Goal: Task Accomplishment & Management: Use online tool/utility

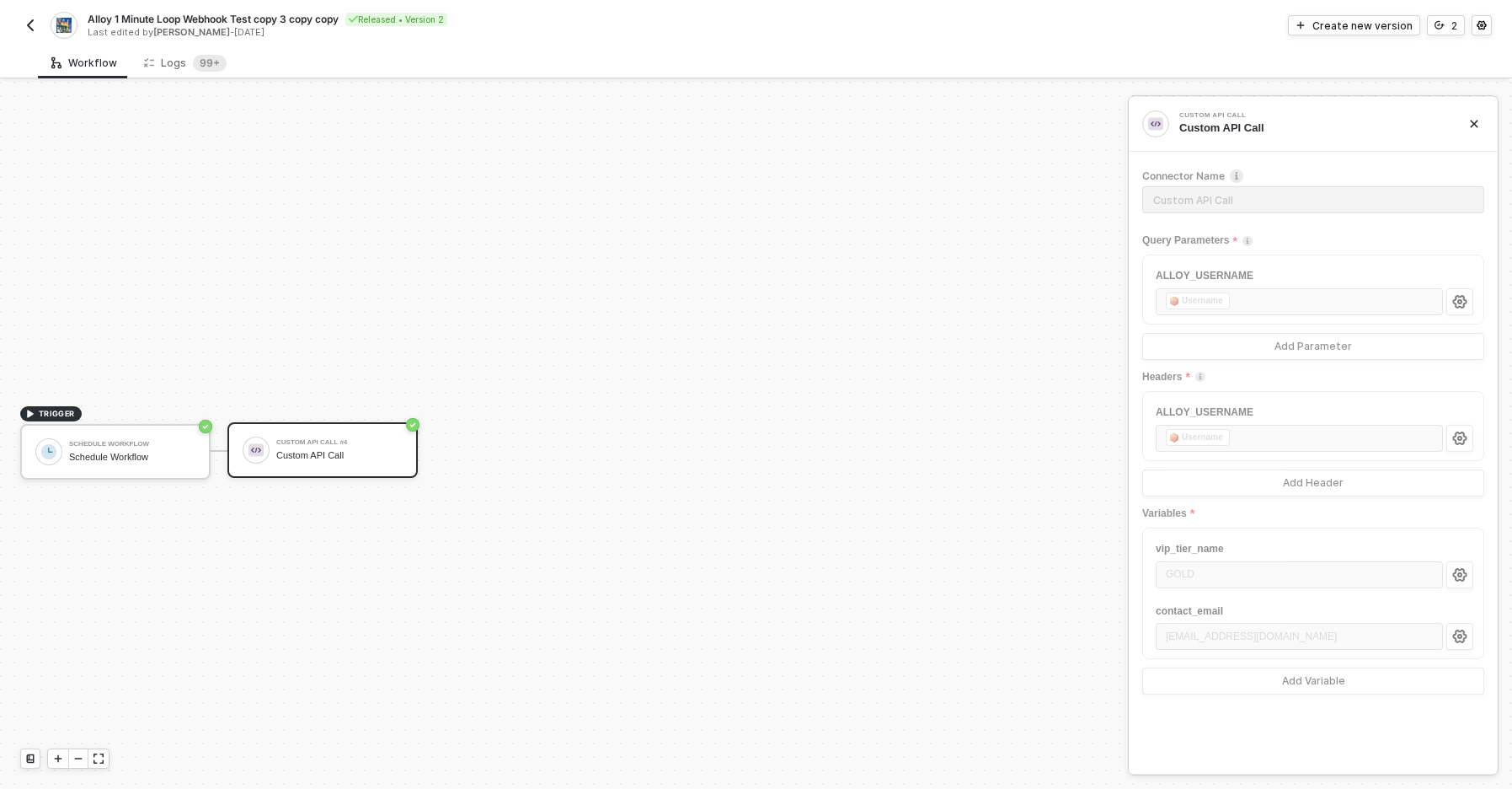
scroll to position [31, 0]
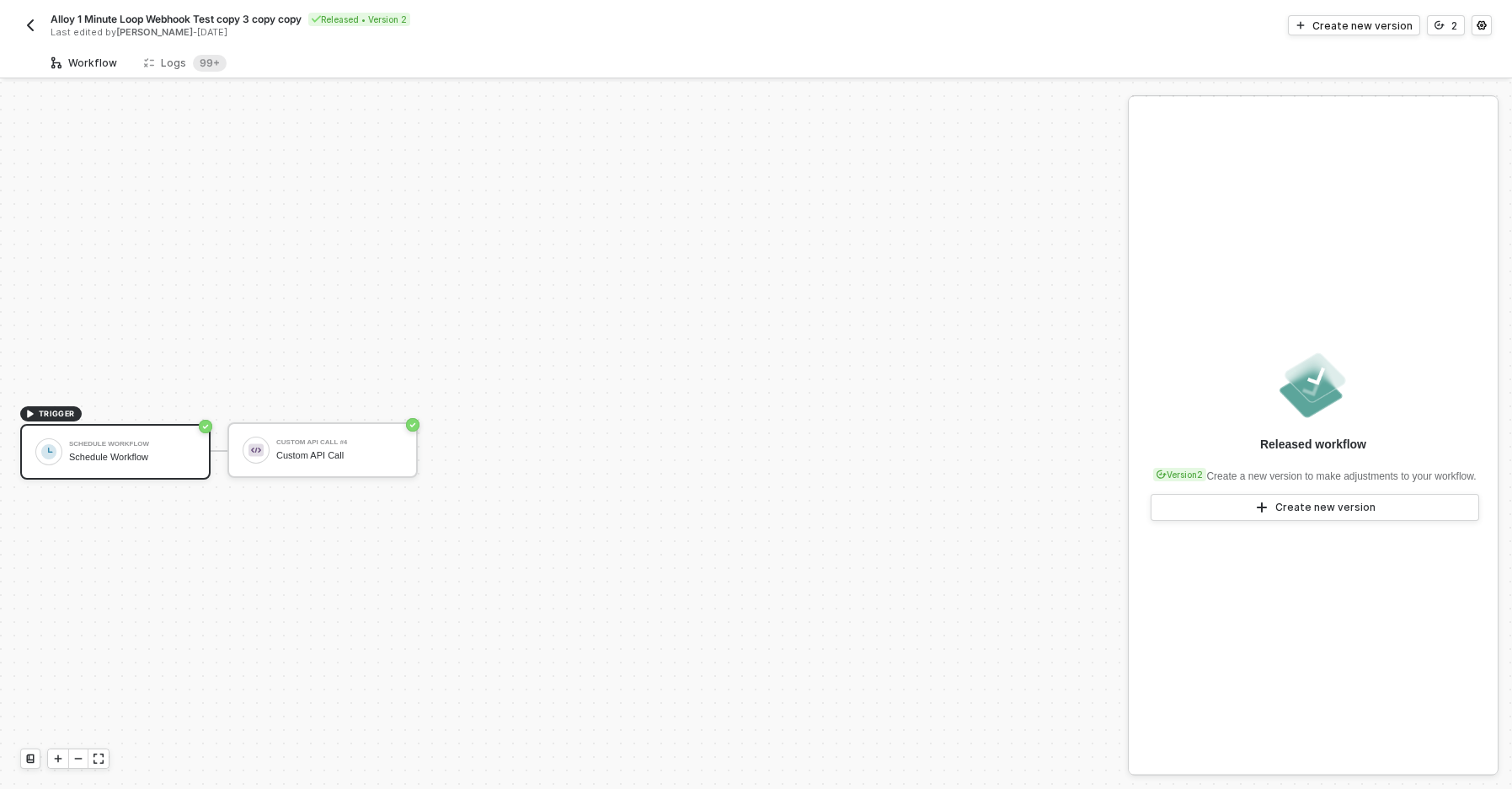
scroll to position [31, 0]
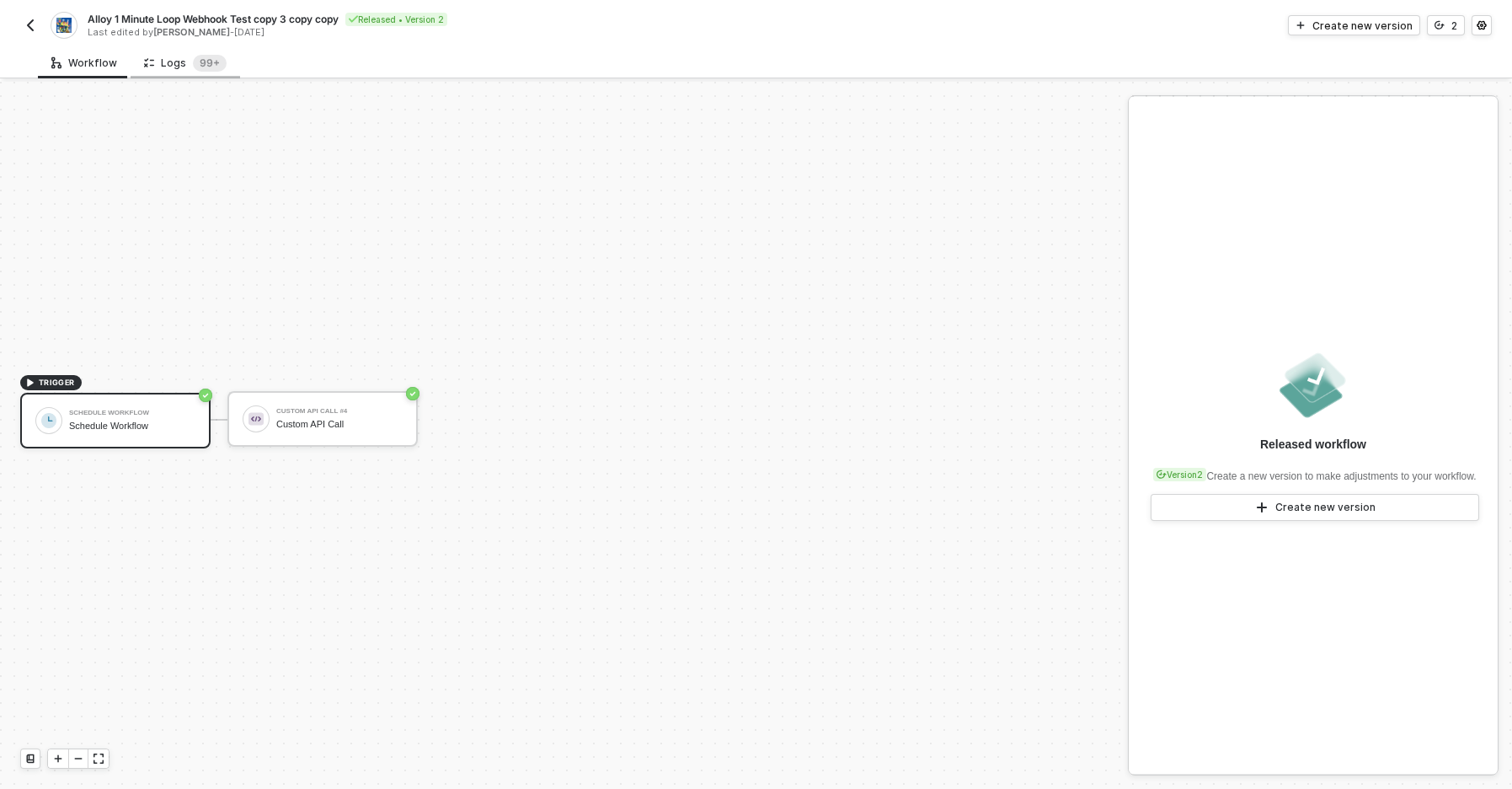
click at [180, 59] on div "Logs 99+" at bounding box center [185, 62] width 83 height 17
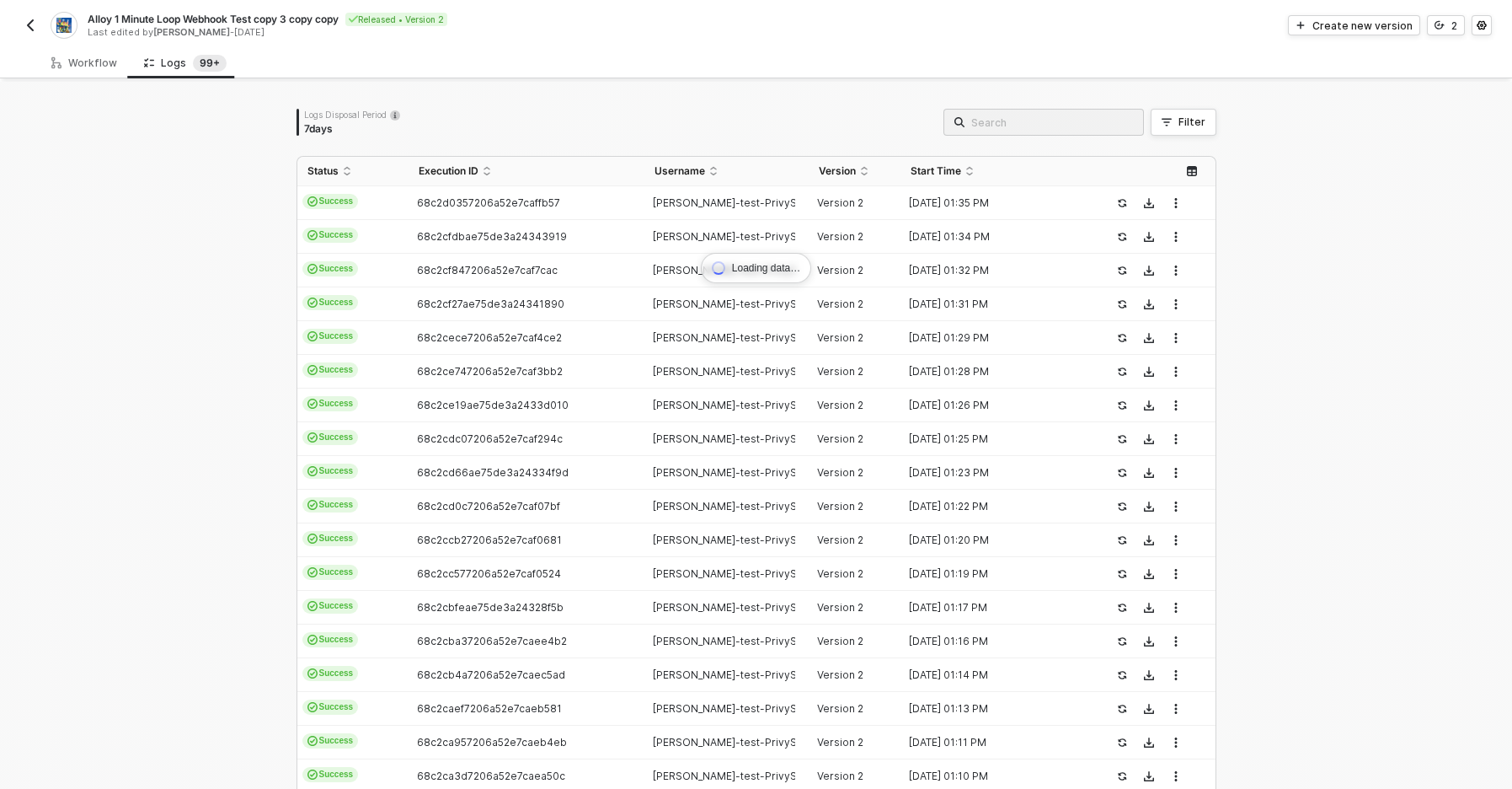
click at [136, 256] on div "Loading data… Logs Disposal Period 7 days Filter Status Execution ID Username V…" at bounding box center [756, 508] width 1512 height 853
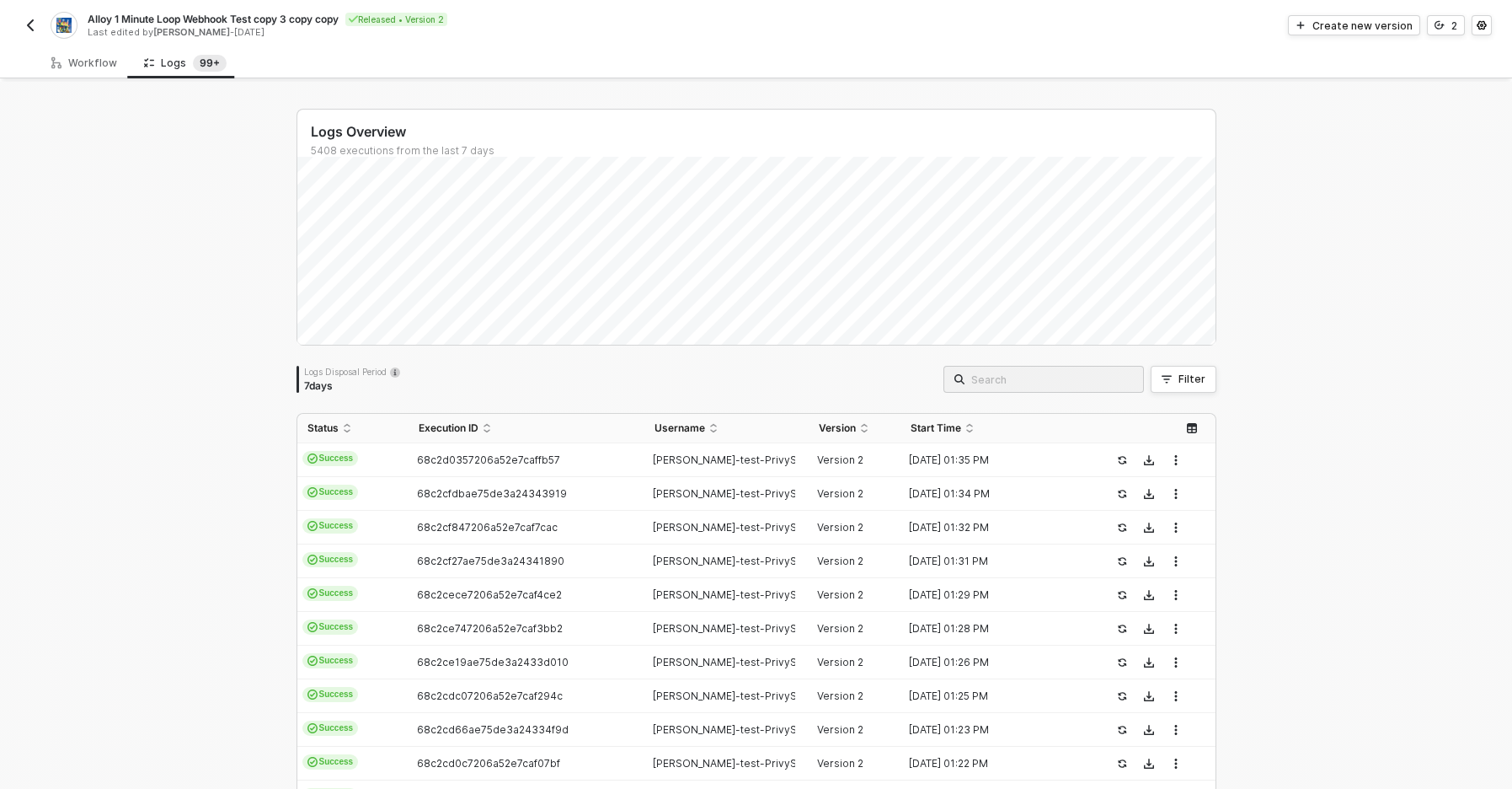
click at [136, 253] on div "Logs Overview 5408 executions from the last 7 days Logs Disposal Period 7 days …" at bounding box center [756, 637] width 1512 height 1110
click at [565, 482] on td "68c2cfdbae75de3a24343919" at bounding box center [526, 493] width 236 height 34
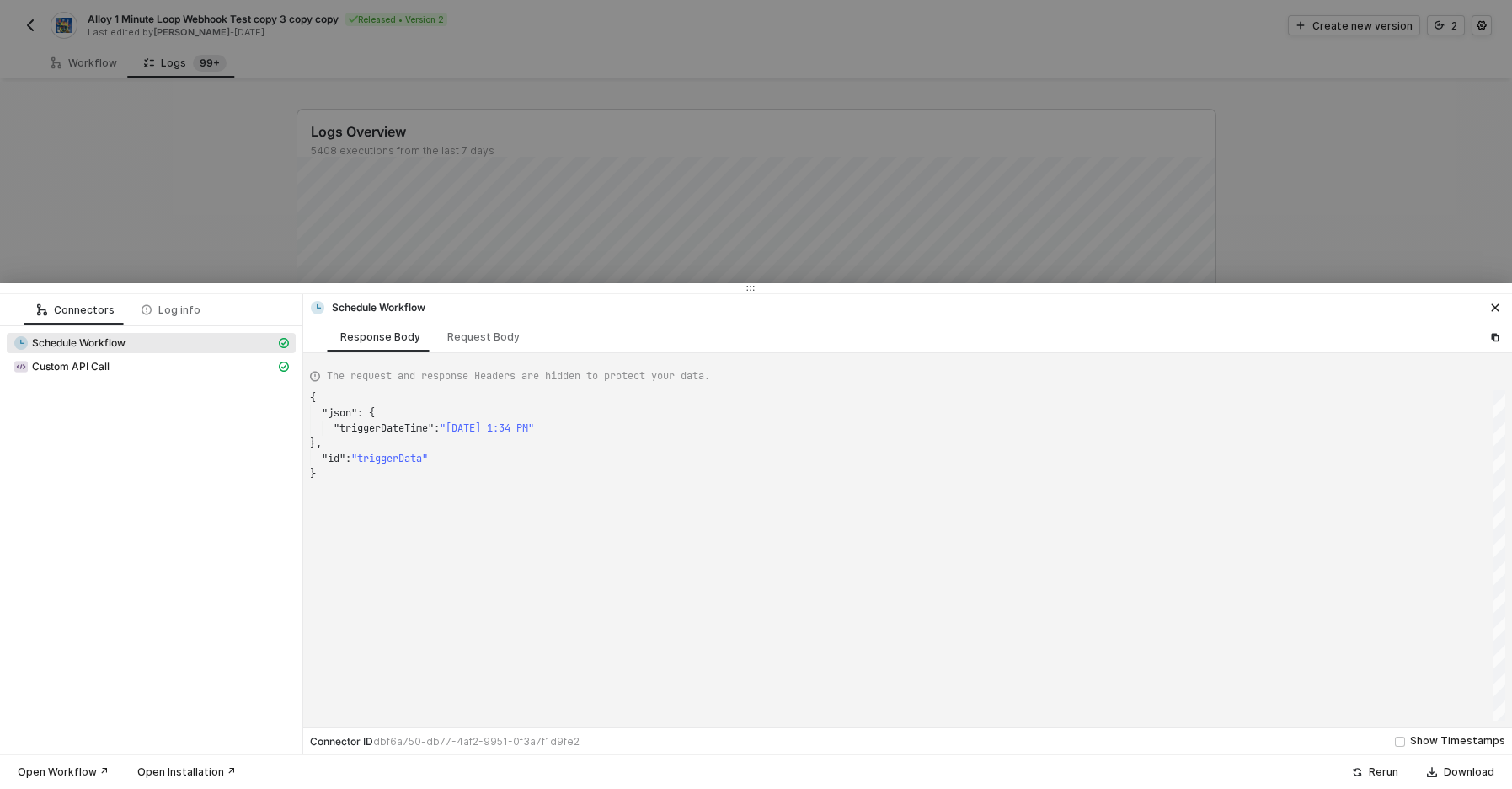
click at [562, 459] on div "Connectors Log info Schedule Workflow Custom API Call Schedule Workflow Respons…" at bounding box center [756, 394] width 1512 height 789
click at [693, 182] on div at bounding box center [756, 394] width 1512 height 789
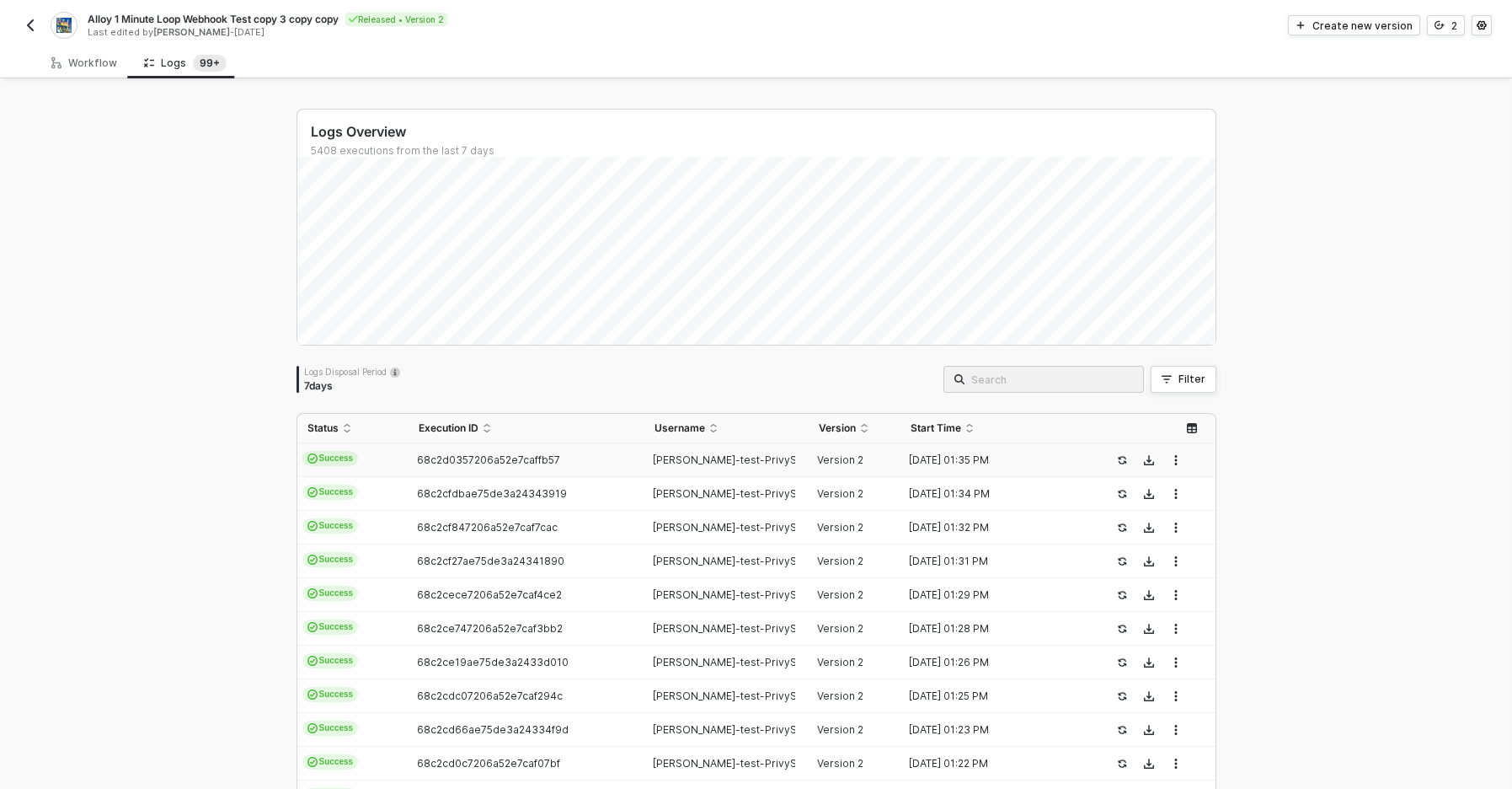
click at [562, 467] on td "68c2d0357206a52e7caffb57" at bounding box center [526, 459] width 236 height 34
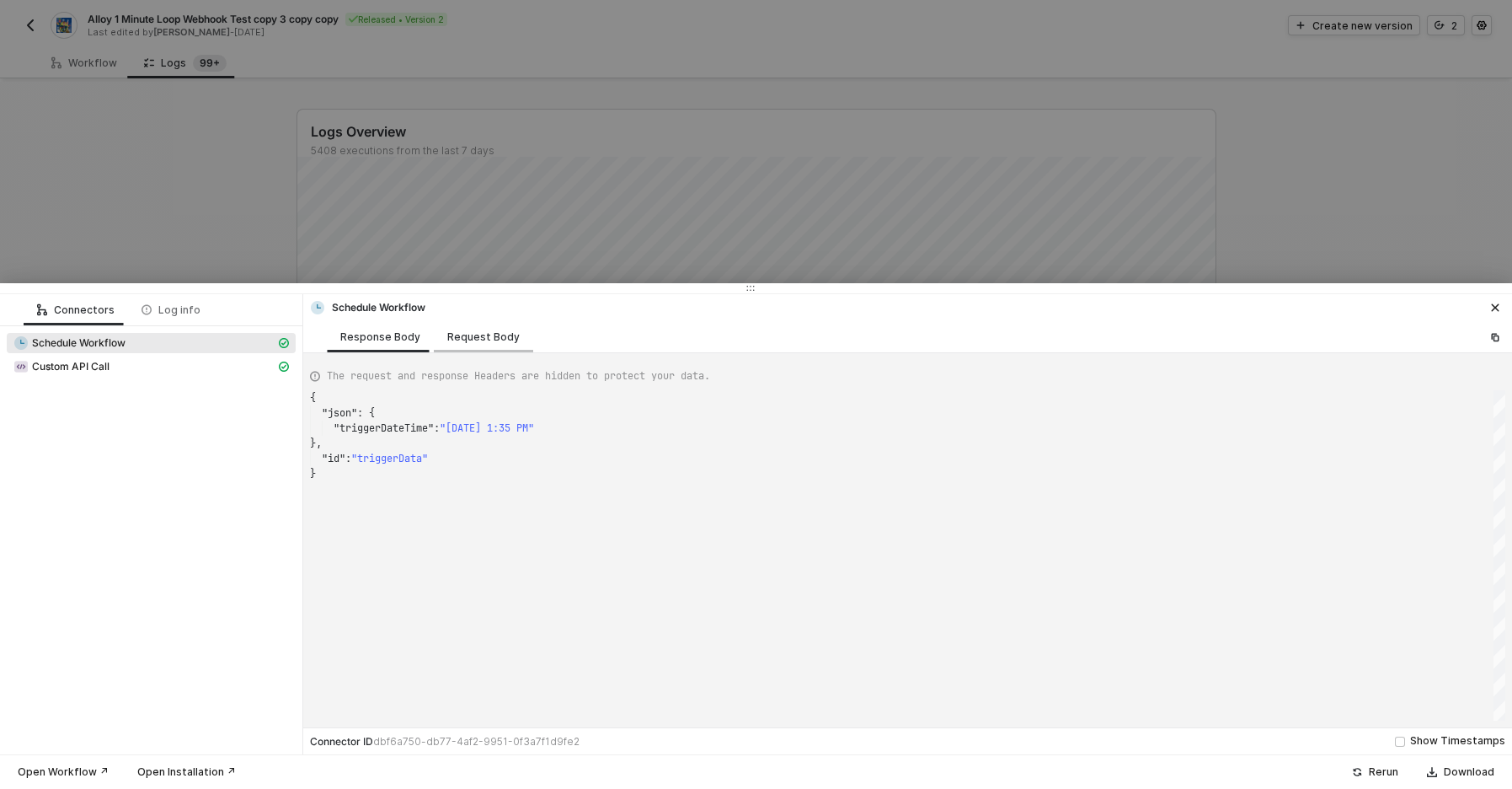
click at [479, 340] on div "Request Body" at bounding box center [484, 337] width 72 height 14
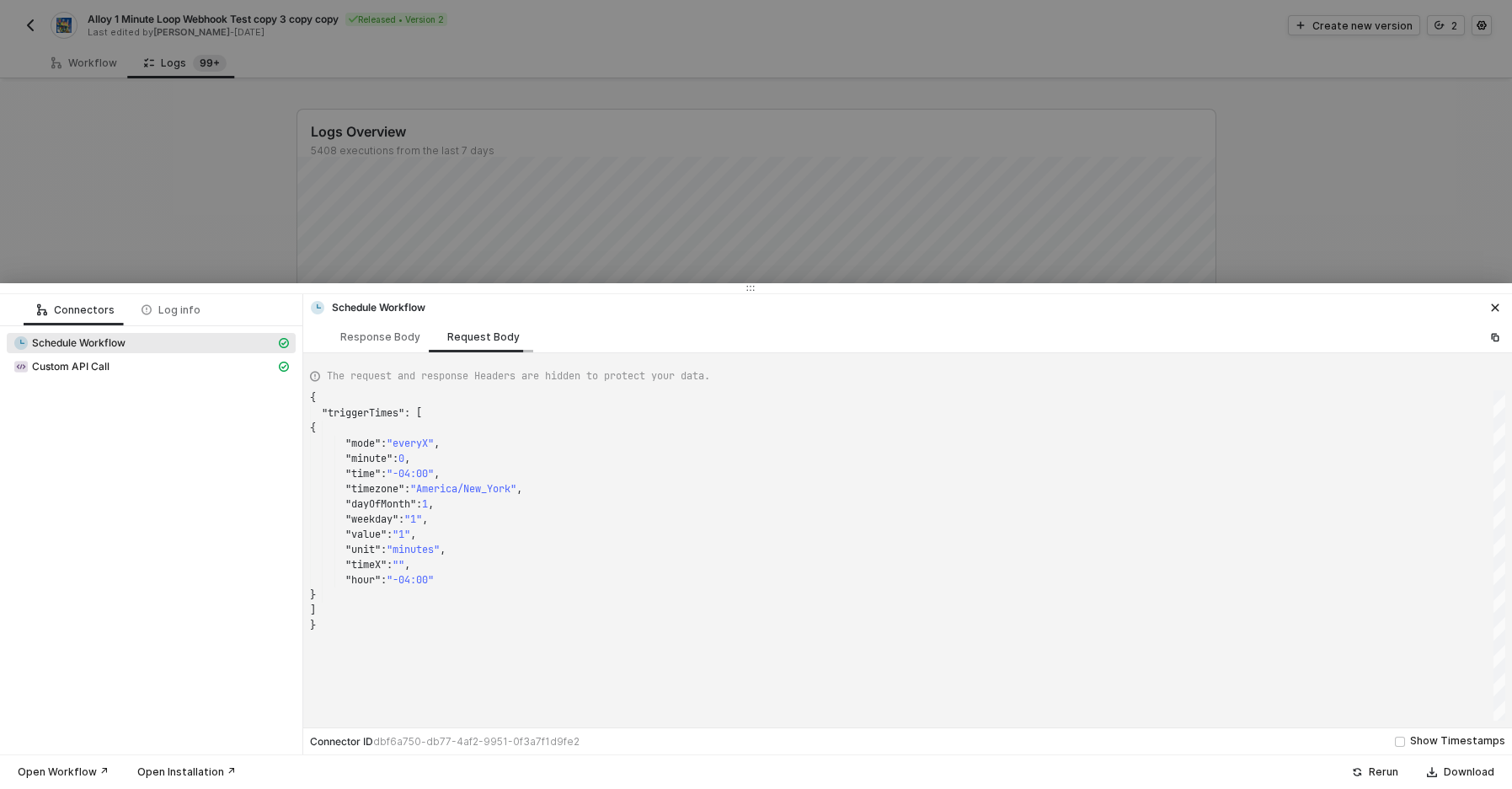
scroll to position [151, 0]
click at [170, 367] on div "Custom API Call" at bounding box center [144, 367] width 262 height 16
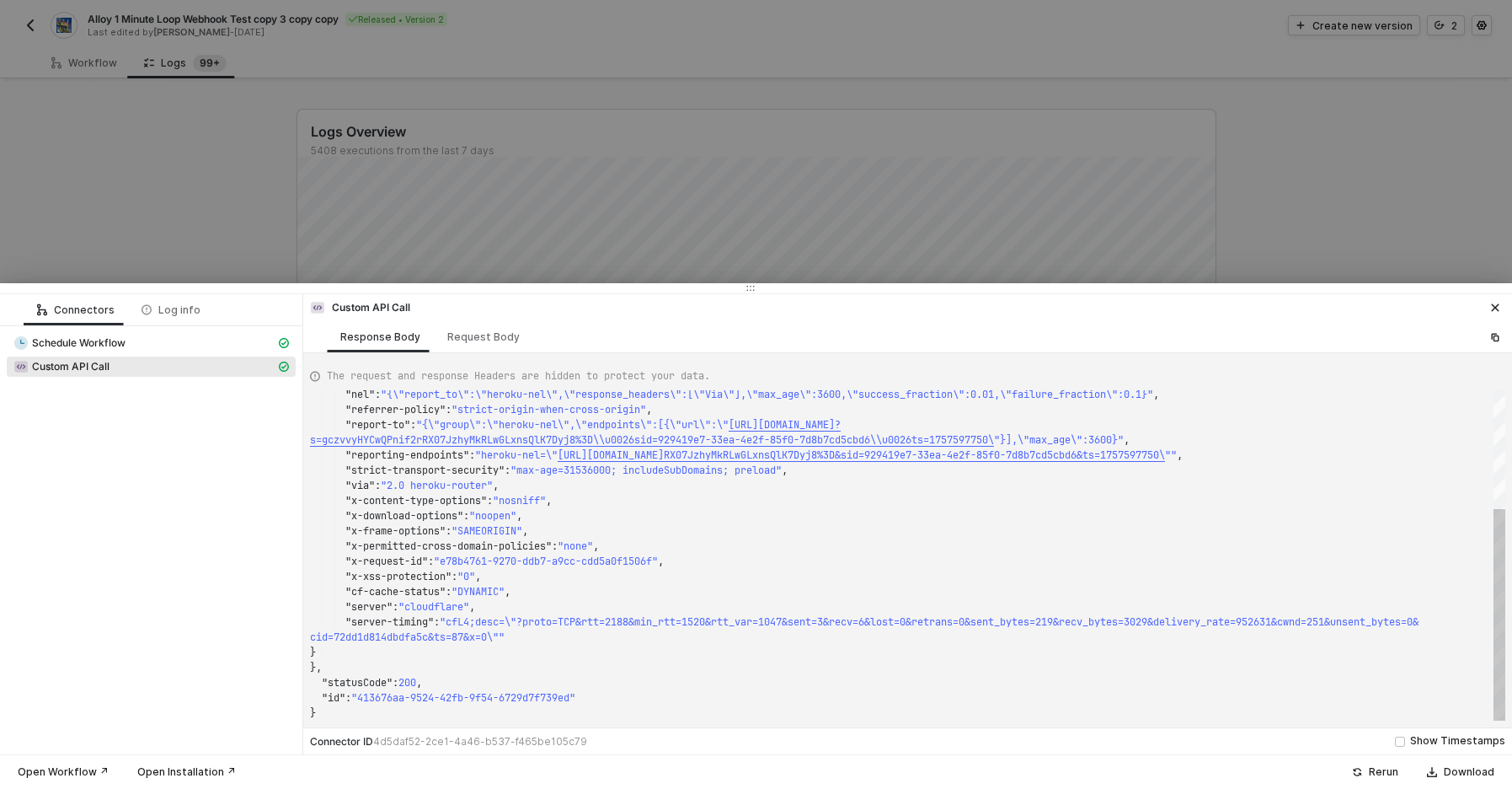
type textarea ""x-download-options": "noopen", "x-frame-options": "SAMEORIGIN", "x-permitted-c…"
click at [483, 510] on span ""noopen"" at bounding box center [492, 516] width 47 height 14
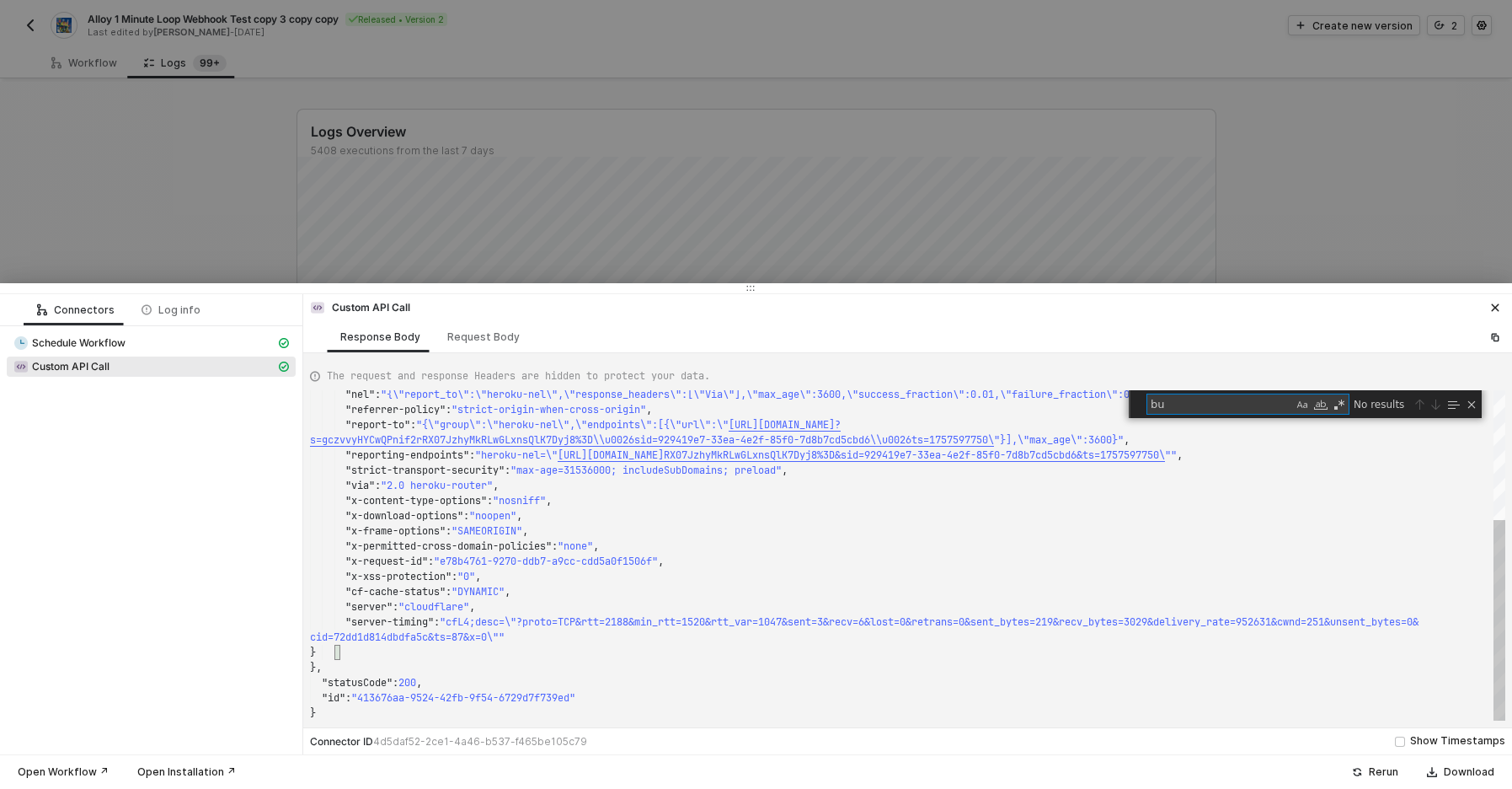
scroll to position [0, 164]
type textarea "business"
click at [481, 329] on div "Request Body" at bounding box center [484, 336] width 99 height 31
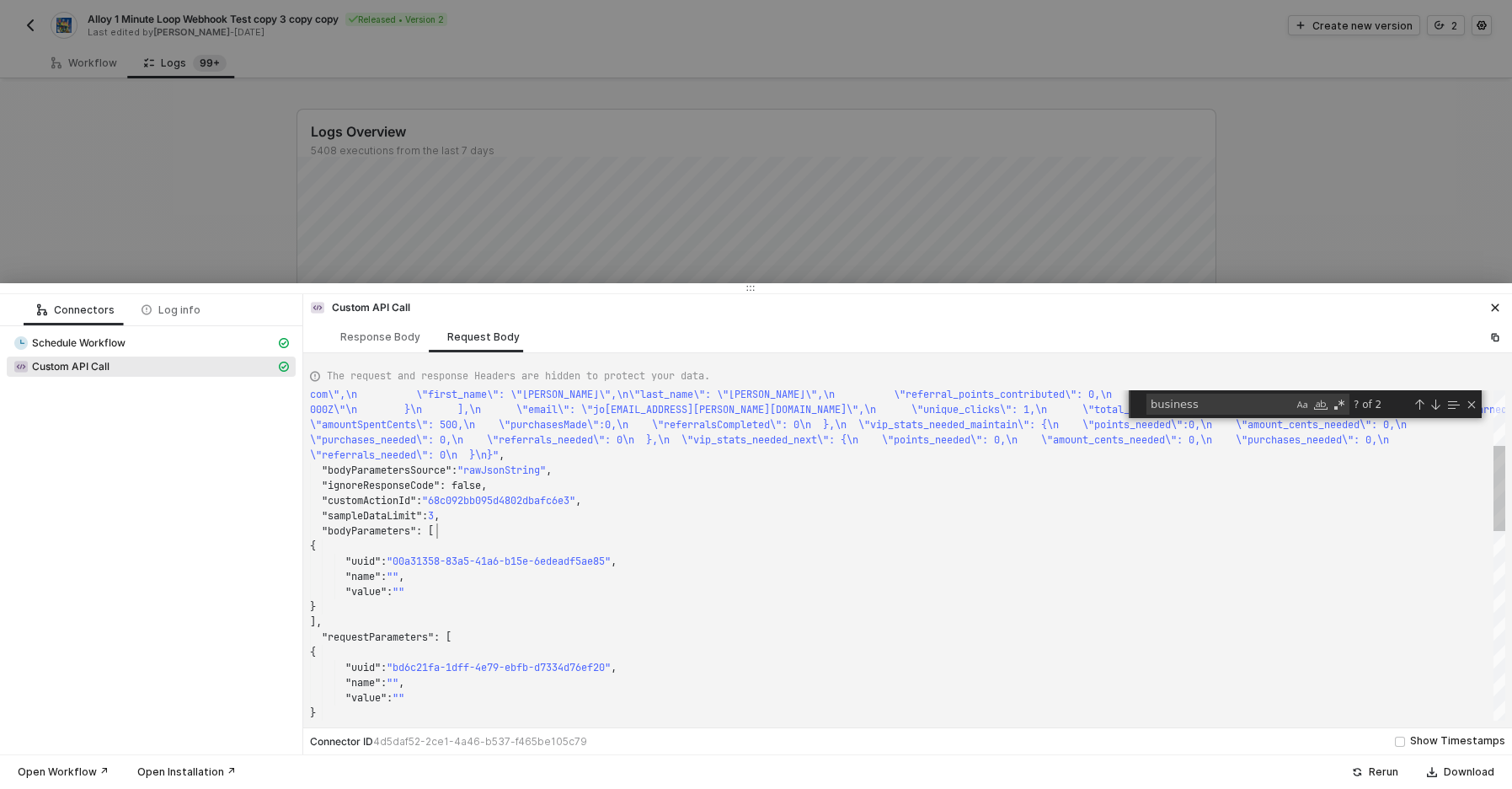
click at [523, 532] on div ""bodyParameters" : [" at bounding box center [908, 531] width 1195 height 16
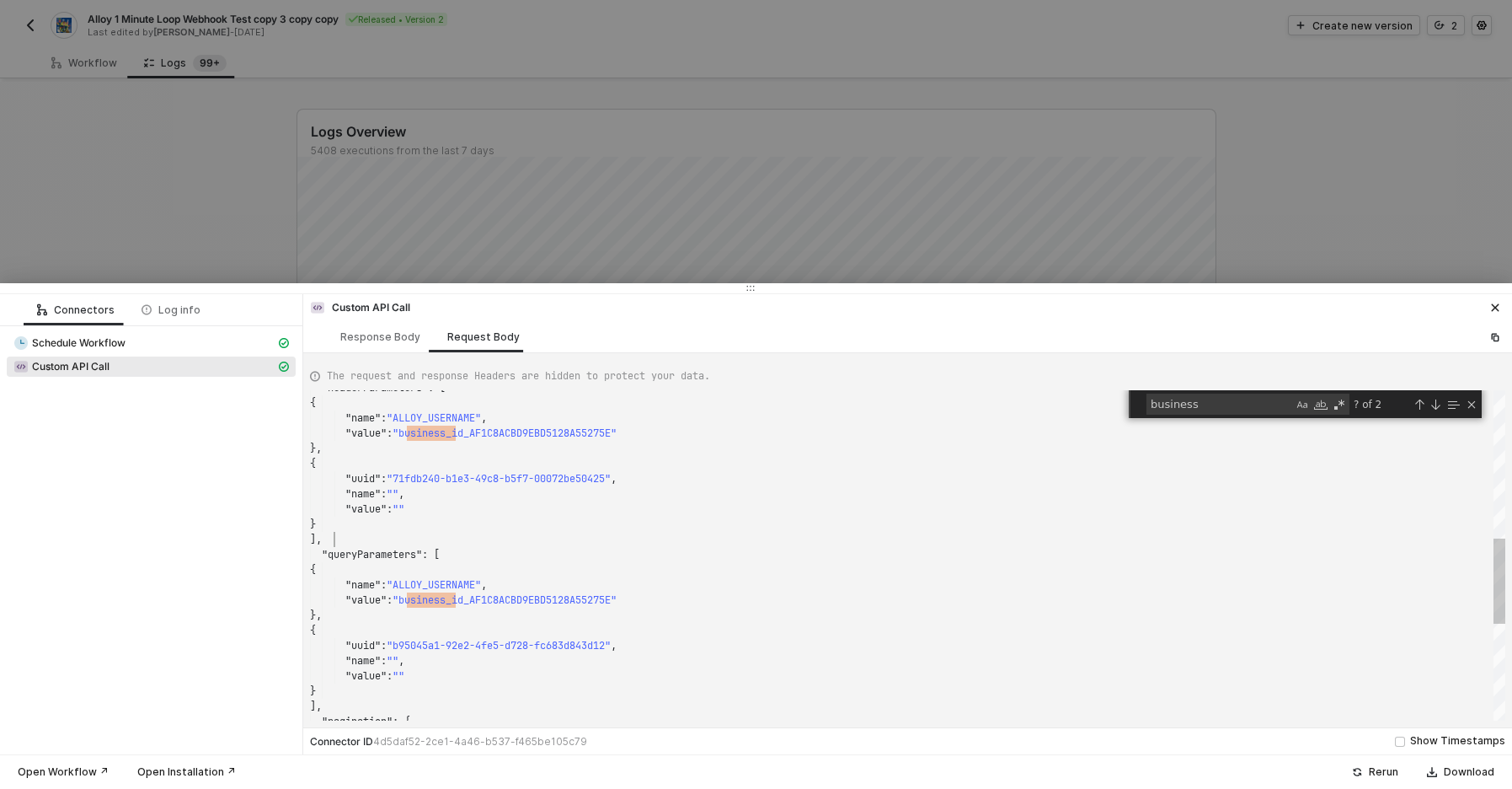
scroll to position [76, 24]
click at [523, 532] on div "]," at bounding box center [908, 539] width 1195 height 16
type textarea ""uuid": "bd6c21fa-1dff-4e79-ebfb-d7334d76ef20", "name": "", "value": "" } ], "h…"
drag, startPoint x: 478, startPoint y: 435, endPoint x: 625, endPoint y: 430, distance: 147.1
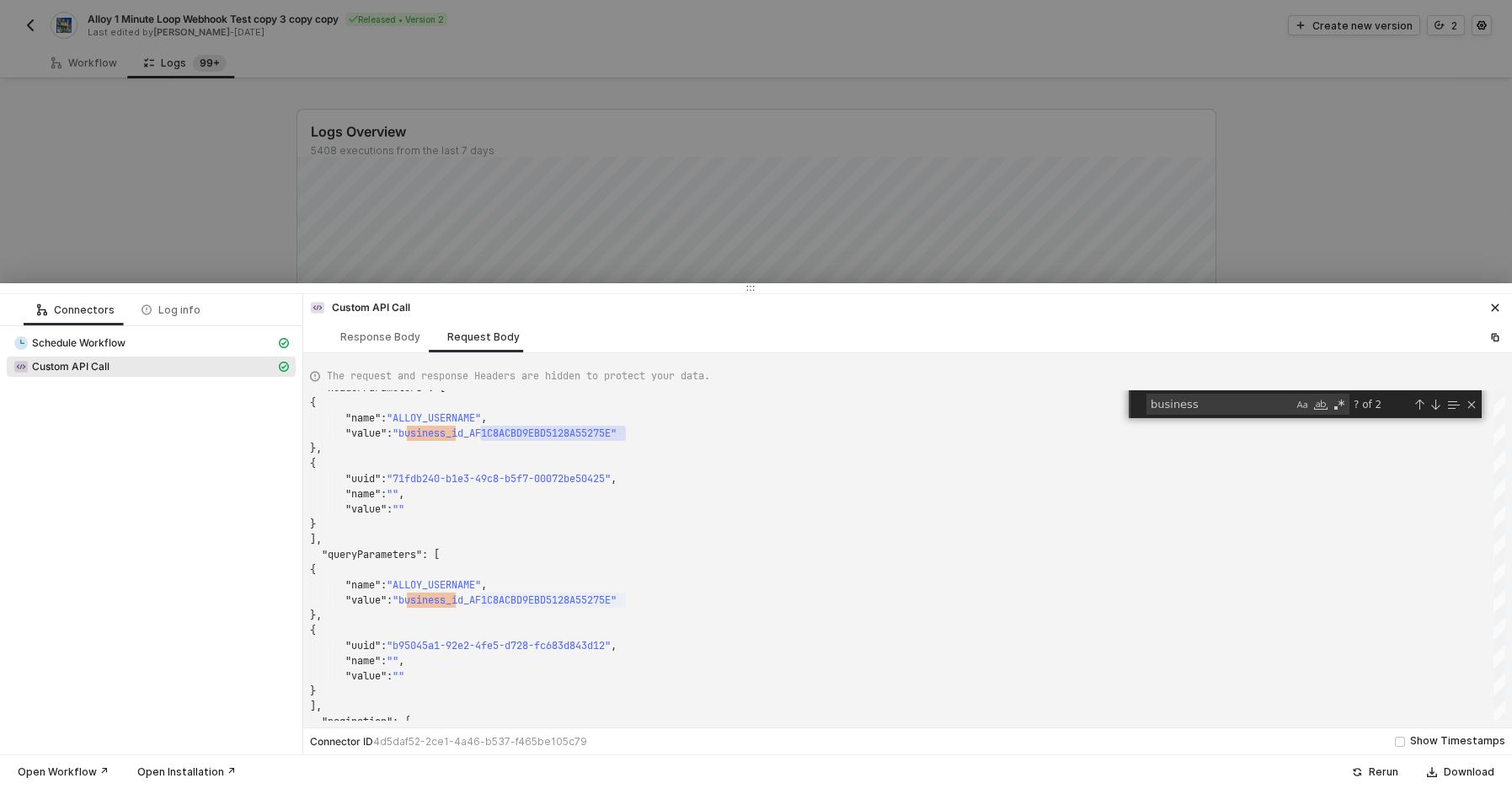
click at [225, 177] on div at bounding box center [756, 394] width 1512 height 789
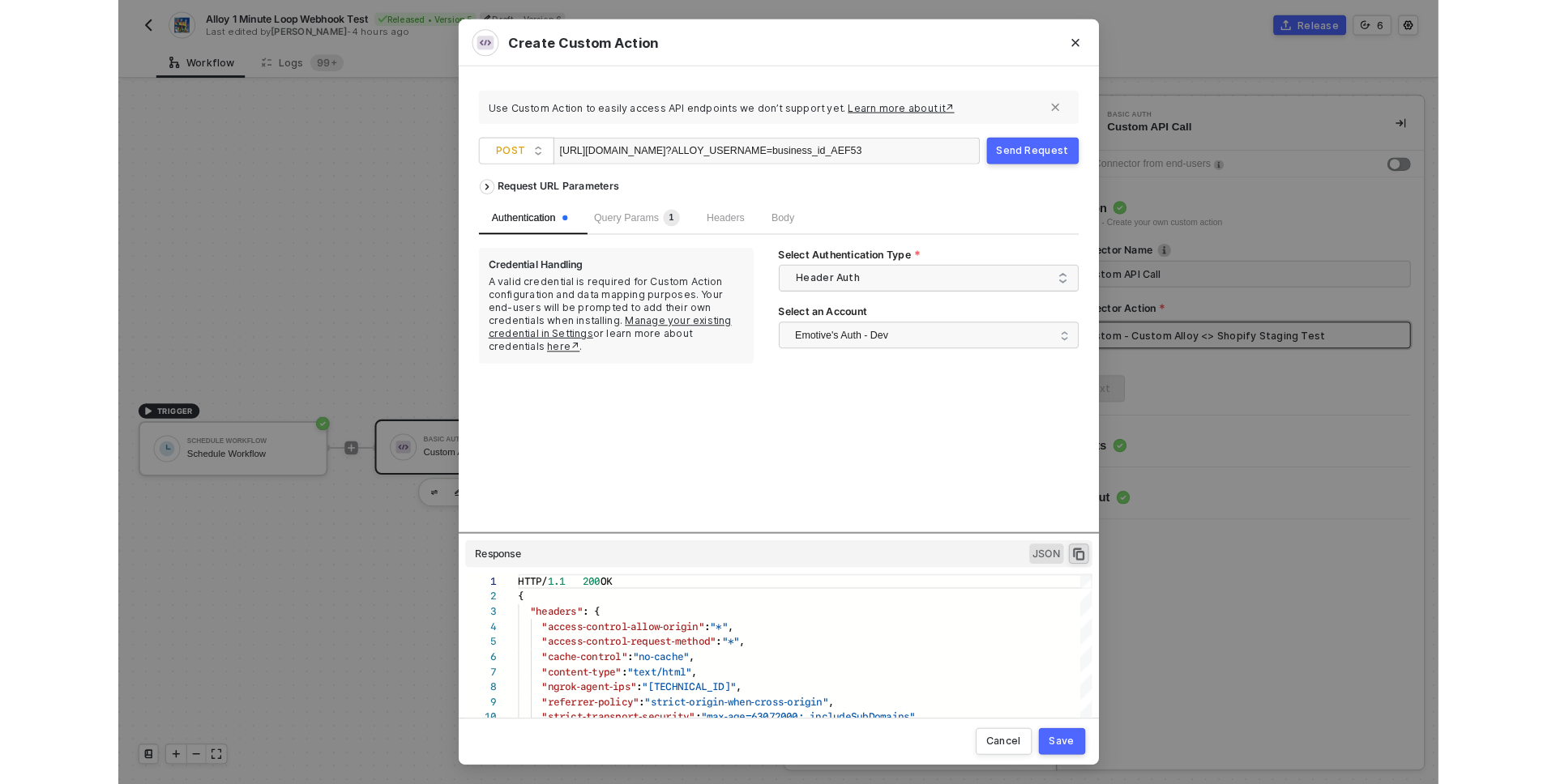
scroll to position [145, 0]
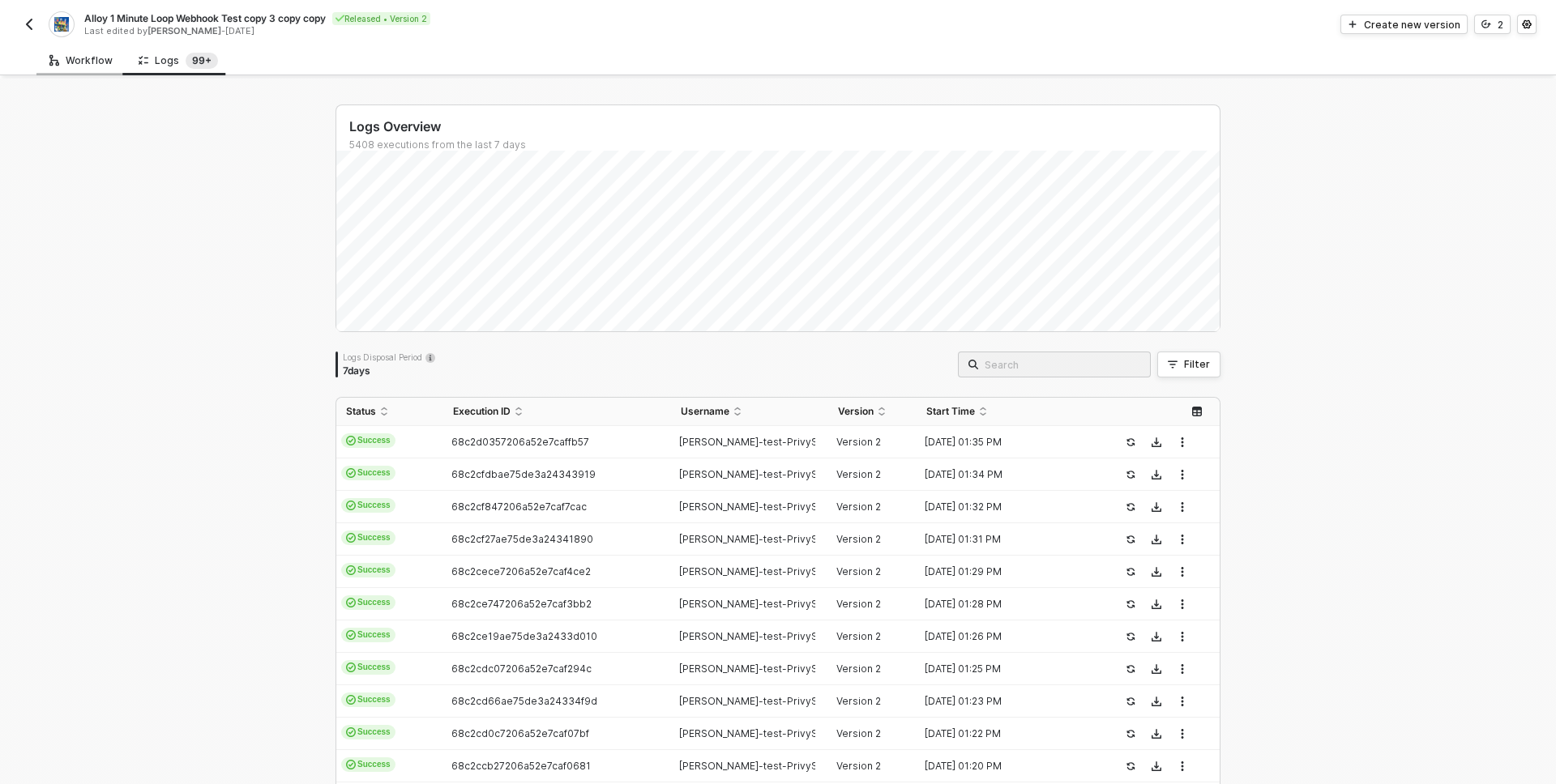
click at [109, 64] on div "Workflow" at bounding box center [81, 61] width 63 height 13
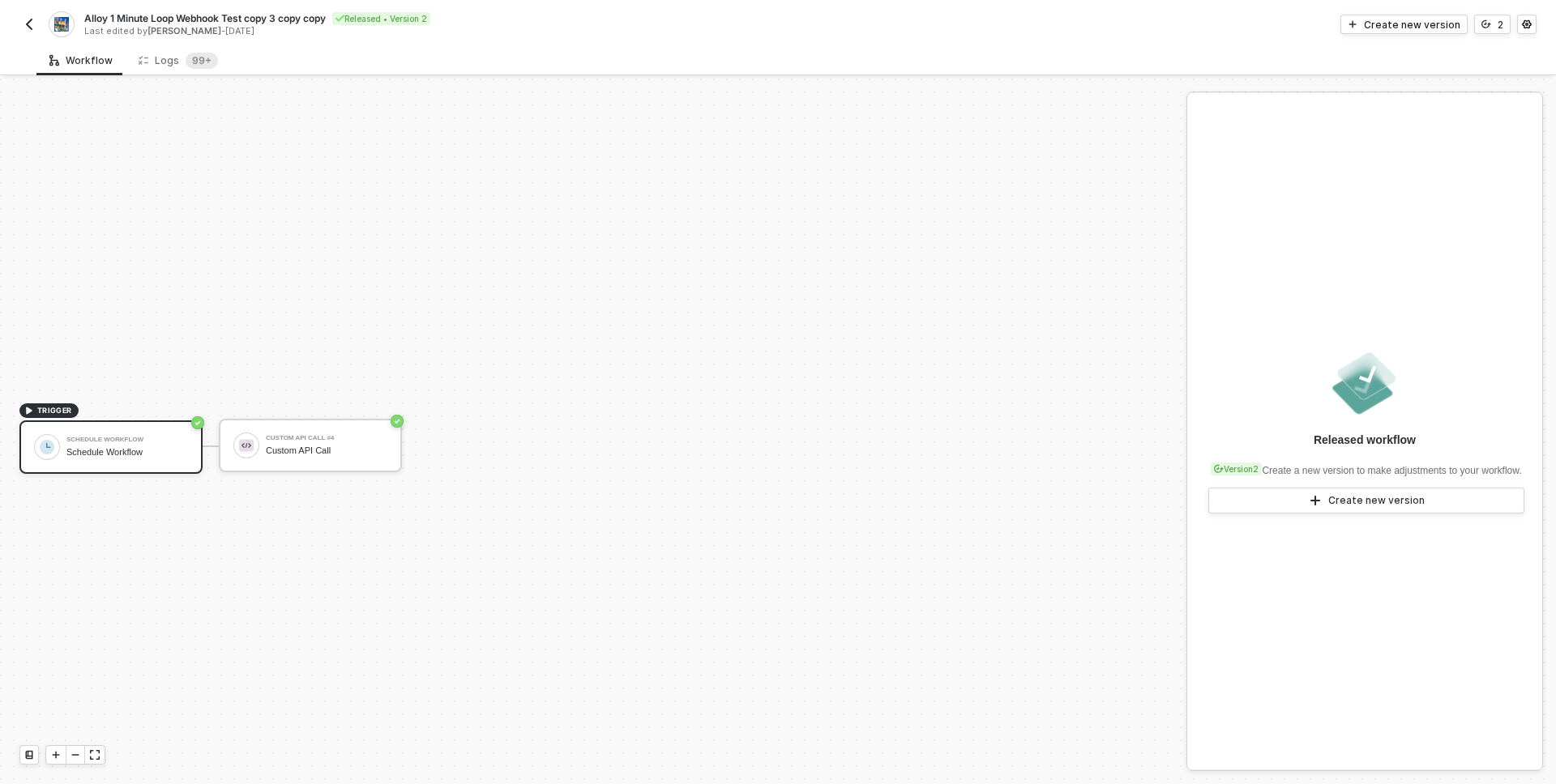
click at [29, 27] on img "button" at bounding box center [29, 24] width 13 height 13
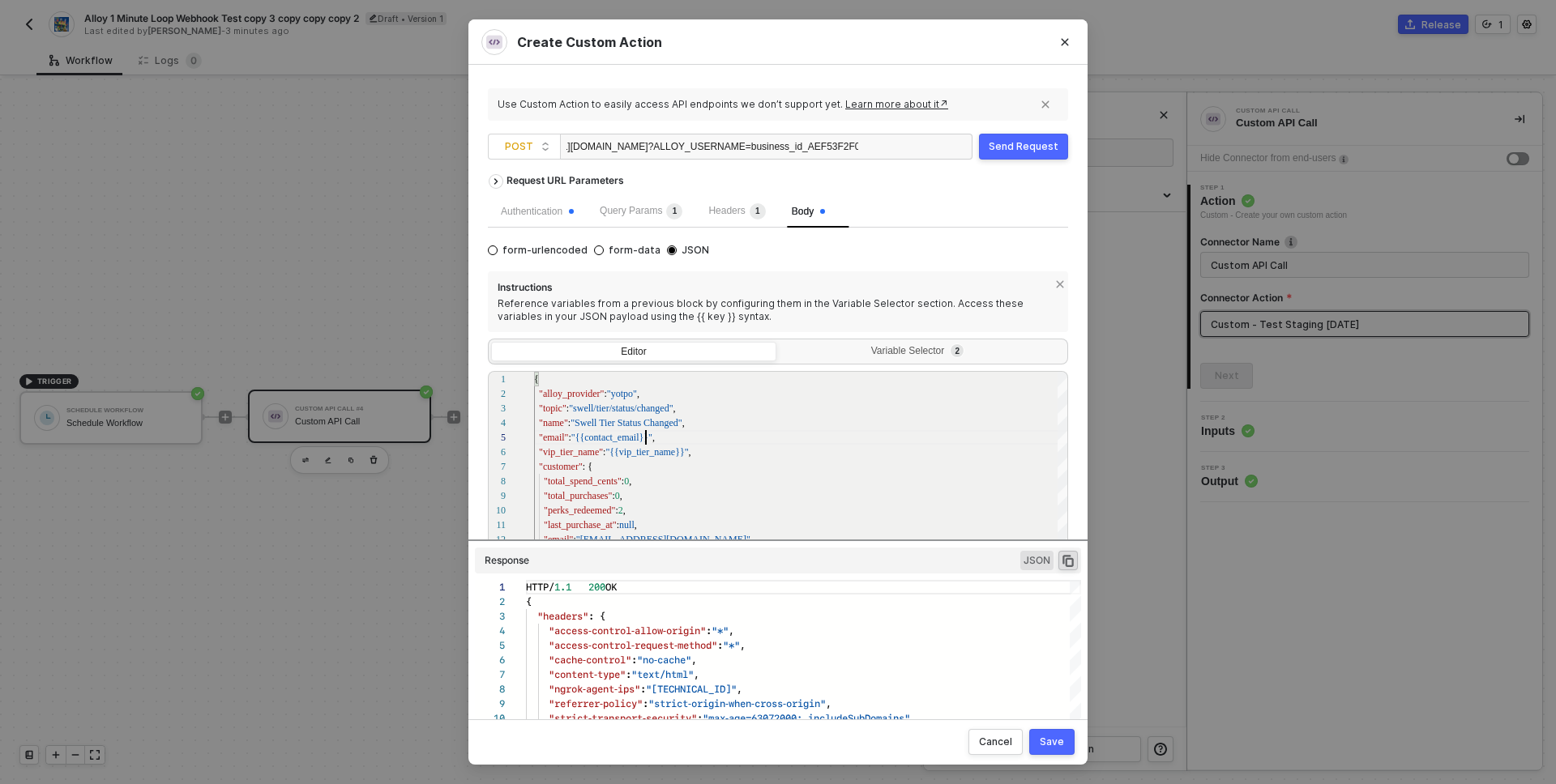
scroll to position [145, 0]
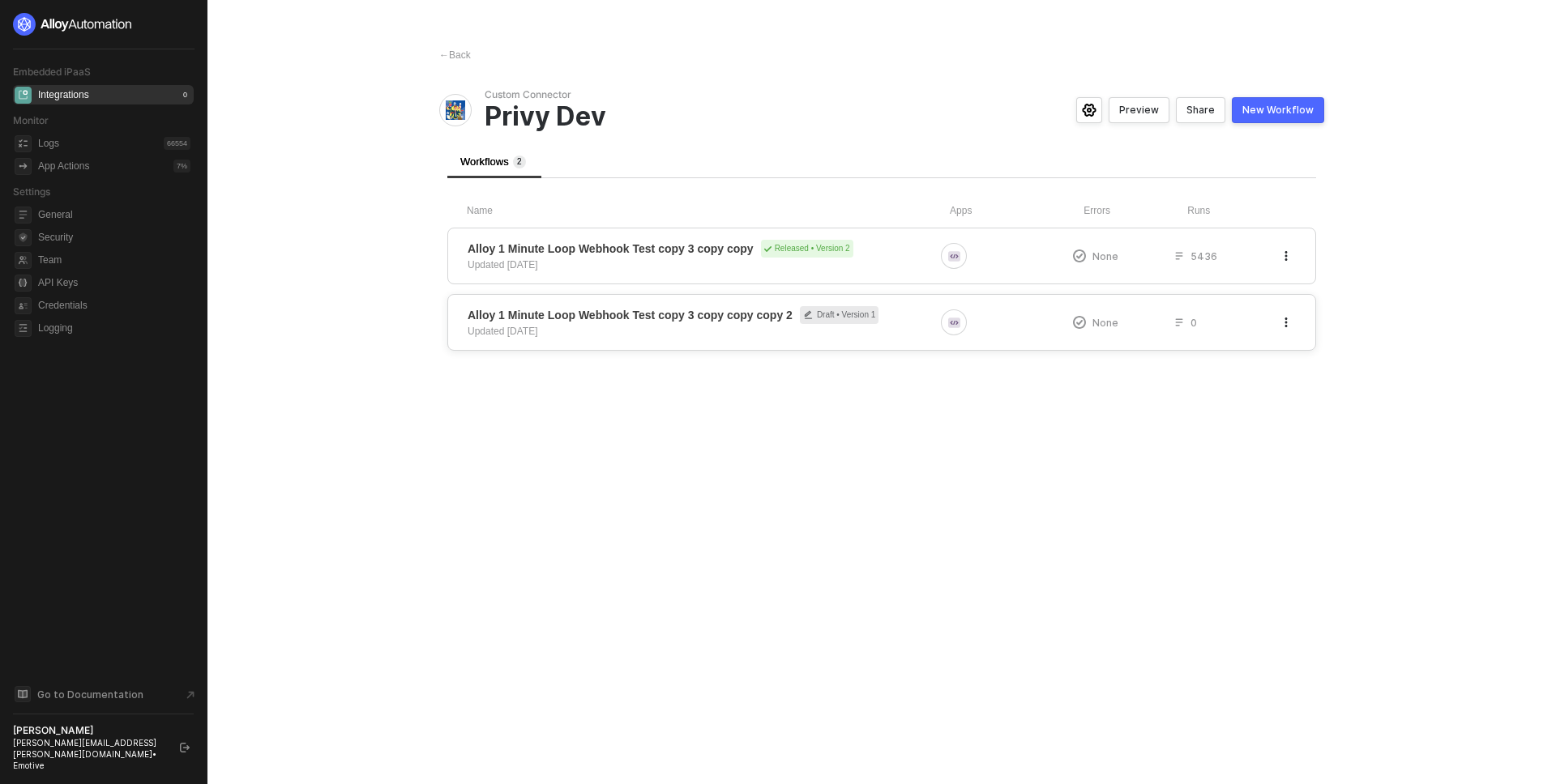
click at [1289, 325] on icon "button" at bounding box center [1286, 323] width 9 height 9
click at [1217, 393] on div "Delete" at bounding box center [1228, 386] width 100 height 15
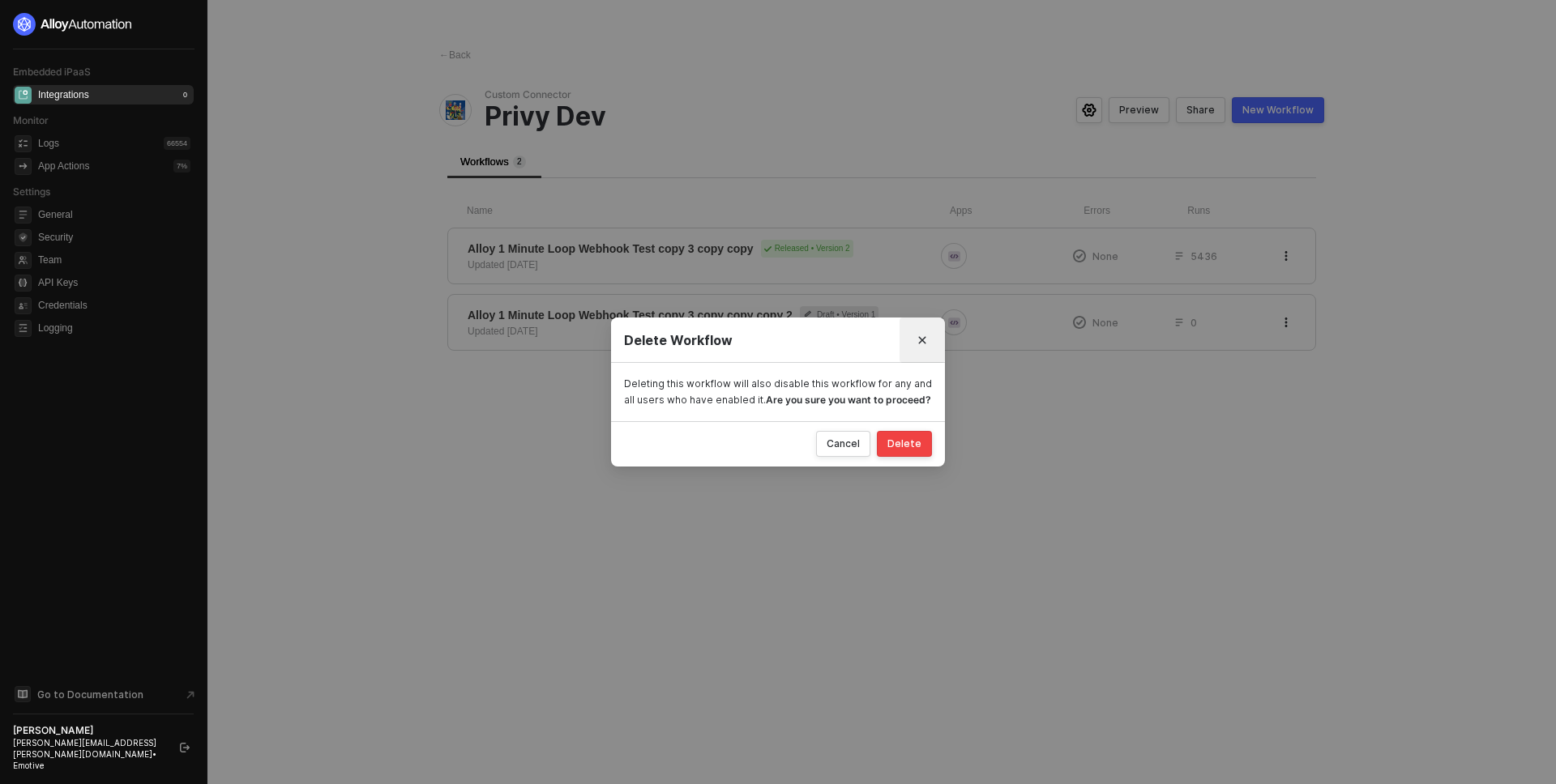
click at [930, 336] on button "Close" at bounding box center [922, 340] width 26 height 26
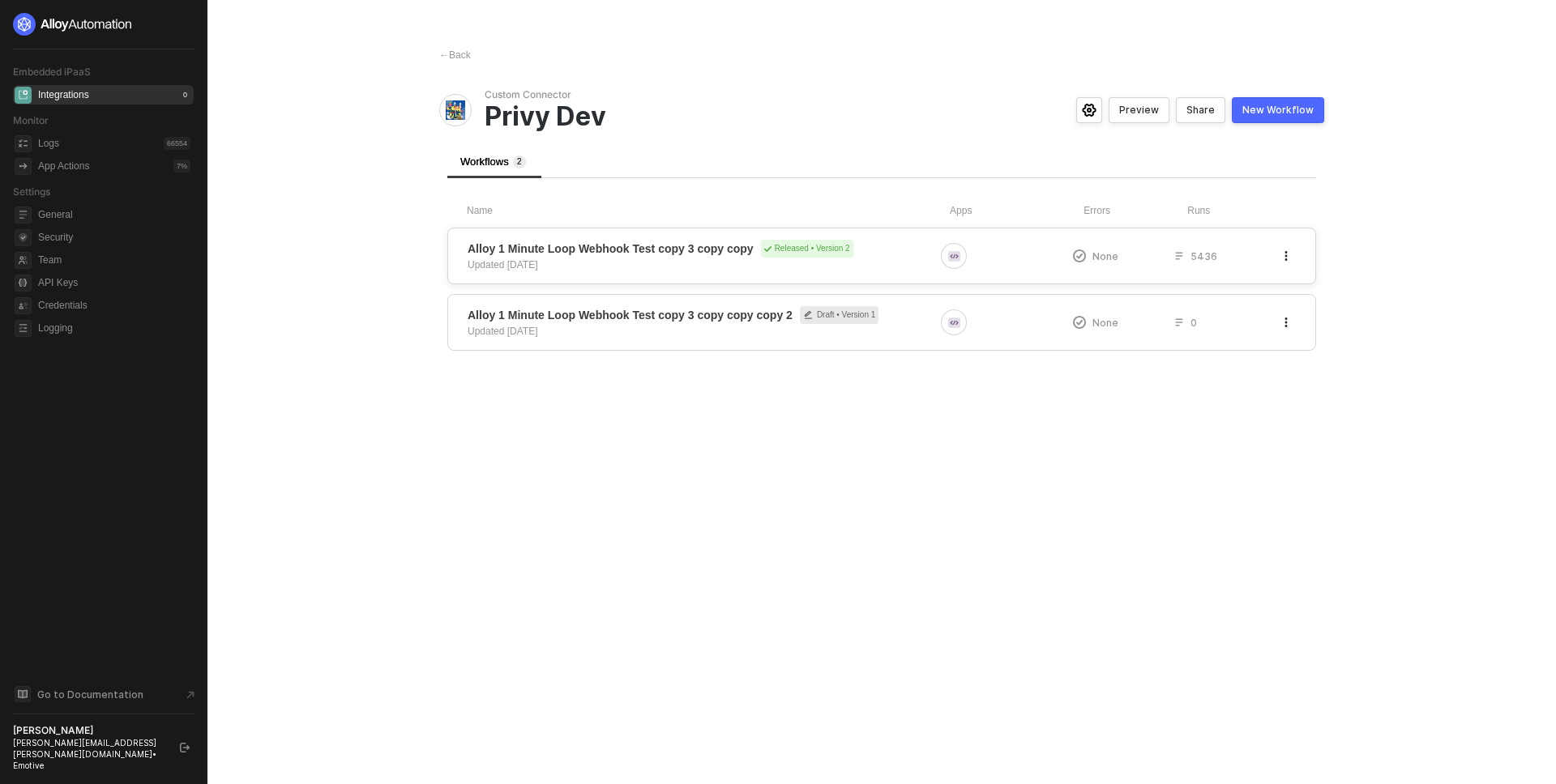
click at [1284, 257] on icon "button" at bounding box center [1286, 256] width 9 height 9
click at [1122, 266] on div "Alloy 1 Minute Loop Webhook Test copy 3 copy copy Released • Version 2 Updated …" at bounding box center [882, 256] width 869 height 56
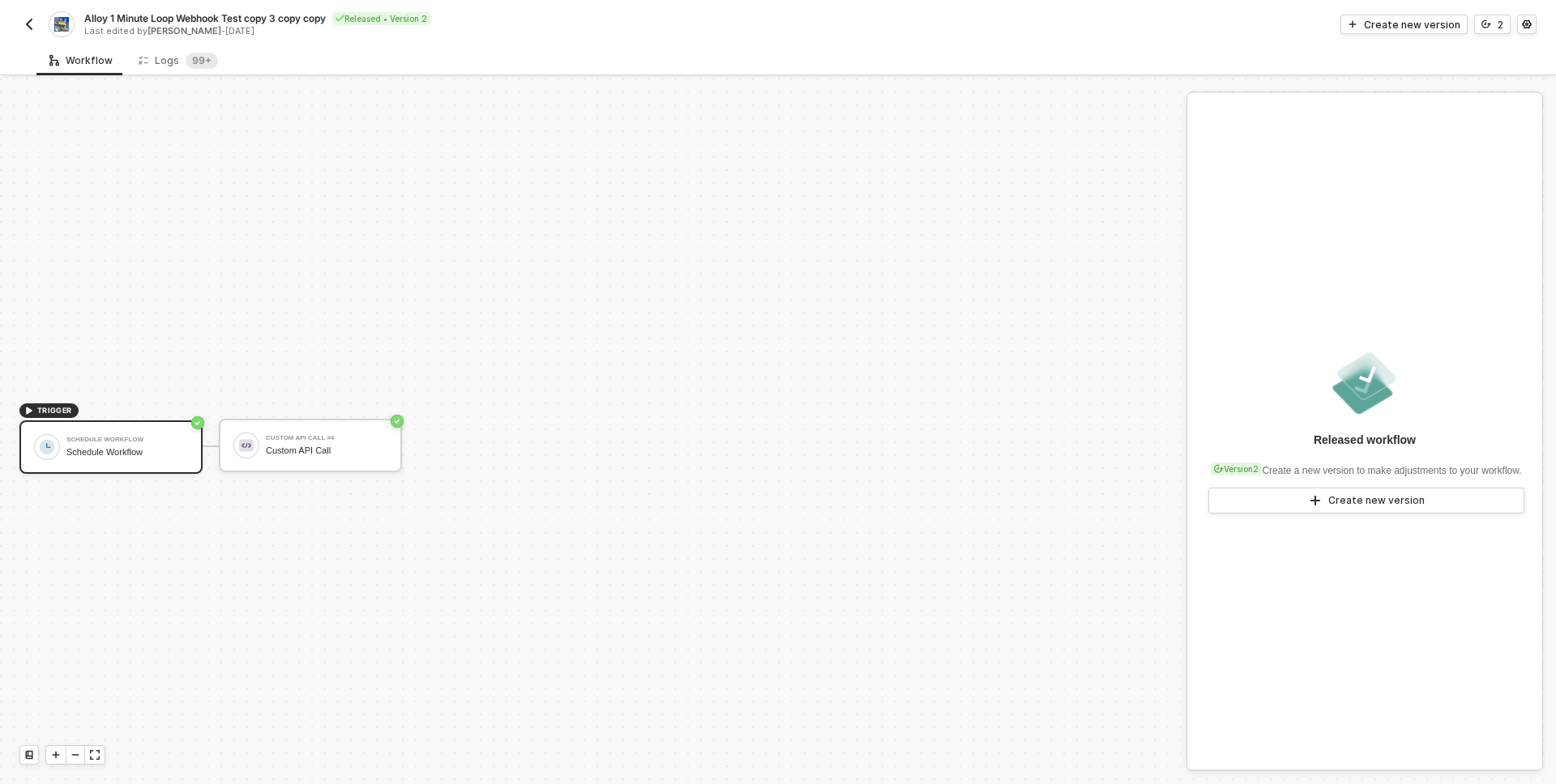
scroll to position [30, 0]
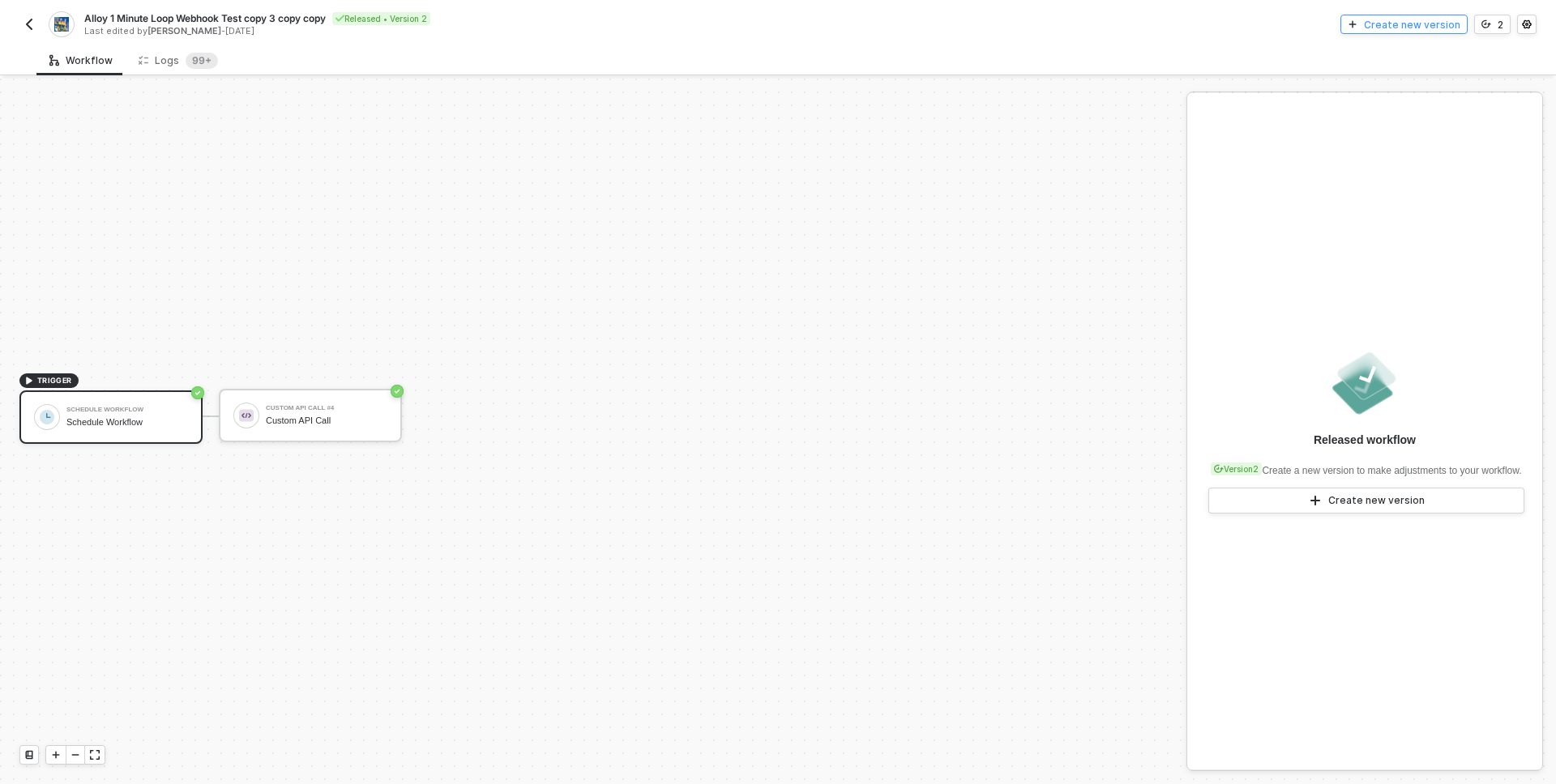
click at [1383, 26] on div "Create new version" at bounding box center [1412, 24] width 97 height 14
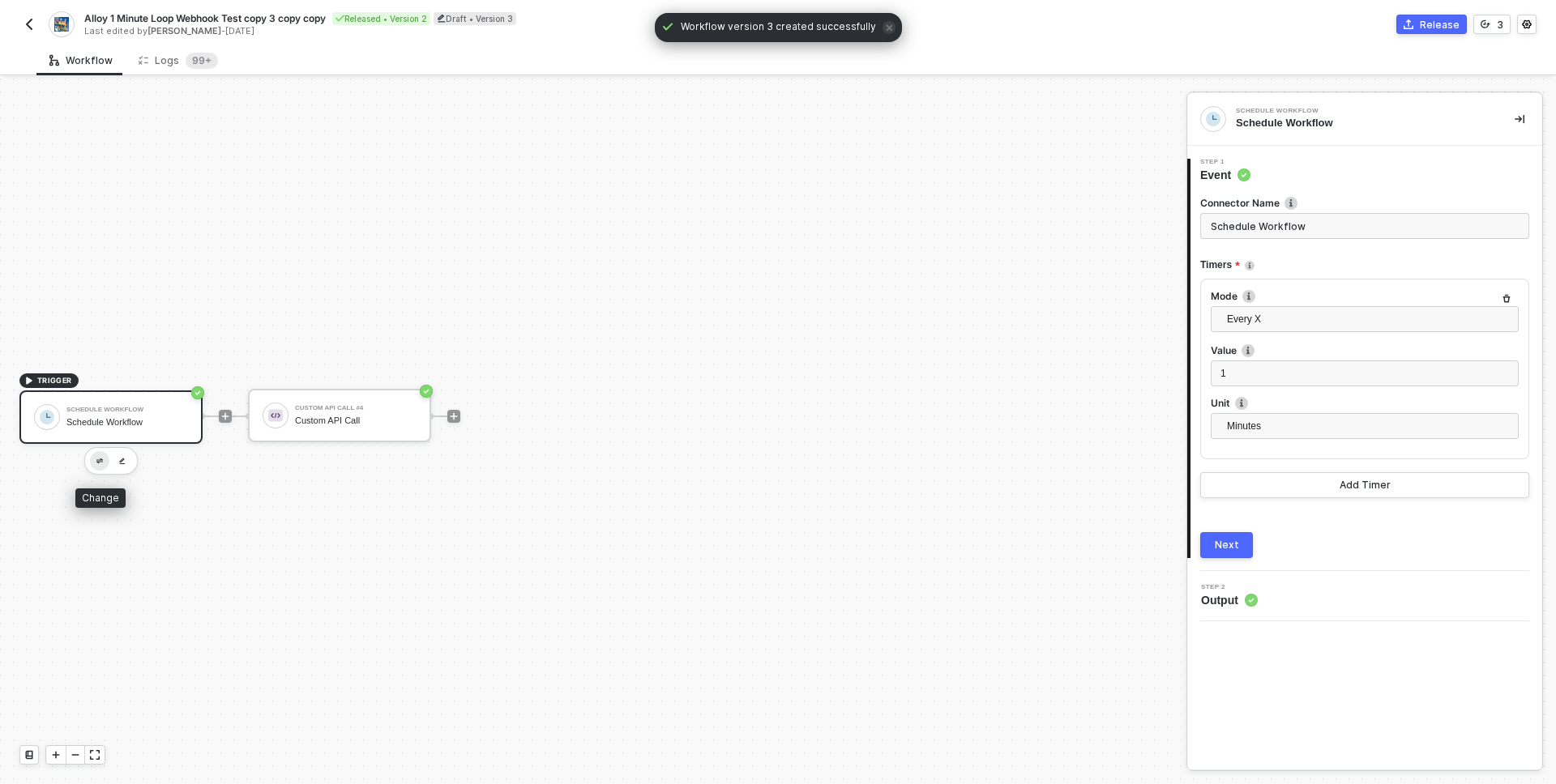
click at [98, 461] on img "button" at bounding box center [99, 461] width 7 height 6
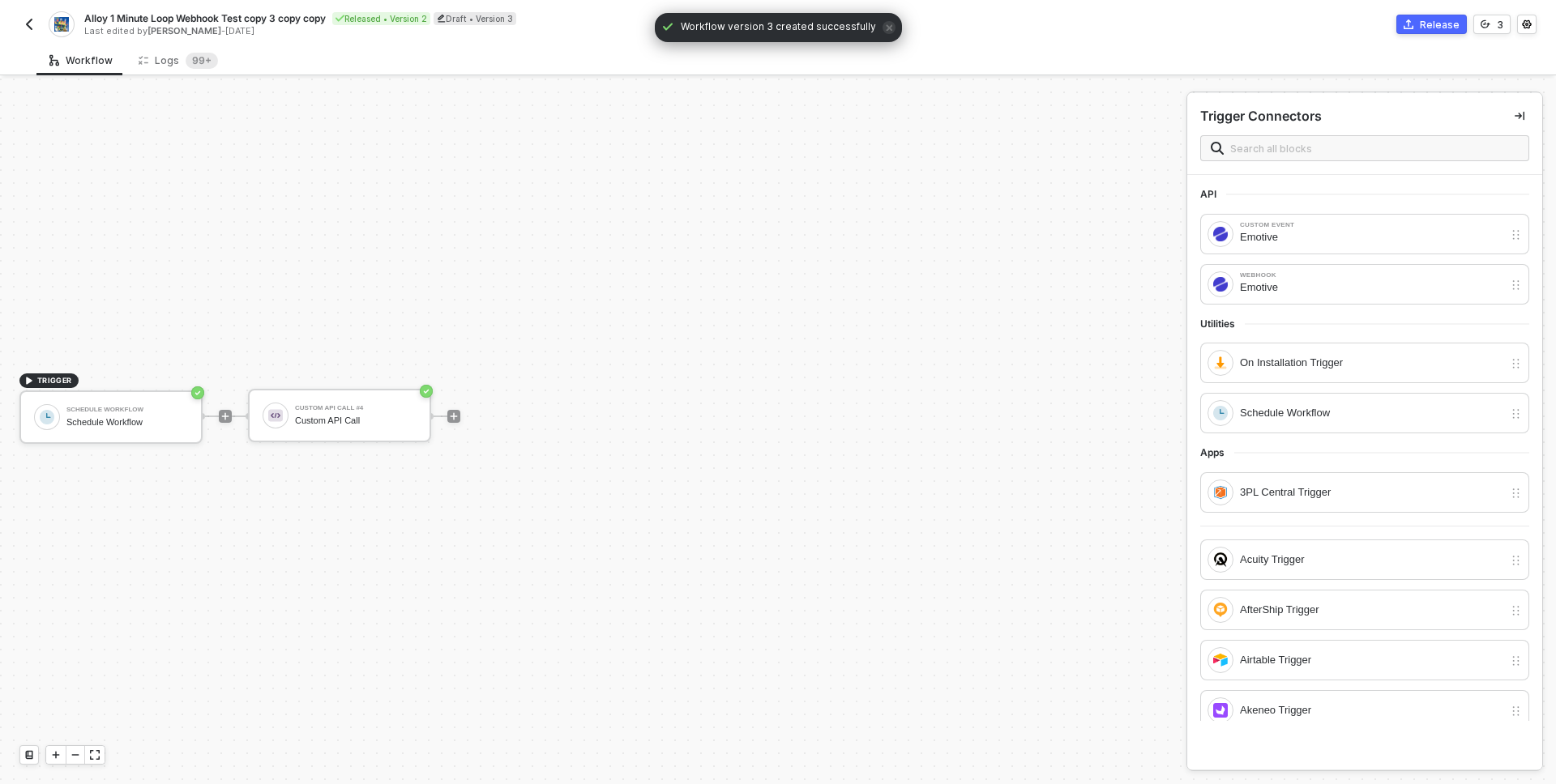
click at [1311, 158] on span at bounding box center [1364, 148] width 329 height 26
click at [1310, 152] on input "text" at bounding box center [1374, 148] width 289 height 18
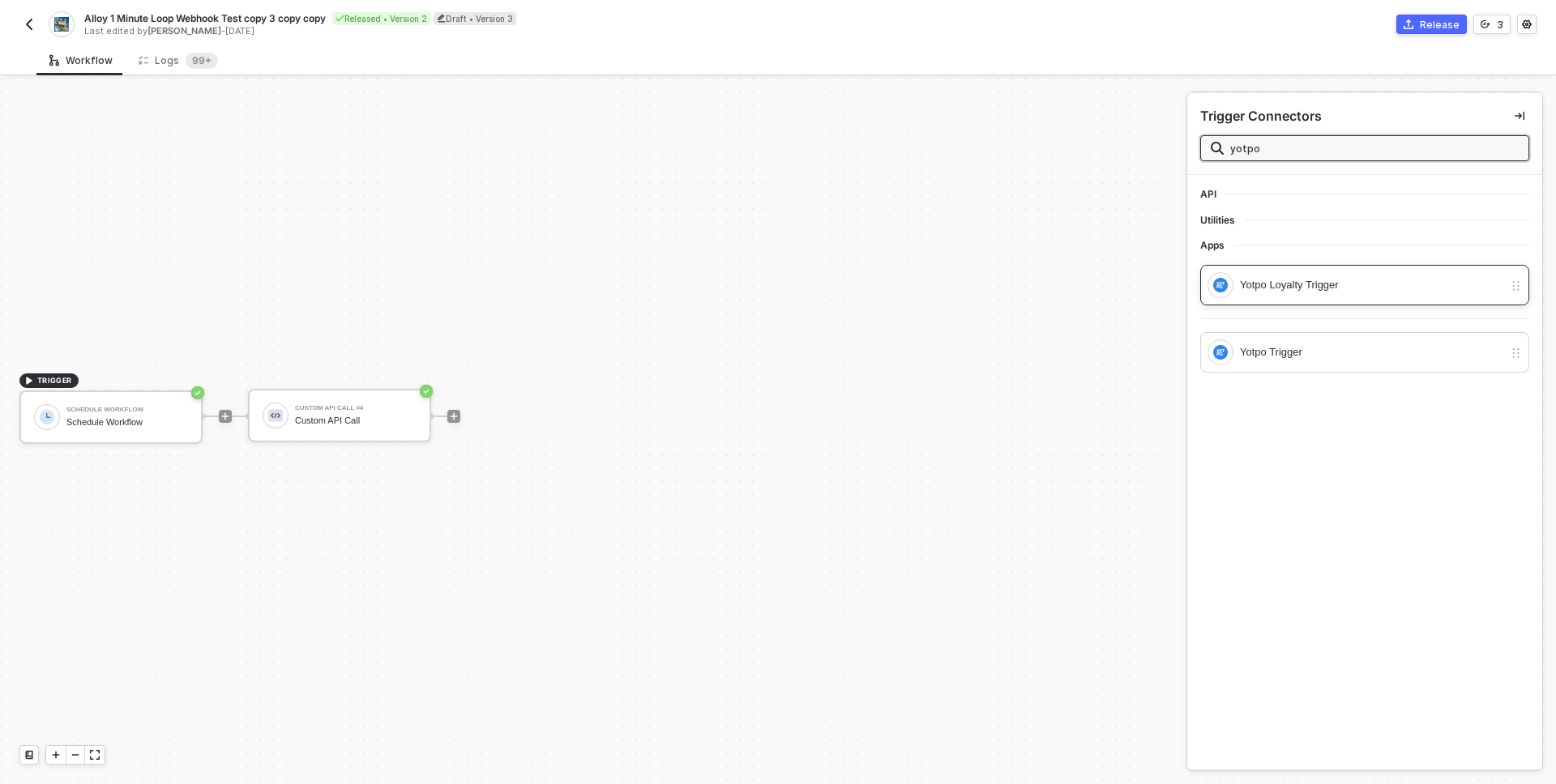
type input "yotpo"
click at [1343, 289] on div "Yotpo Loyalty Trigger" at bounding box center [1371, 285] width 264 height 18
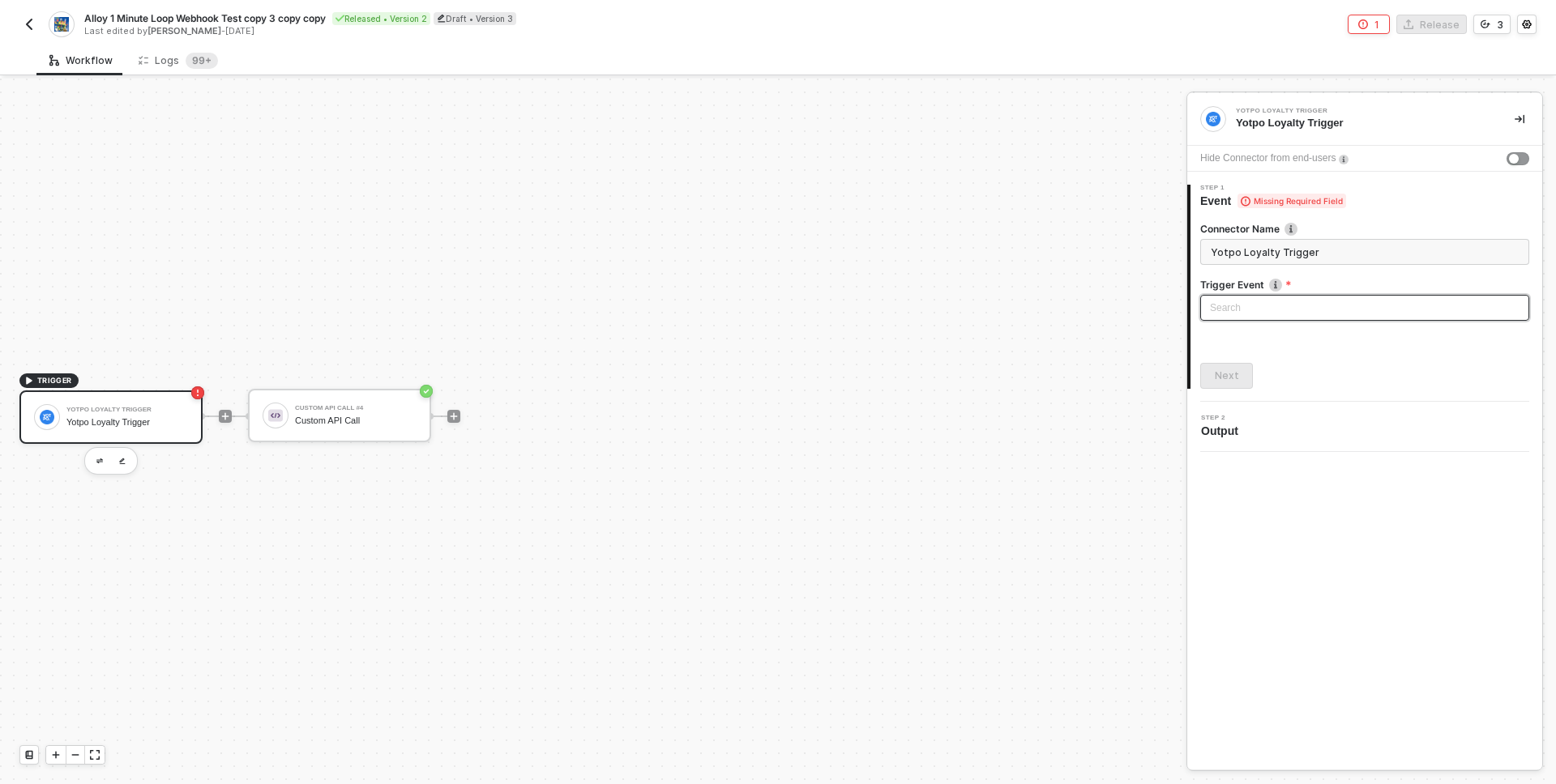
click at [1308, 307] on input "search" at bounding box center [1365, 308] width 310 height 24
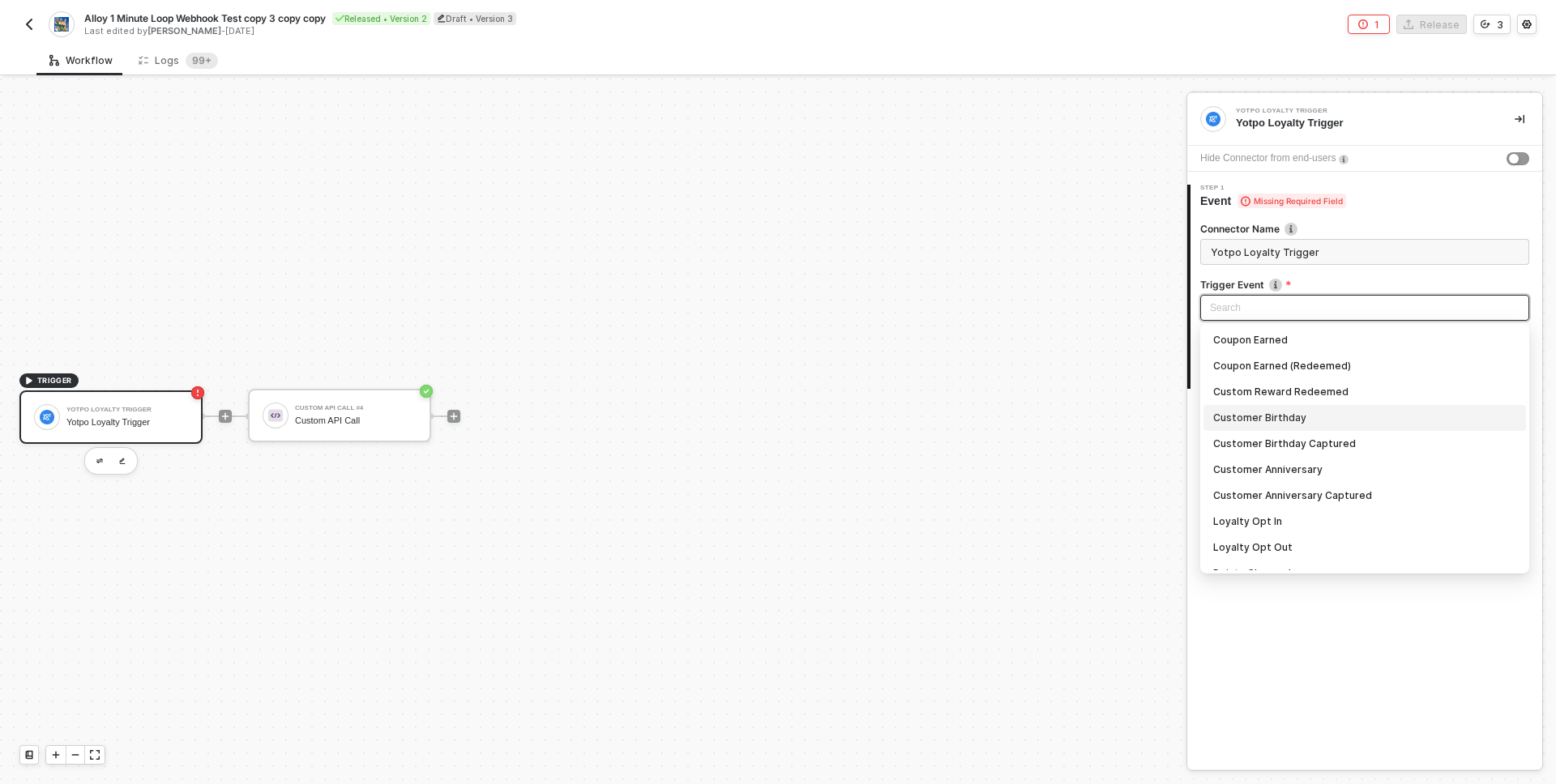
scroll to position [354, 0]
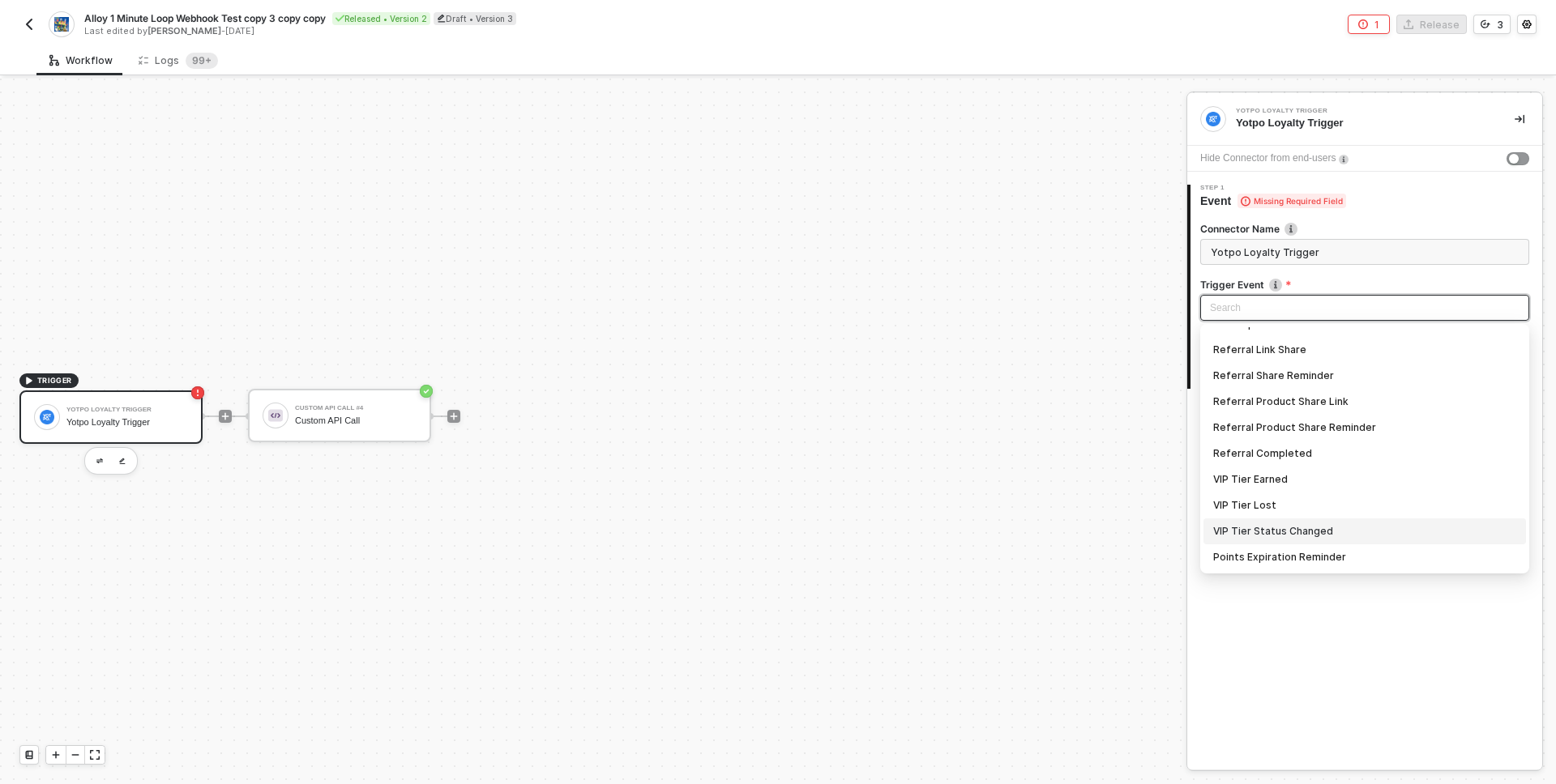
click at [1280, 535] on div "VIP Tier Status Changed" at bounding box center [1364, 531] width 303 height 18
type input "Trigger workflow when vip tier status changed"
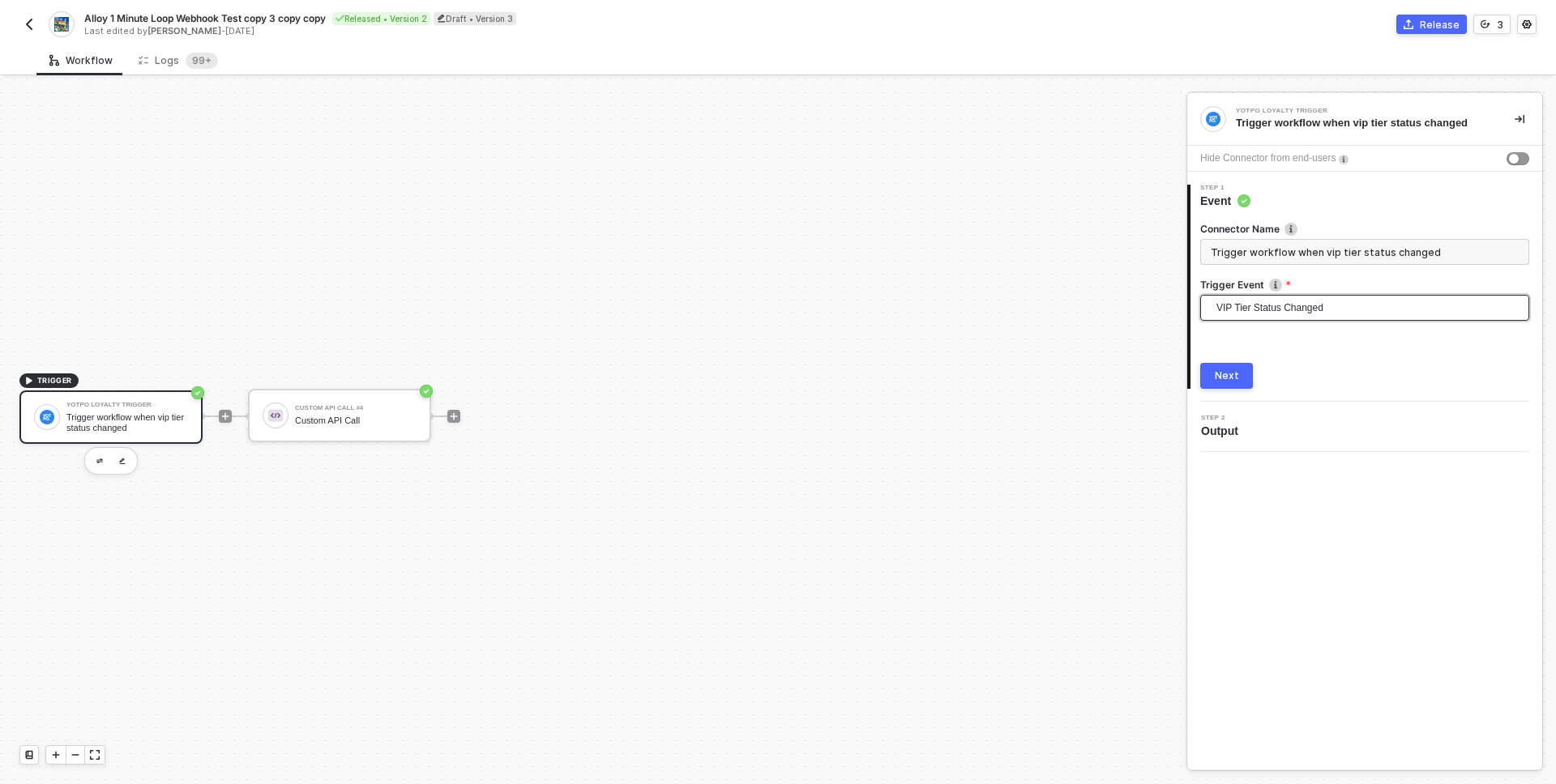
click at [1281, 531] on div "Yotpo Loyalty Trigger Trigger workflow when vip tier status changed Hide Connec…" at bounding box center [1364, 430] width 355 height 676
click at [1234, 375] on div "Next" at bounding box center [1227, 376] width 24 height 13
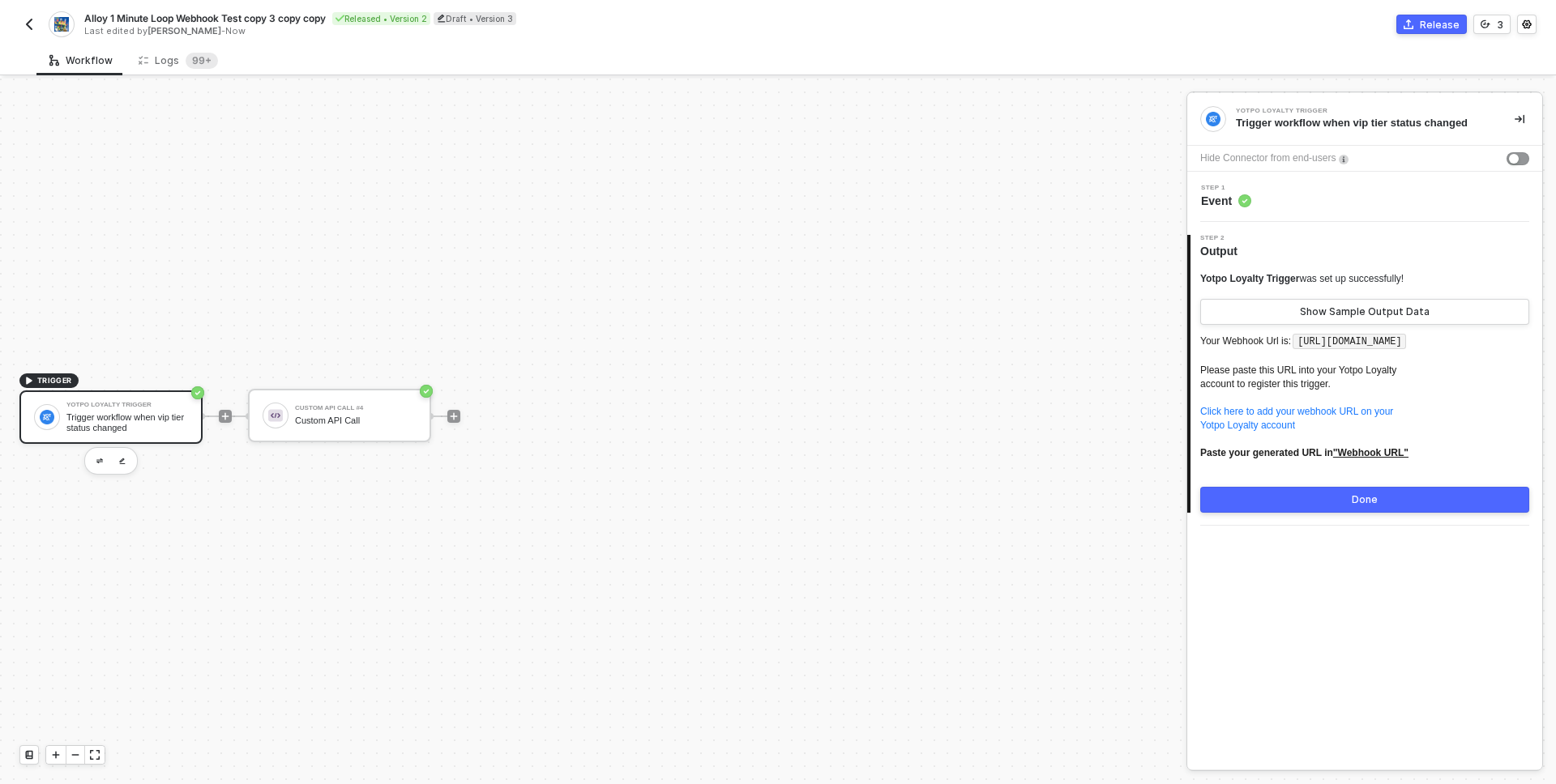
click at [1463, 359] on p "Your Webhook Url is: https://webhooks.runalloy.com/yotpoLoyalty/:merchantUserId…" at bounding box center [1364, 402] width 329 height 143
click at [1416, 318] on button "Show Sample Output Data" at bounding box center [1364, 312] width 329 height 26
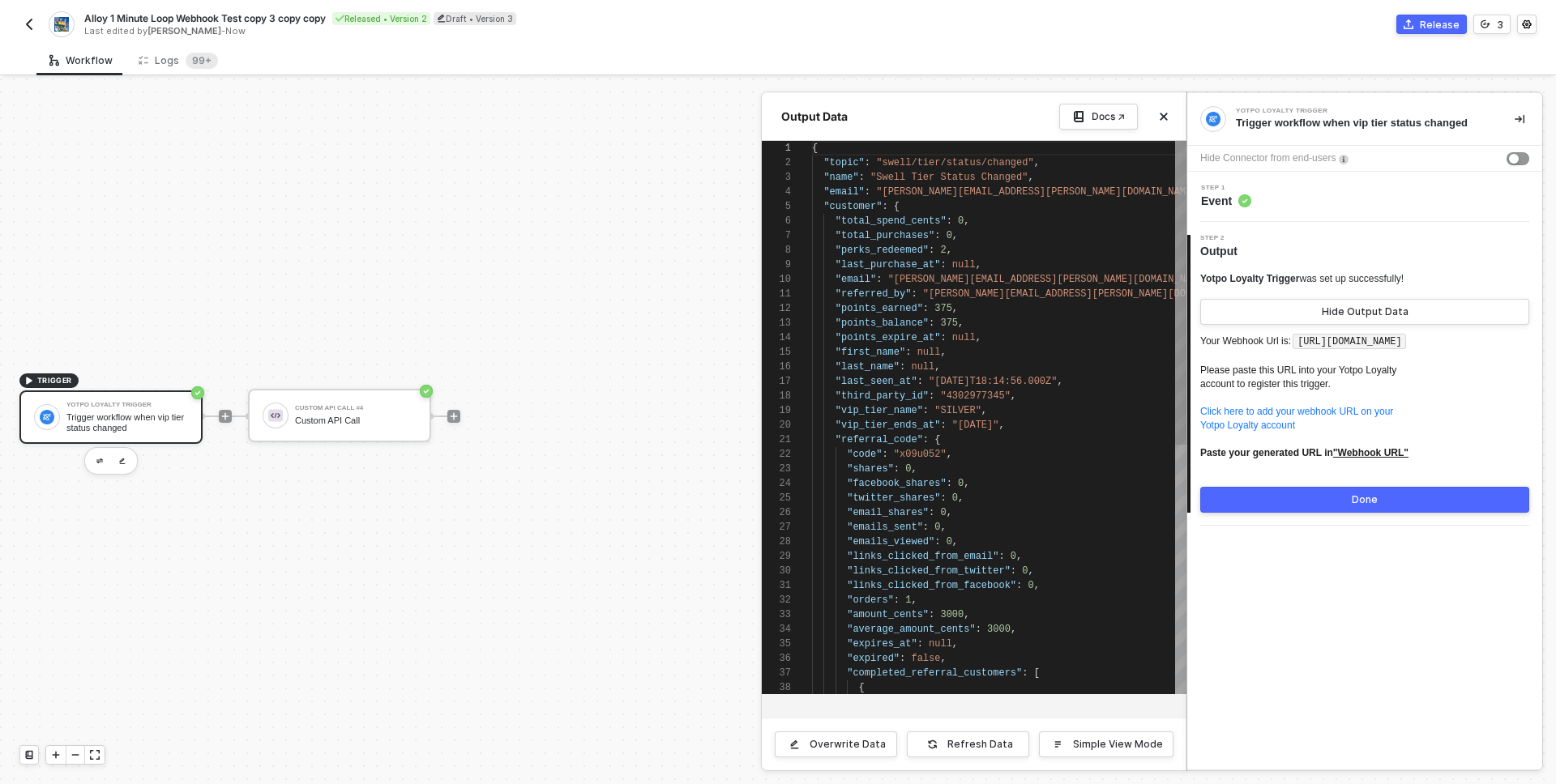
scroll to position [145, 0]
drag, startPoint x: 1374, startPoint y: 513, endPoint x: 1376, endPoint y: 620, distance: 107.0
click at [1375, 620] on div "Yotpo Loyalty Trigger Trigger workflow when vip tier status changed Hide Connec…" at bounding box center [1364, 430] width 355 height 676
click at [1376, 620] on div "Yotpo Loyalty Trigger Trigger workflow when vip tier status changed Hide Connec…" at bounding box center [1364, 430] width 355 height 676
click at [1318, 337] on code "https://webhooks.runalloy.com/yotpoLoyalty/:merchantUserId" at bounding box center [1349, 341] width 113 height 16
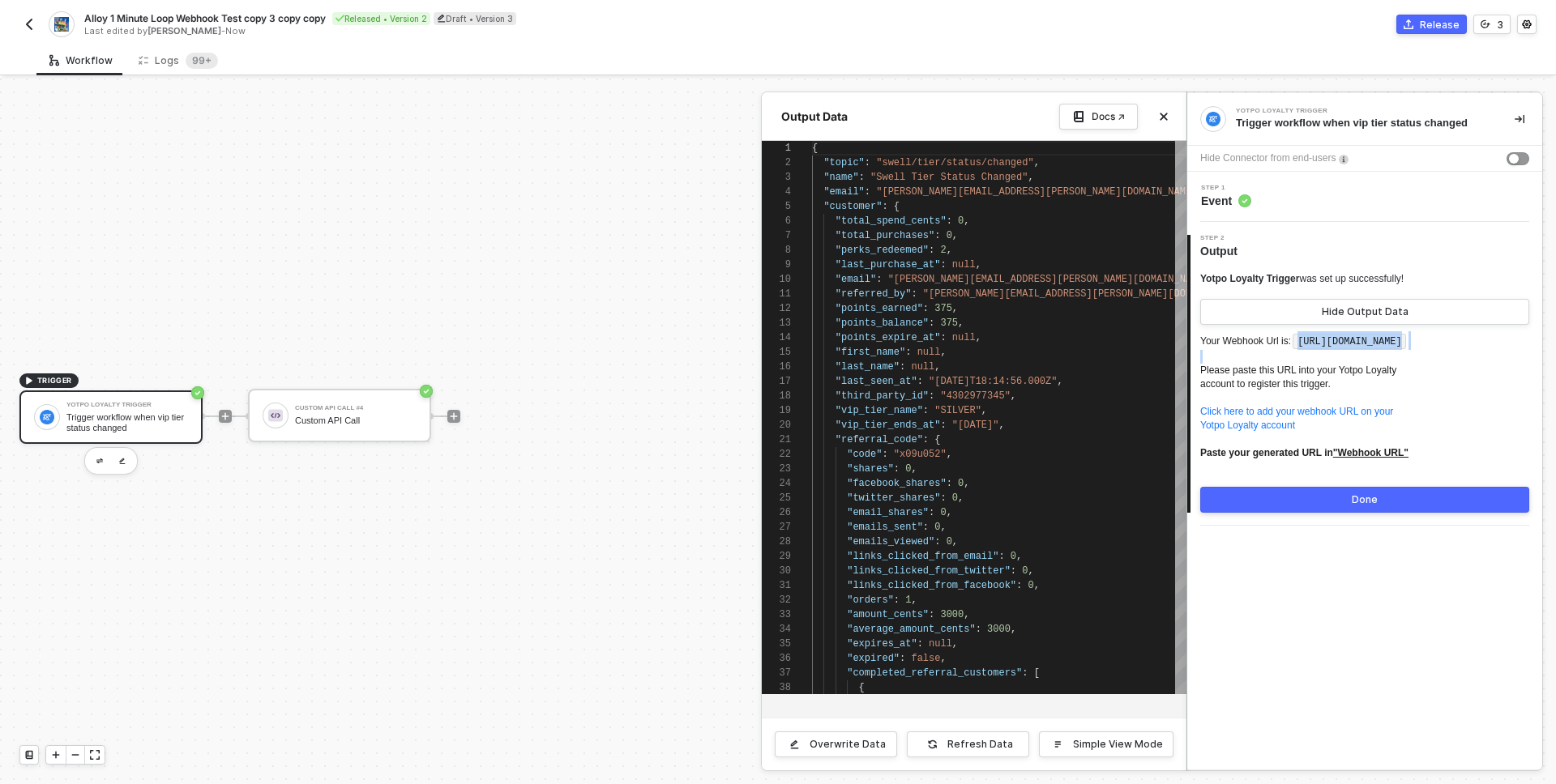
drag, startPoint x: 1318, startPoint y: 337, endPoint x: 1255, endPoint y: 371, distance: 71.6
click at [1255, 371] on p "Your Webhook Url is: https://webhooks.runalloy.com/yotpoLoyalty/:merchantUserId…" at bounding box center [1364, 402] width 329 height 143
click at [1325, 346] on code "https://webhooks.runalloy.com/yotpoLoyalty/:merchantUserId" at bounding box center [1349, 341] width 113 height 16
drag, startPoint x: 1325, startPoint y: 346, endPoint x: 1215, endPoint y: 362, distance: 111.2
click at [1292, 350] on code "https://webhooks.runalloy.com/yotpoLoyalty/:merchantUserId" at bounding box center [1349, 341] width 113 height 16
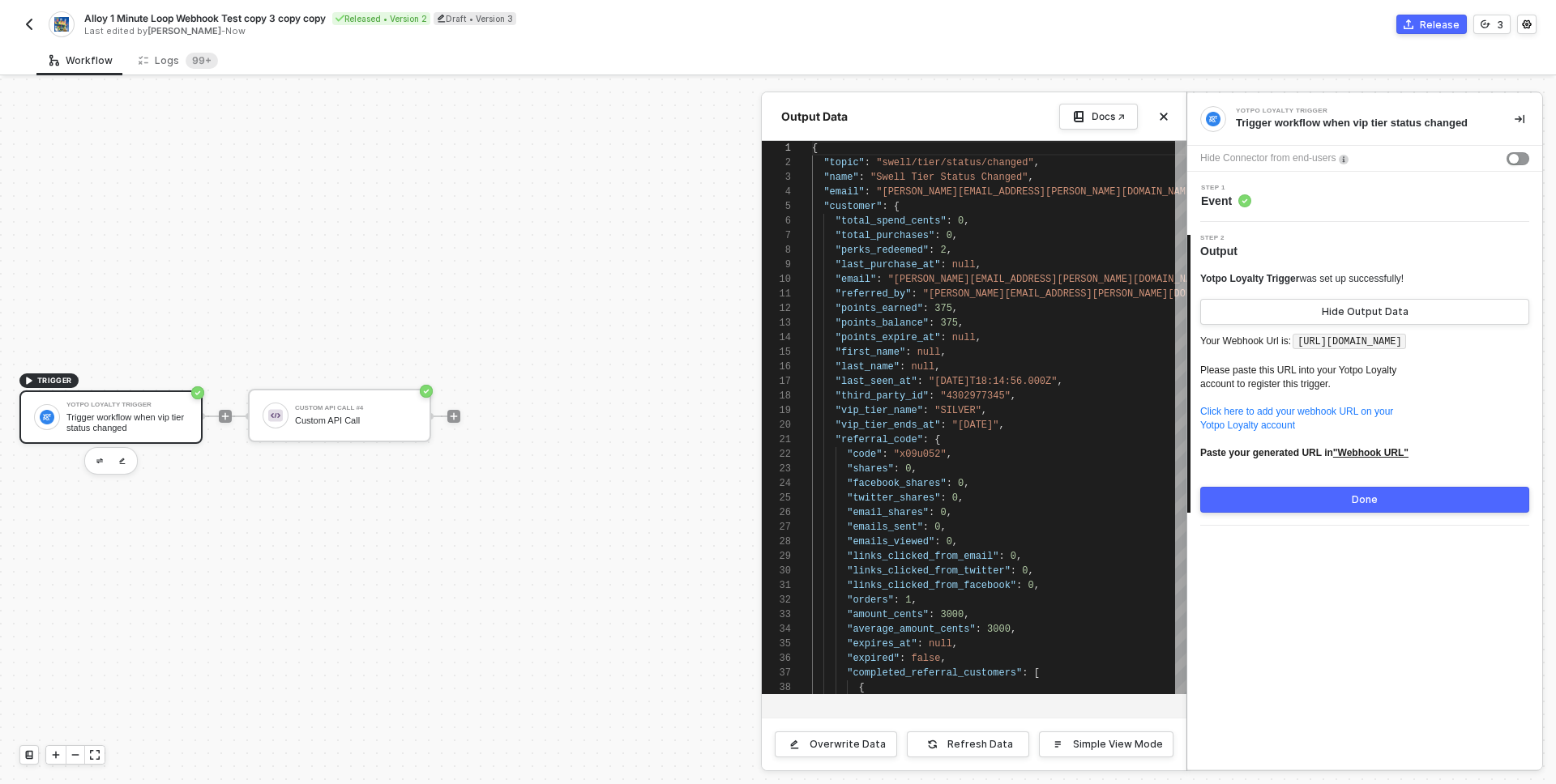
click at [1347, 374] on p "Your Webhook Url is: https://webhooks.runalloy.com/yotpoLoyalty/:merchantUserId…" at bounding box center [1364, 402] width 329 height 143
click at [1288, 431] on link "Click here to add your webhook URL on your Yotpo Loyalty account" at bounding box center [1296, 418] width 193 height 25
click at [1377, 459] on u ""Webhook URL"" at bounding box center [1370, 453] width 75 height 11
click at [1372, 449] on p "Your Webhook Url is: https://webhooks.runalloy.com/yotpoLoyalty/:merchantUserId…" at bounding box center [1364, 402] width 329 height 143
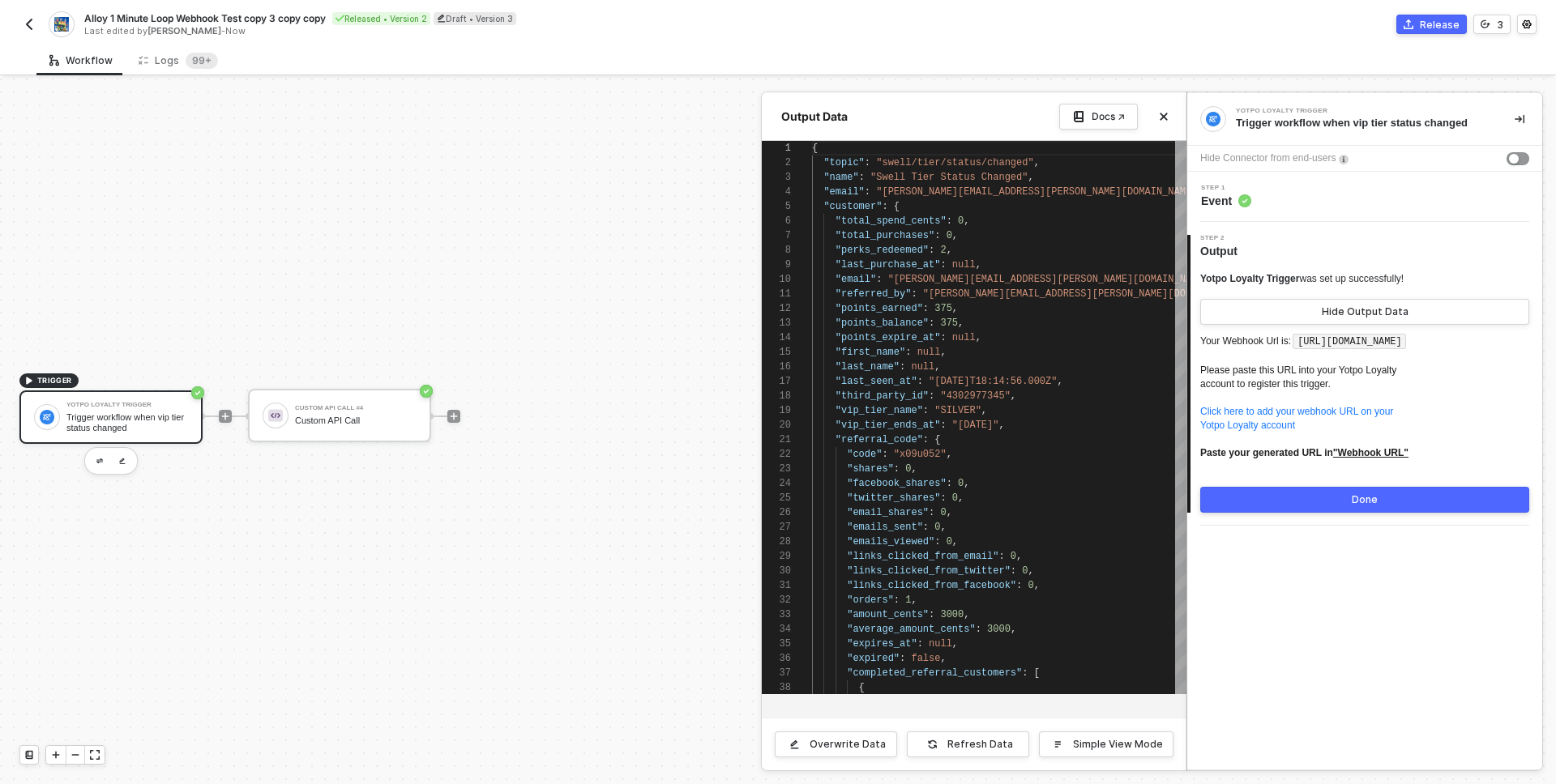
click at [1371, 459] on u ""Webhook URL"" at bounding box center [1370, 453] width 75 height 11
click at [1437, 468] on p "Your Webhook Url is: https://webhooks.runalloy.com/yotpoLoyalty/:merchantUserId…" at bounding box center [1364, 402] width 329 height 143
click at [1407, 459] on u ""Webhook URL"" at bounding box center [1370, 453] width 75 height 11
click at [1359, 459] on u ""Webhook URL"" at bounding box center [1370, 453] width 75 height 11
click at [1277, 431] on link "Click here to add your webhook URL on your Yotpo Loyalty account" at bounding box center [1296, 418] width 193 height 25
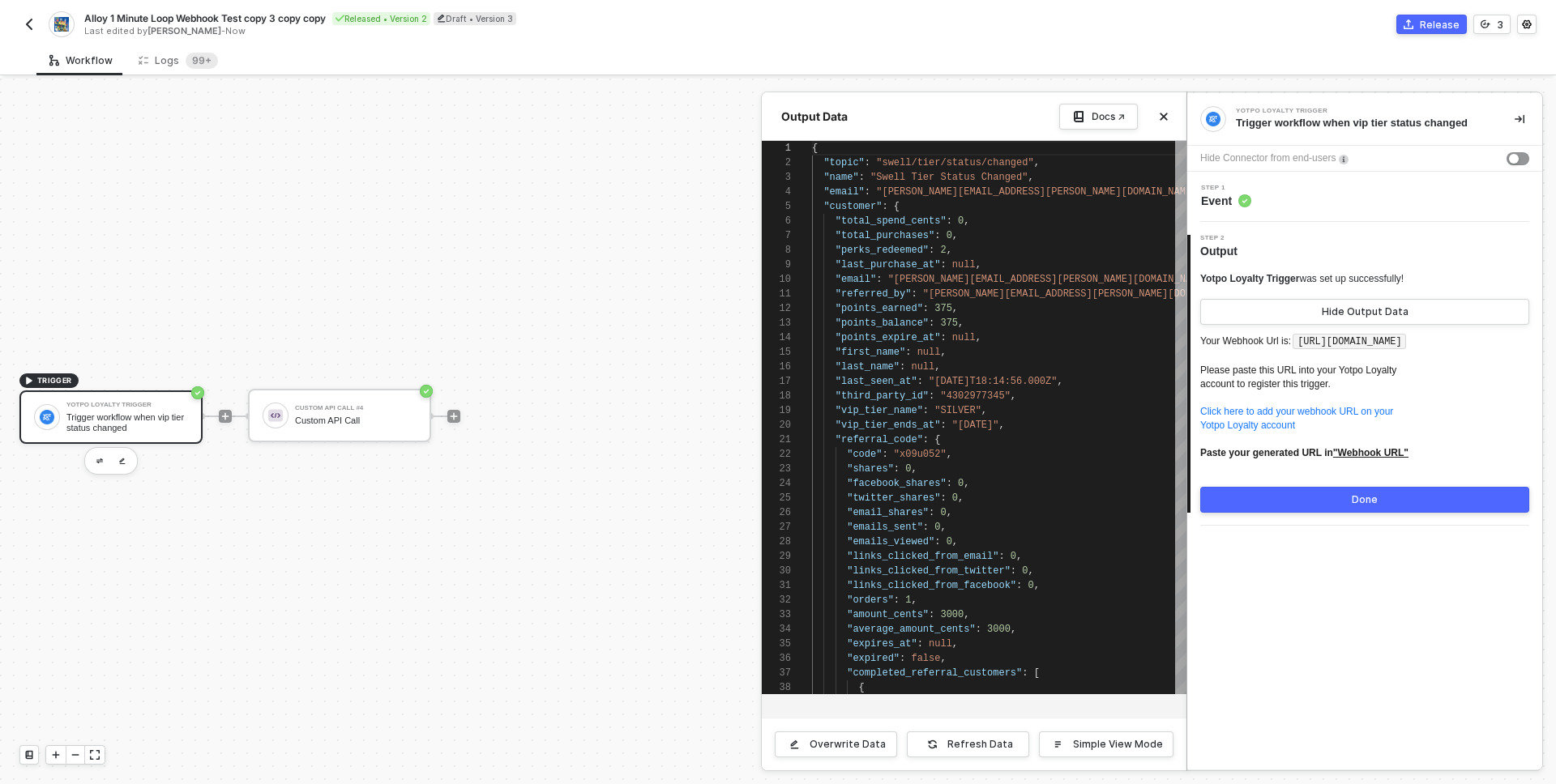
click at [1367, 506] on div "Done" at bounding box center [1365, 500] width 26 height 13
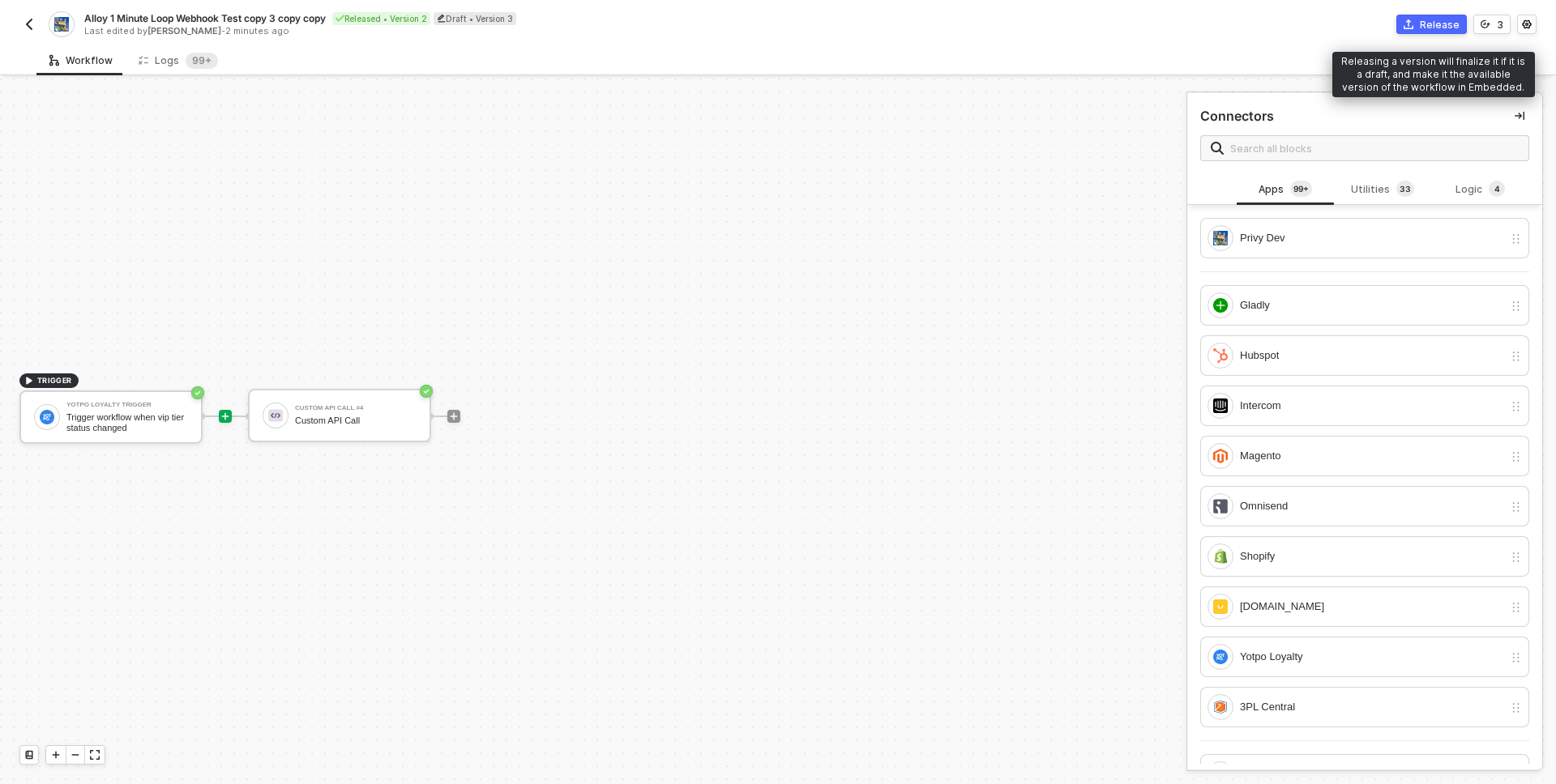
click at [1433, 27] on div "Release" at bounding box center [1439, 24] width 39 height 14
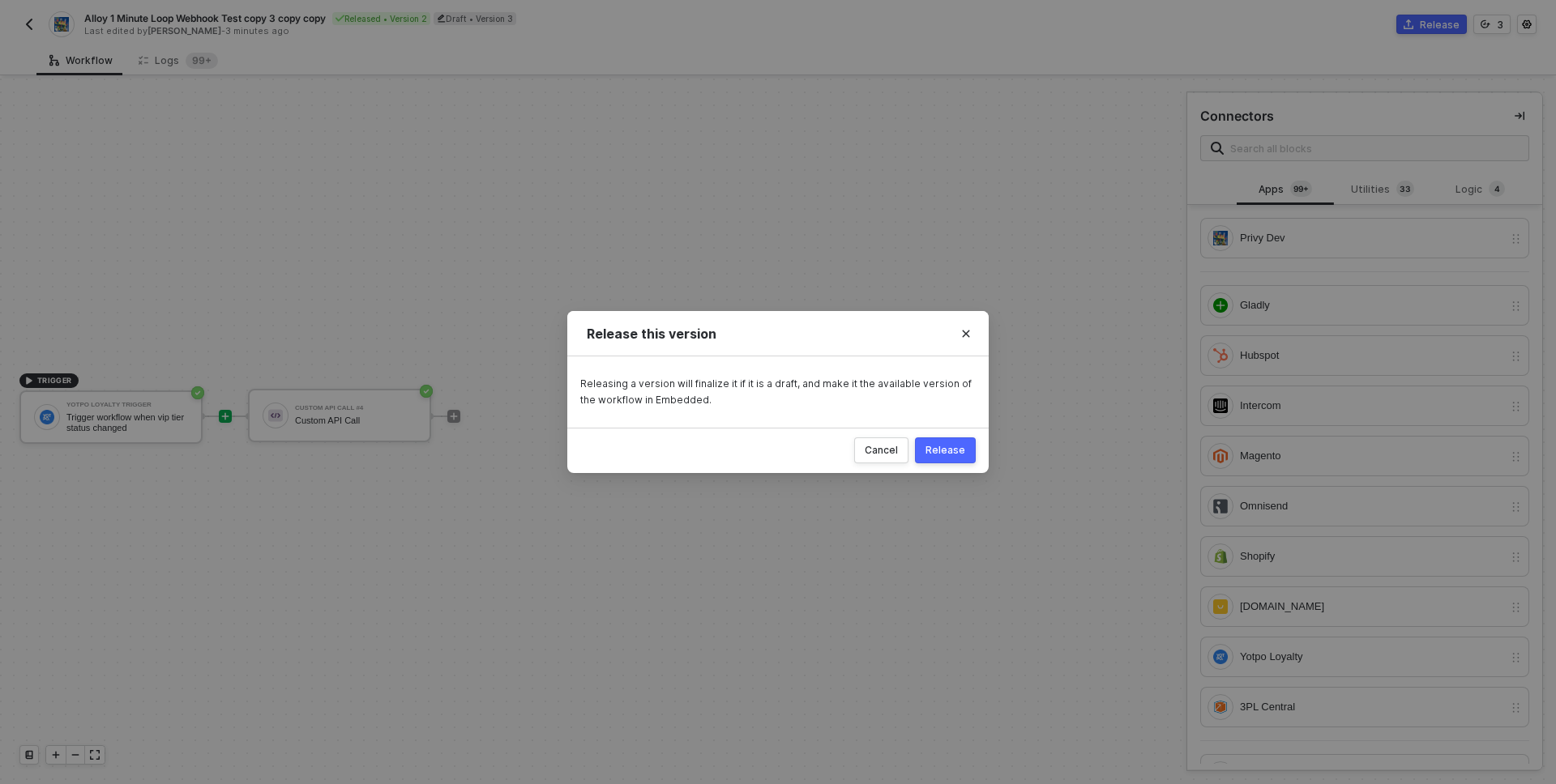
click at [941, 452] on div "Release" at bounding box center [944, 450] width 39 height 13
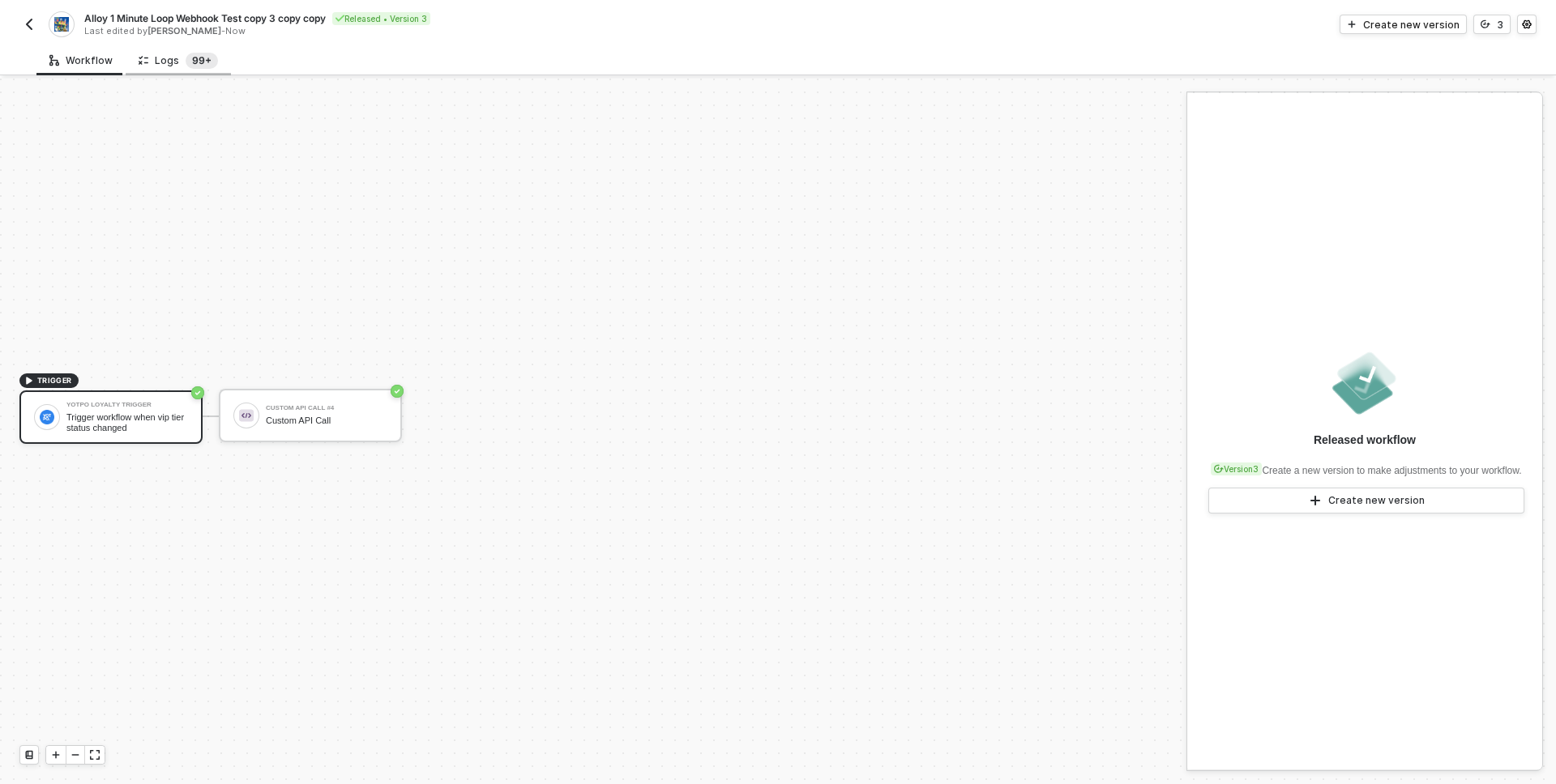
click at [204, 55] on sup "99+" at bounding box center [202, 60] width 33 height 16
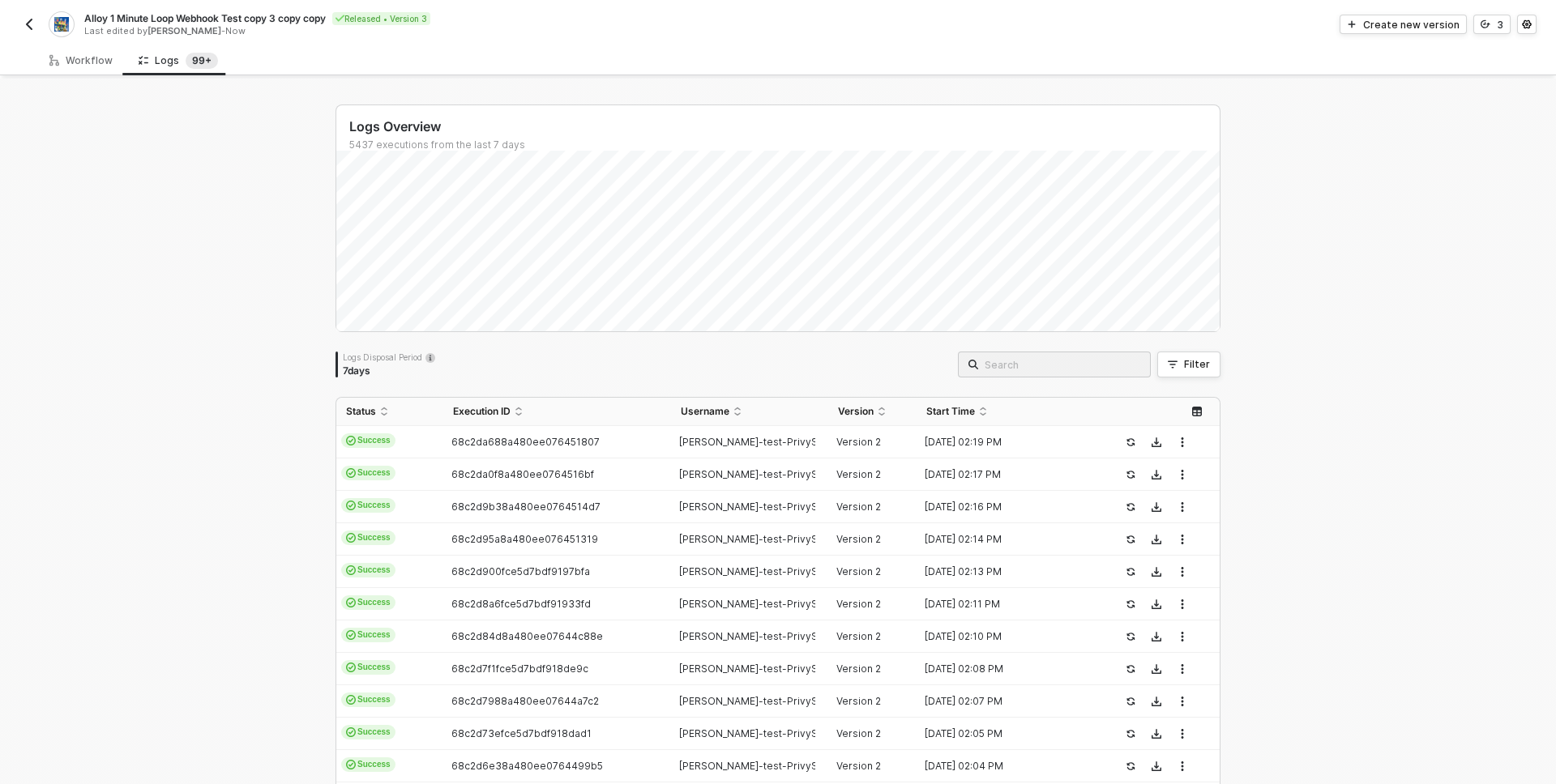
click at [169, 158] on div "Logs Overview 5437 executions from the last 7 days Logs Disposal Period 7 days …" at bounding box center [778, 612] width 1556 height 1067
click at [65, 61] on div "Workflow" at bounding box center [81, 61] width 63 height 13
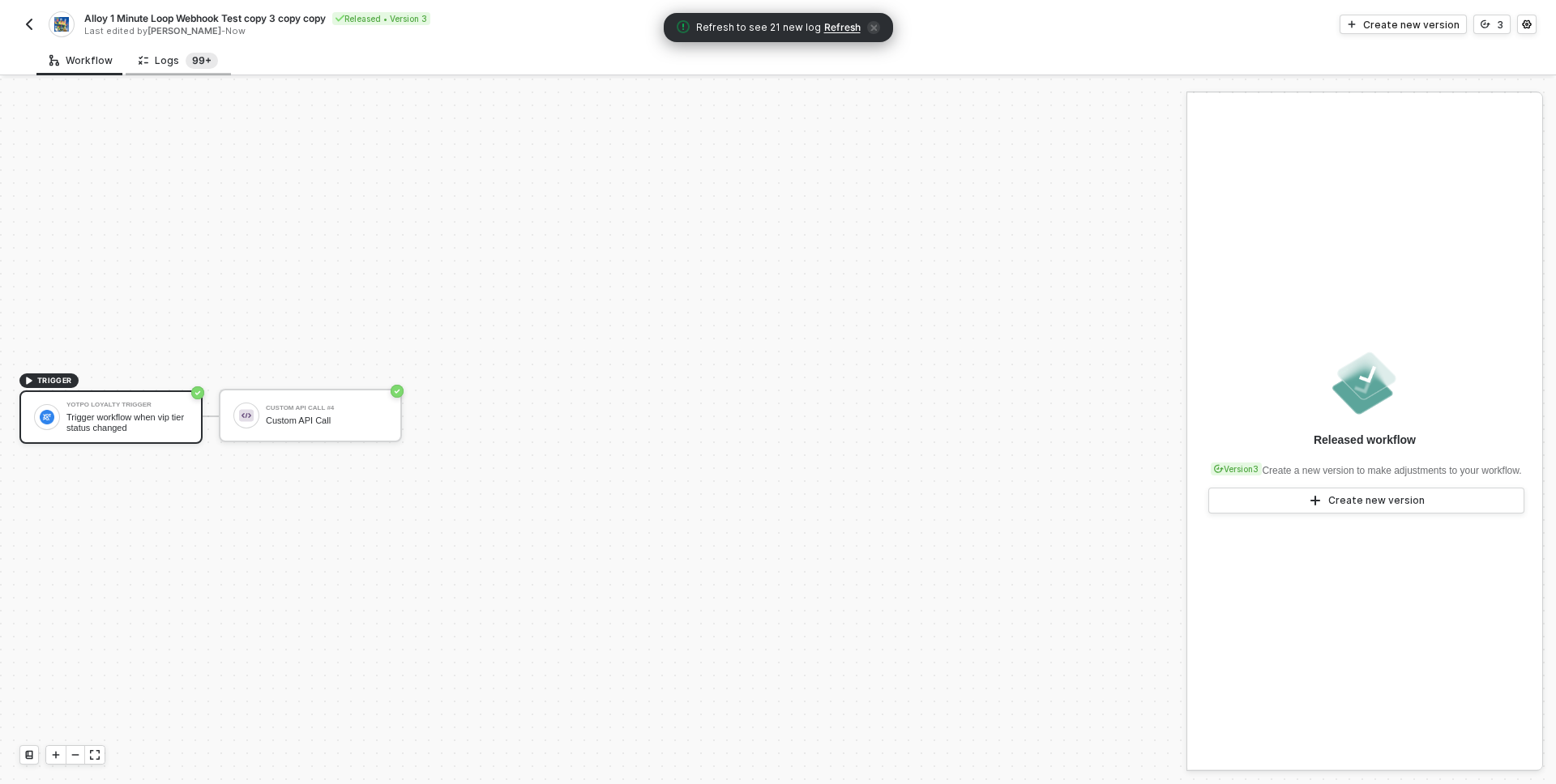
click at [186, 67] on sup "99+" at bounding box center [202, 60] width 33 height 16
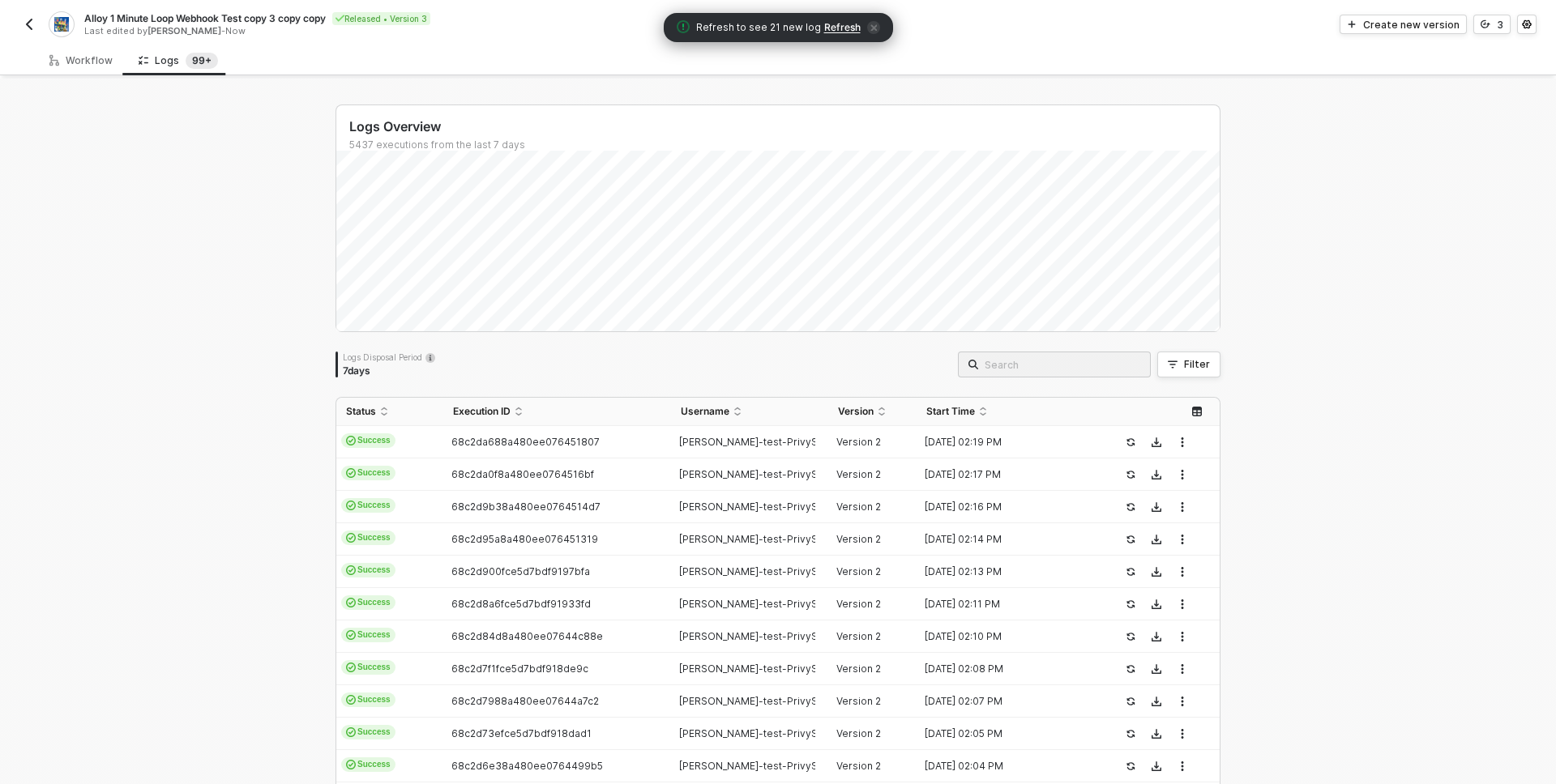
click at [194, 300] on div "Logs Overview 5437 executions from the last 7 days Logs Disposal Period 7 days …" at bounding box center [778, 612] width 1556 height 1067
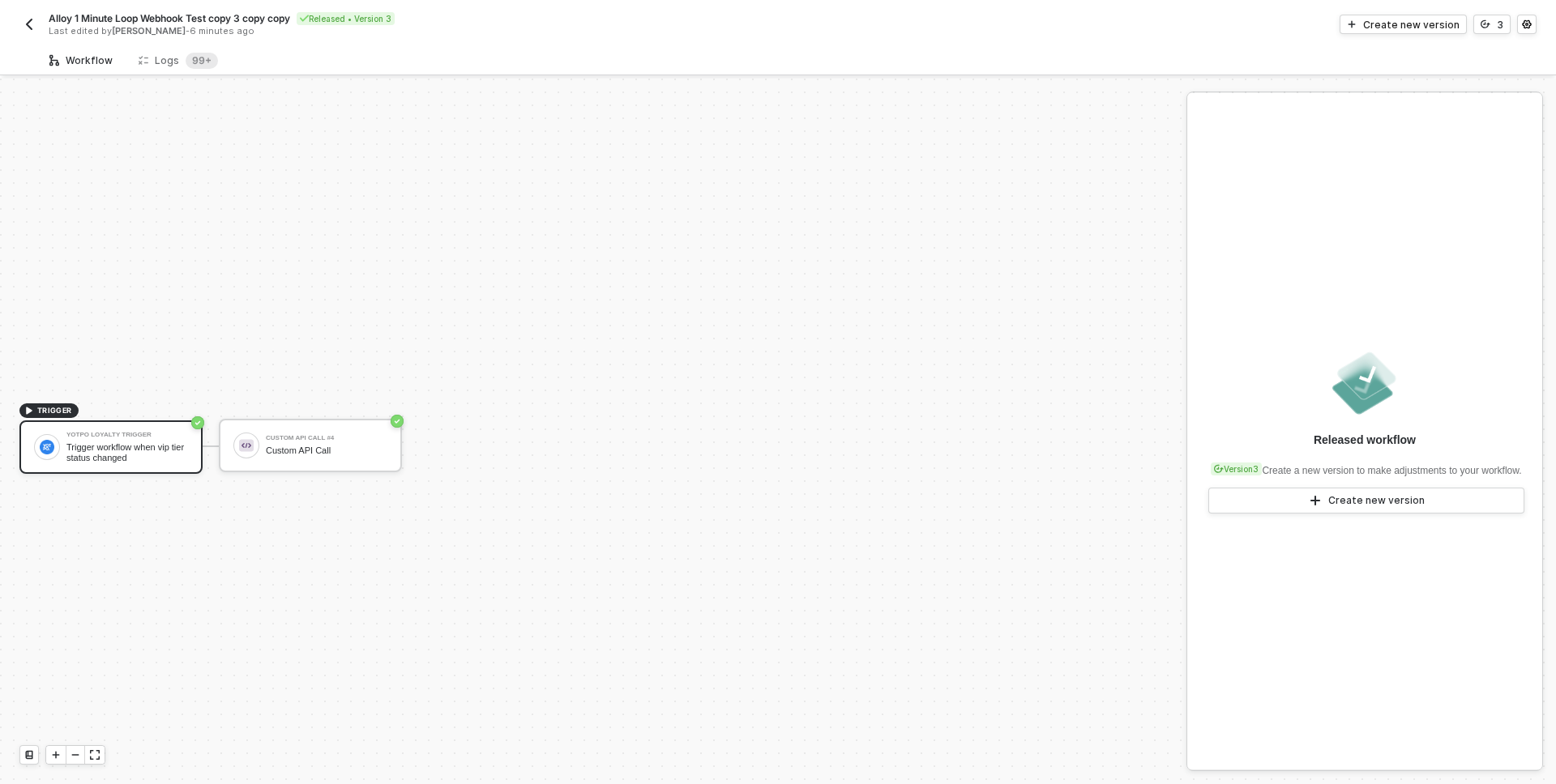
scroll to position [30, 0]
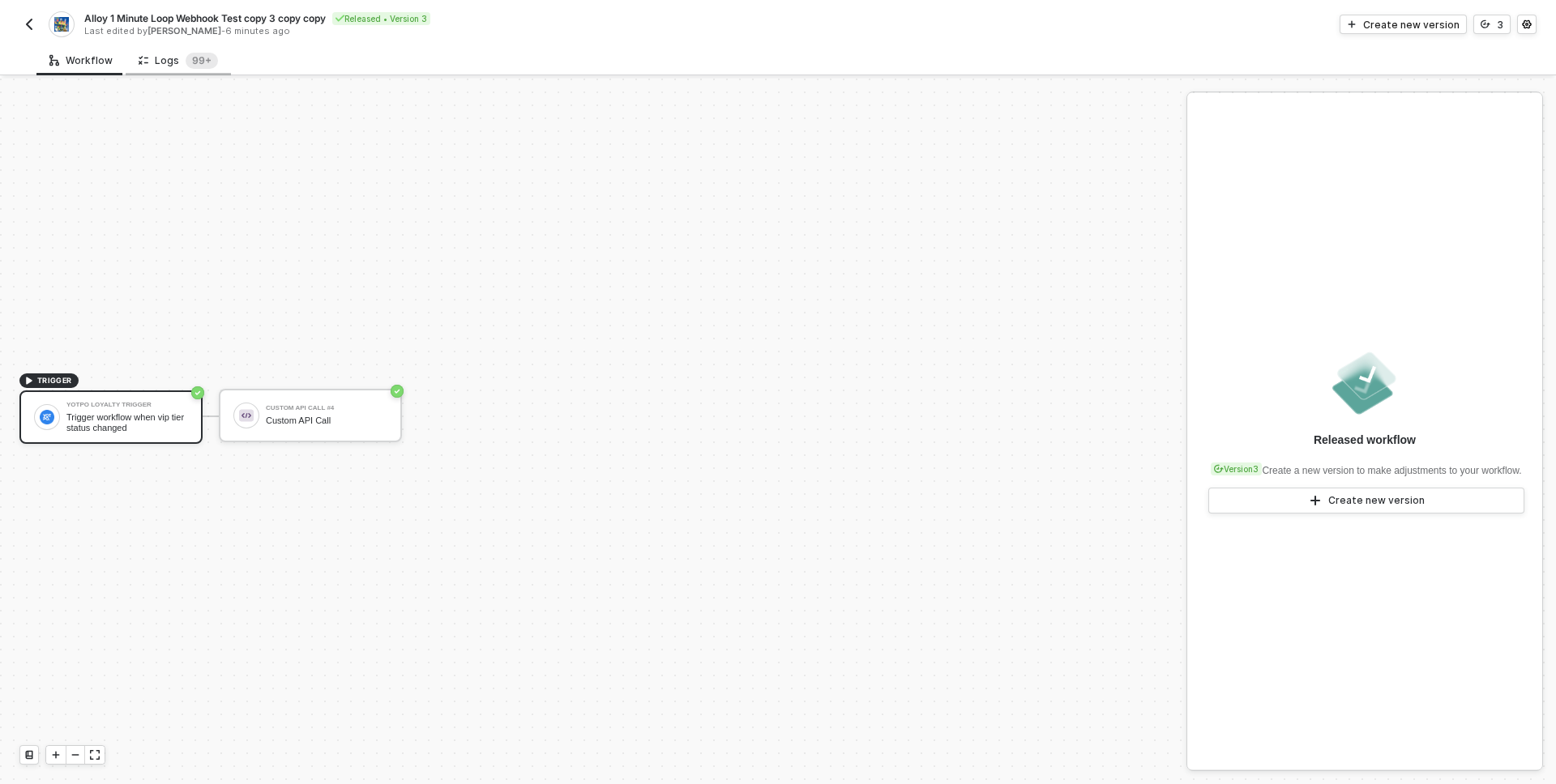
click at [162, 62] on div "Logs 99+" at bounding box center [178, 60] width 80 height 16
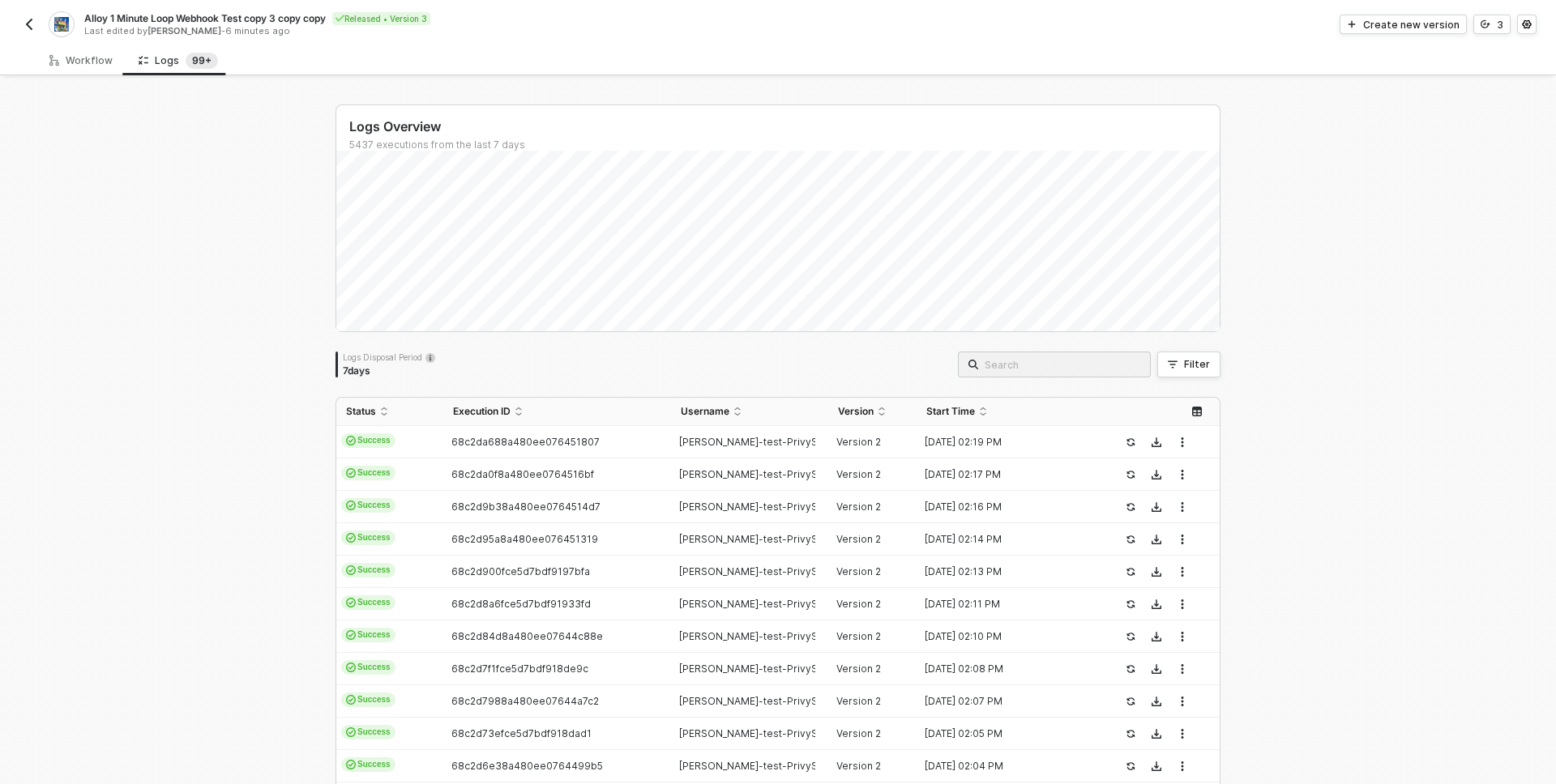
click at [257, 343] on div "Logs Overview 5437 executions from the last 7 days Logs Disposal Period 7 days …" at bounding box center [778, 612] width 1556 height 1067
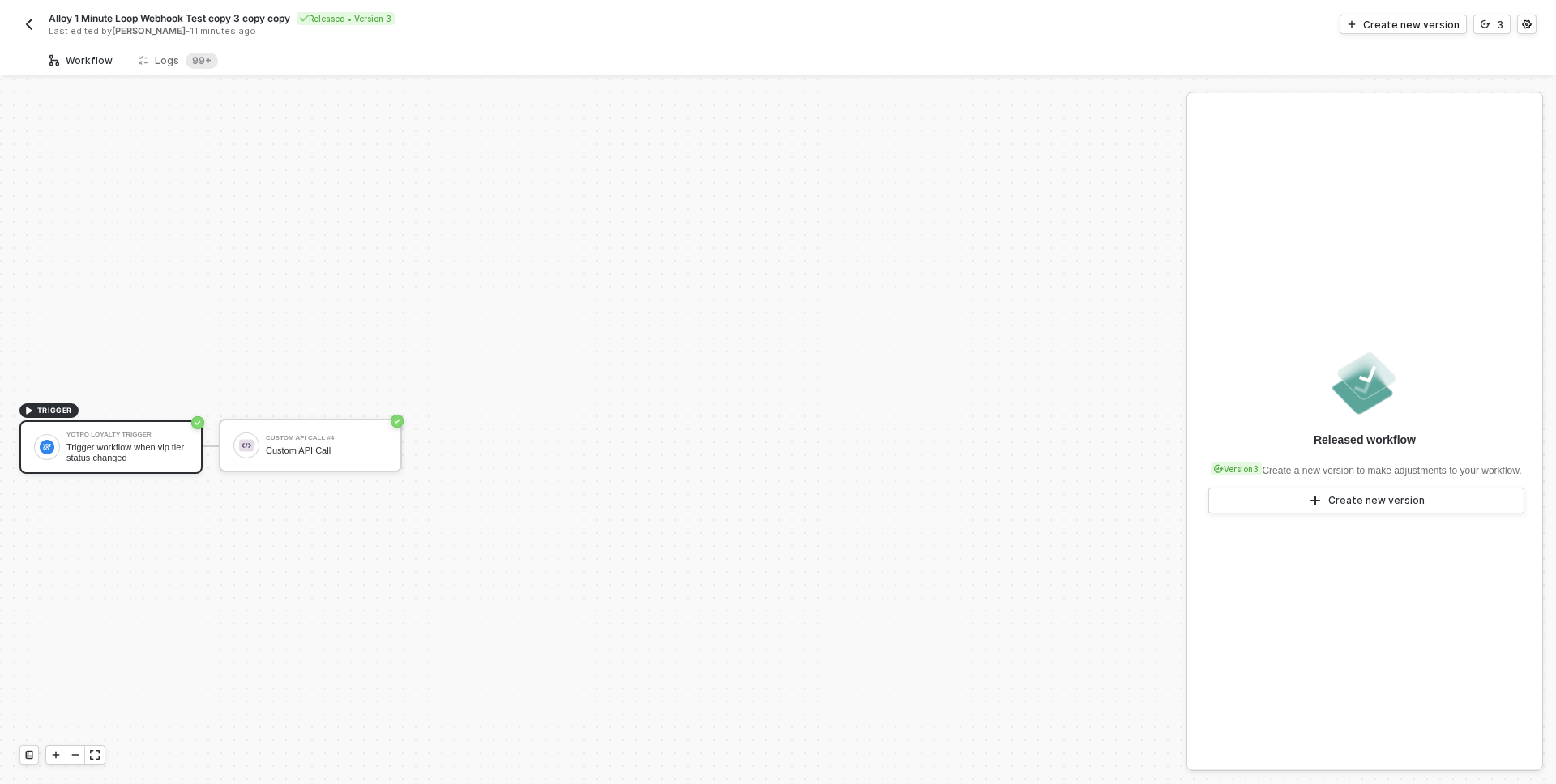
scroll to position [30, 0]
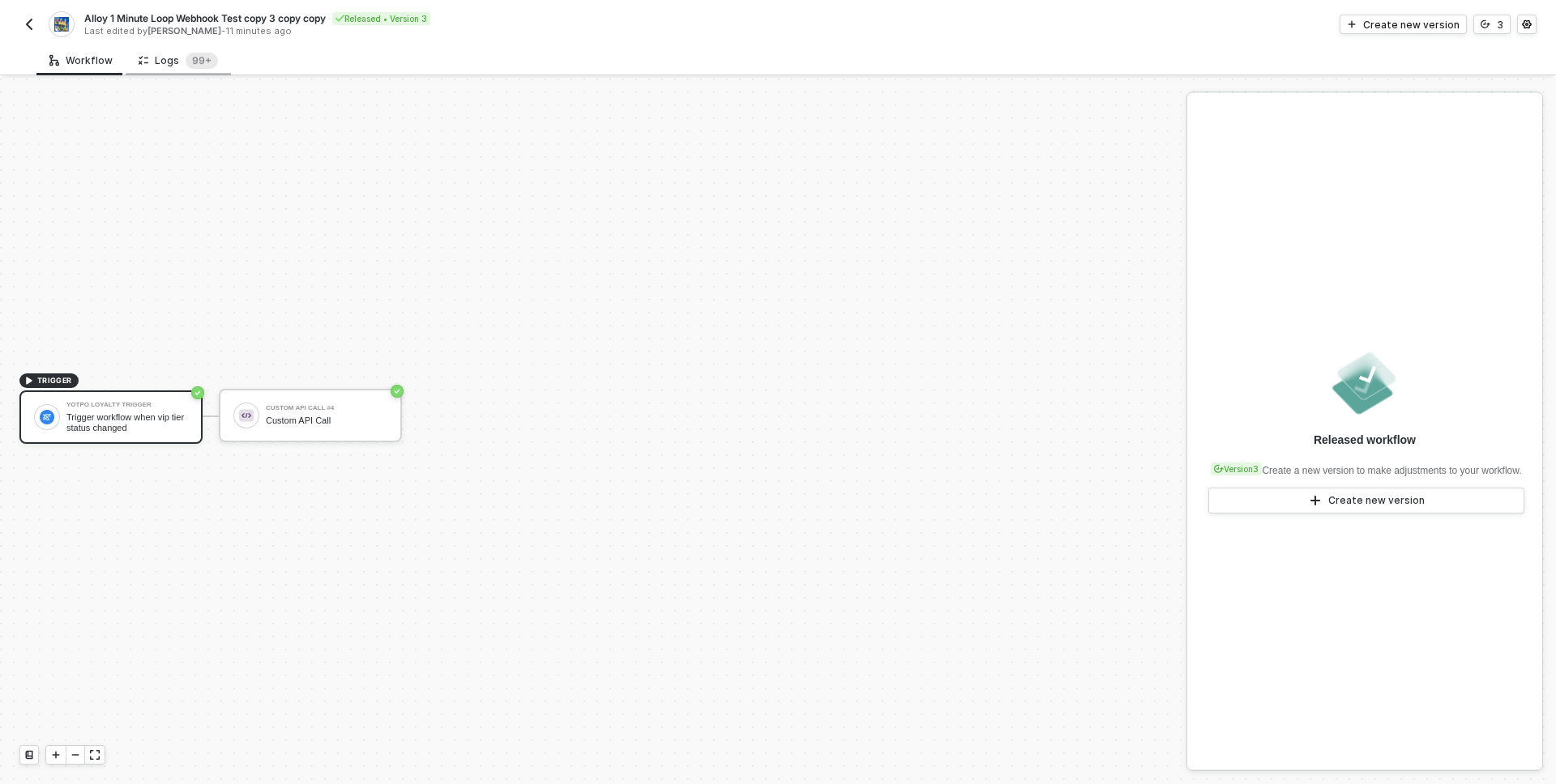
click at [176, 62] on div "Logs 99+" at bounding box center [178, 60] width 80 height 16
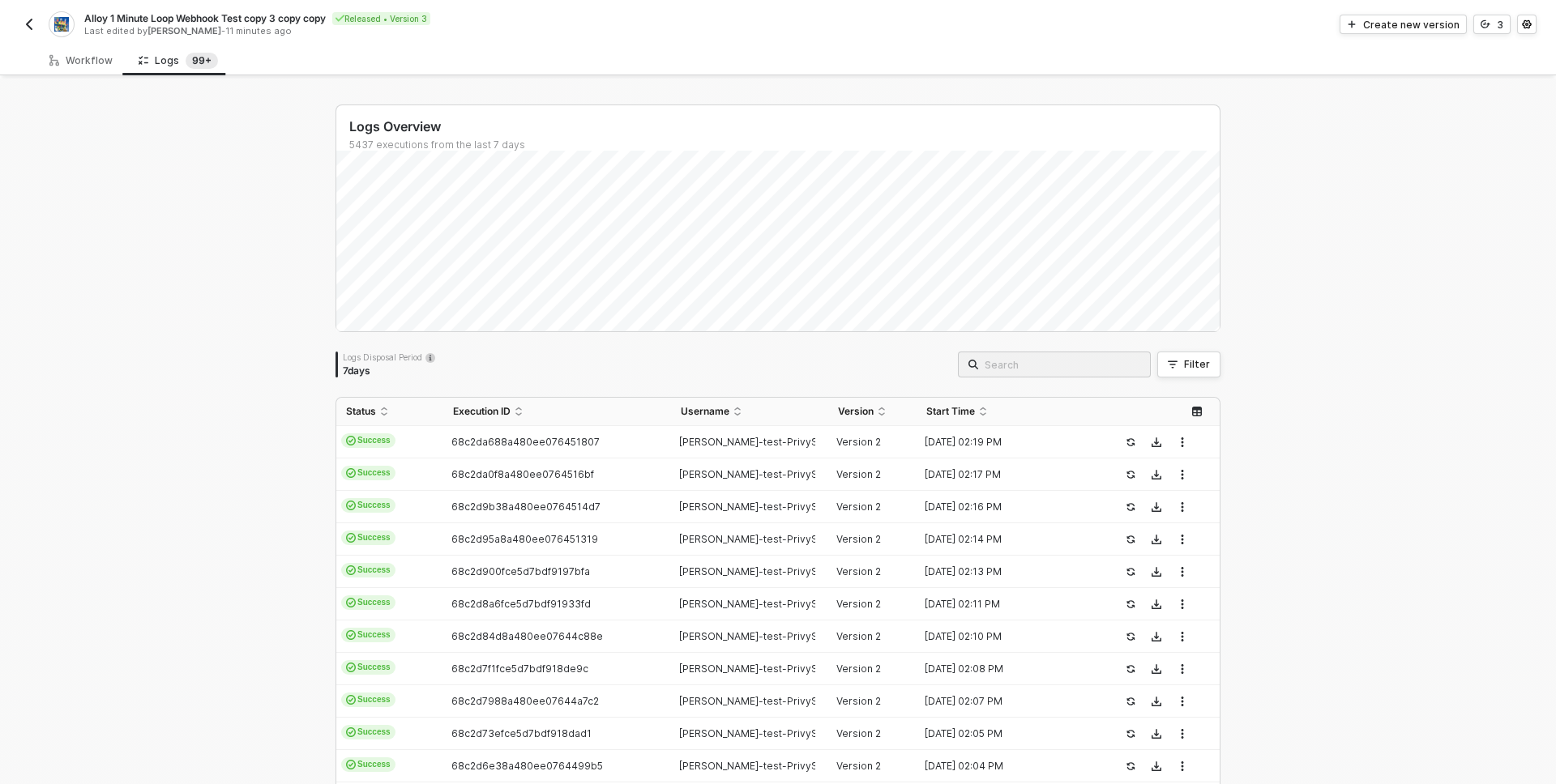
click at [247, 416] on div "Logs Overview 5437 executions from the last 7 days Logs Disposal Period 7 days …" at bounding box center [778, 612] width 1556 height 1067
click at [255, 437] on div "Logs Overview 5437 executions from the last 7 days Logs Disposal Period 7 days …" at bounding box center [778, 612] width 1556 height 1067
click at [261, 457] on div "Logs Overview 5437 executions from the last 7 days Logs Disposal Period 7 days …" at bounding box center [778, 612] width 1556 height 1067
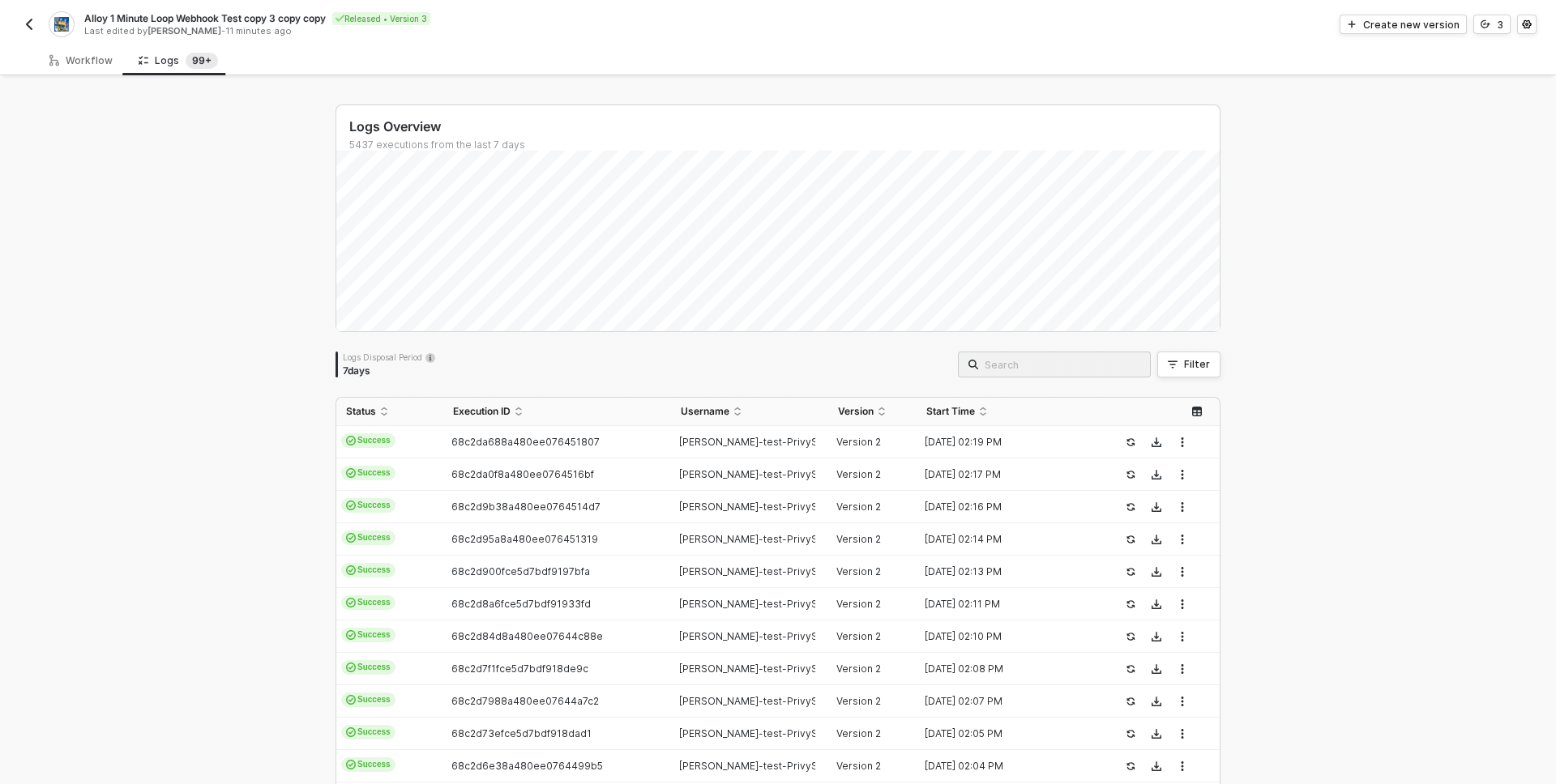
click at [261, 457] on div "Logs Overview 5437 executions from the last 7 days Logs Disposal Period 7 days …" at bounding box center [778, 612] width 1556 height 1067
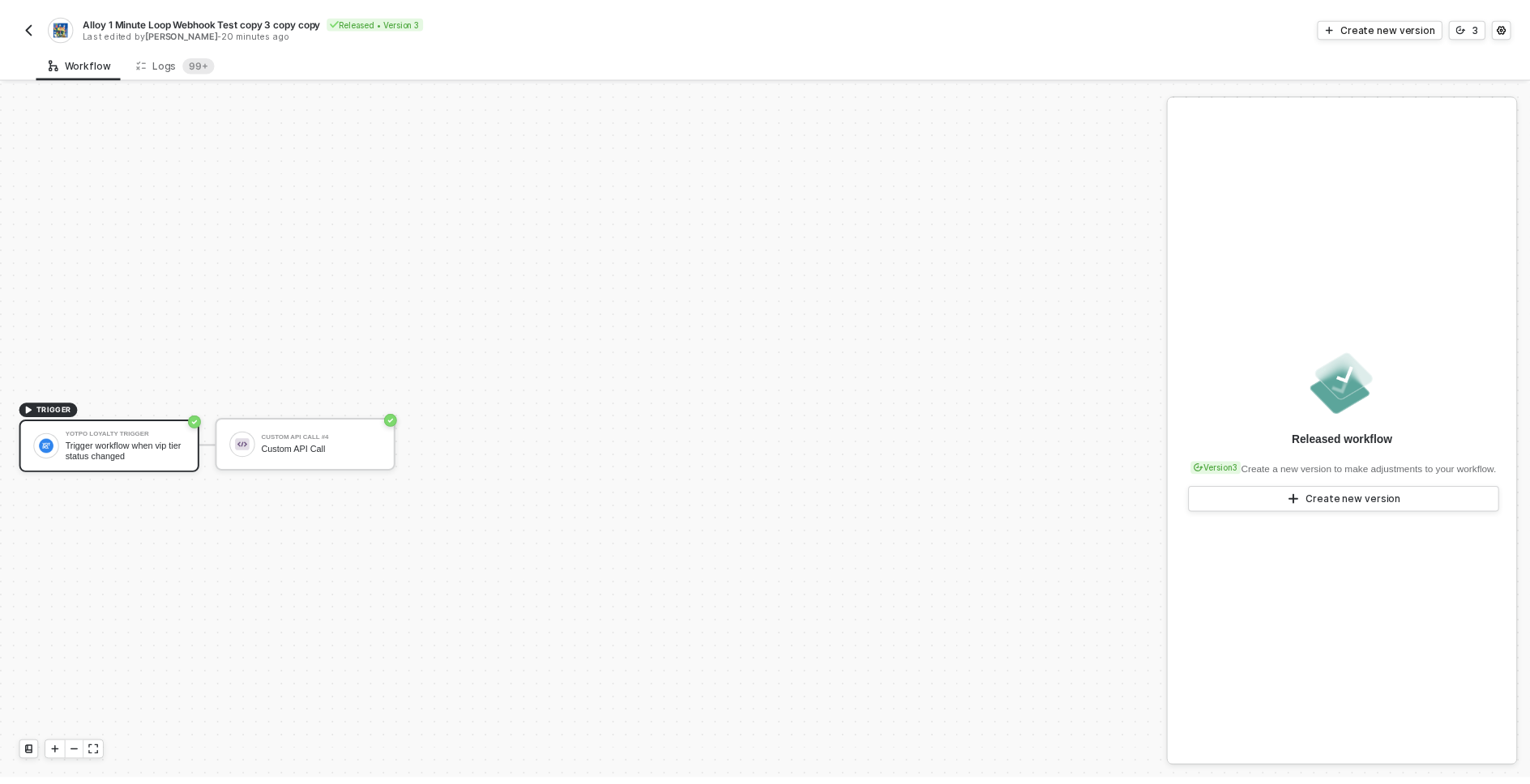
scroll to position [30, 0]
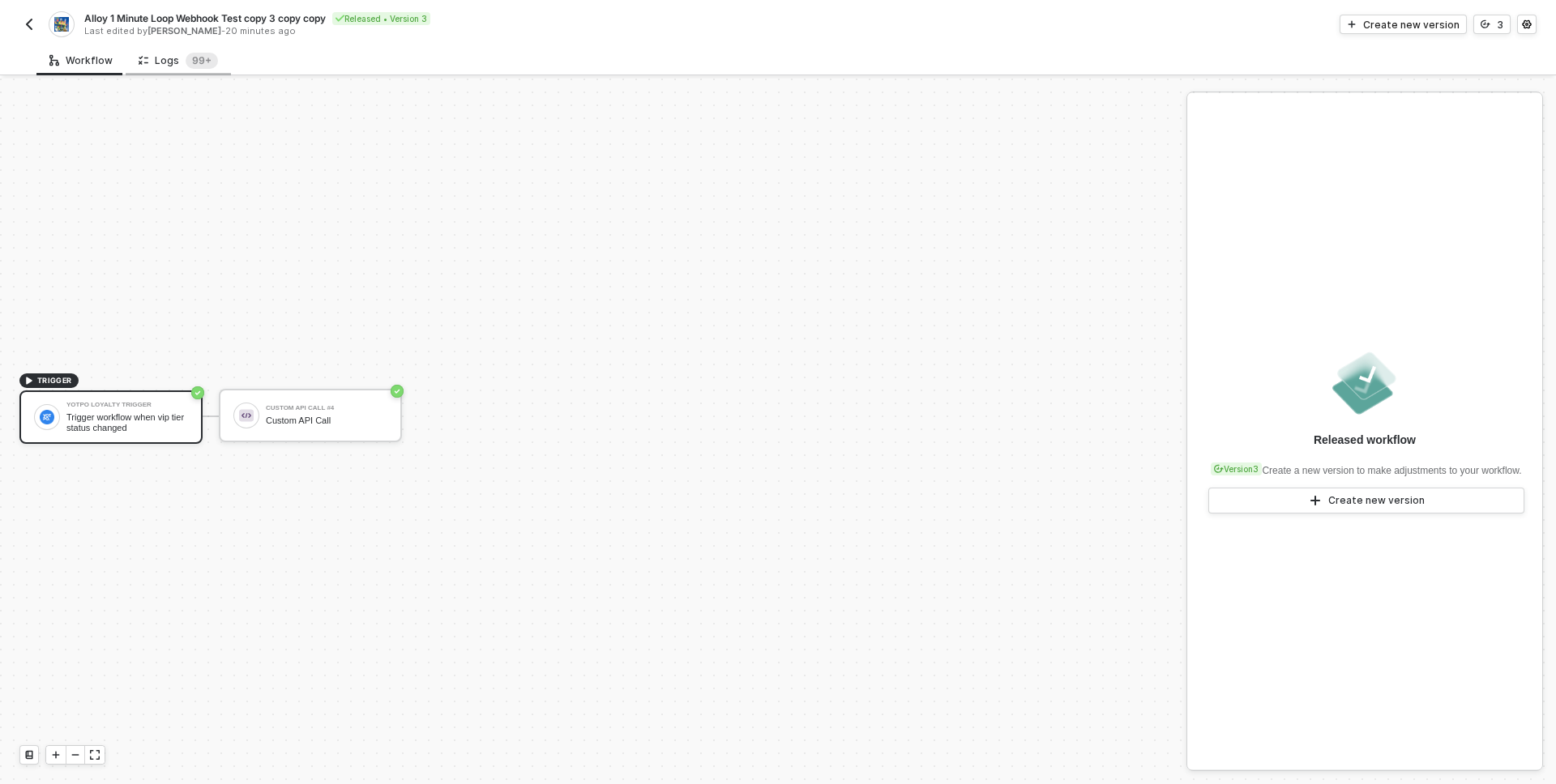
click at [163, 56] on div "Logs 99+" at bounding box center [178, 60] width 80 height 16
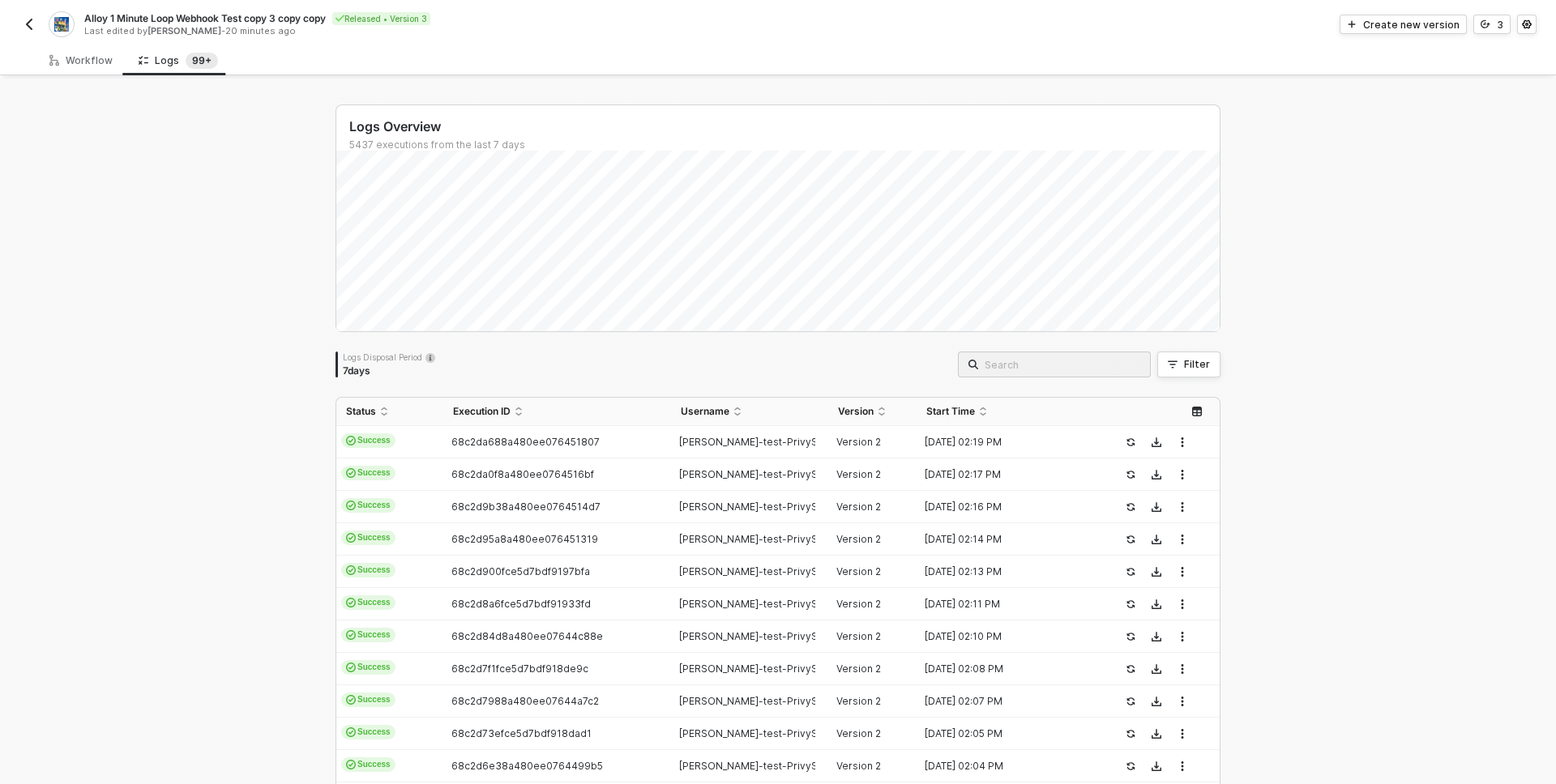
click at [215, 393] on div "Logs Overview 5437 executions from the last 7 days Logs Disposal Period 7 days …" at bounding box center [778, 612] width 1556 height 1067
click at [214, 394] on div "Logs Overview 5437 executions from the last 7 days Logs Disposal Period 7 days …" at bounding box center [778, 612] width 1556 height 1067
click at [250, 383] on div "Logs Overview 5437 executions from the last 7 days Logs Disposal Period 7 days …" at bounding box center [778, 612] width 1556 height 1067
click at [841, 29] on span "Refresh" at bounding box center [841, 27] width 37 height 13
click at [181, 472] on div "Logs Overview 5437 executions from the last 7 days Fri 5 Success 177 Failure 0 …" at bounding box center [778, 612] width 1556 height 1067
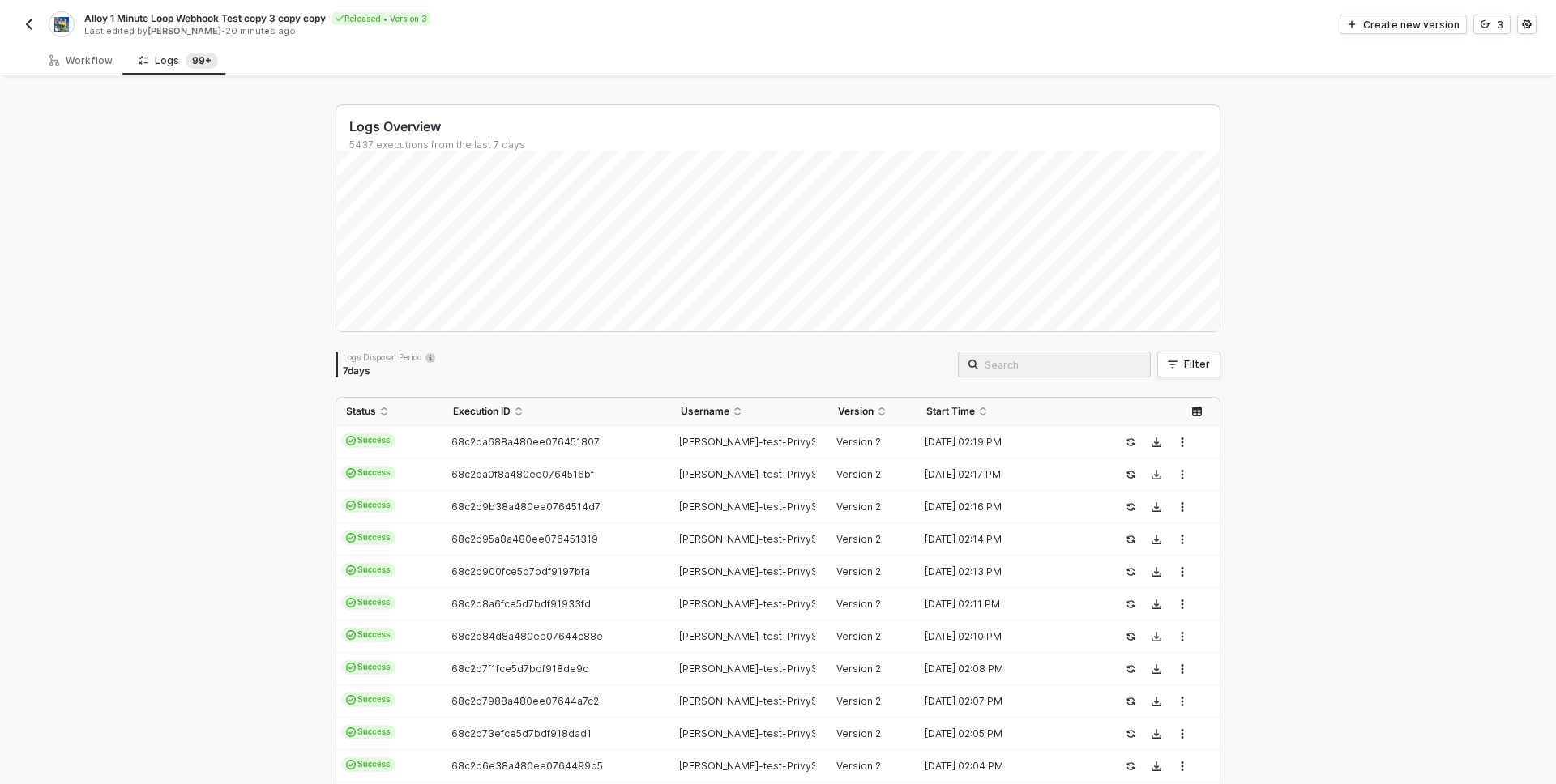
click at [181, 472] on div "Logs Overview 5437 executions from the last 7 days Fri 5 Success 177 Failure 0 …" at bounding box center [778, 612] width 1556 height 1067
click at [90, 67] on div "Workflow" at bounding box center [81, 60] width 89 height 30
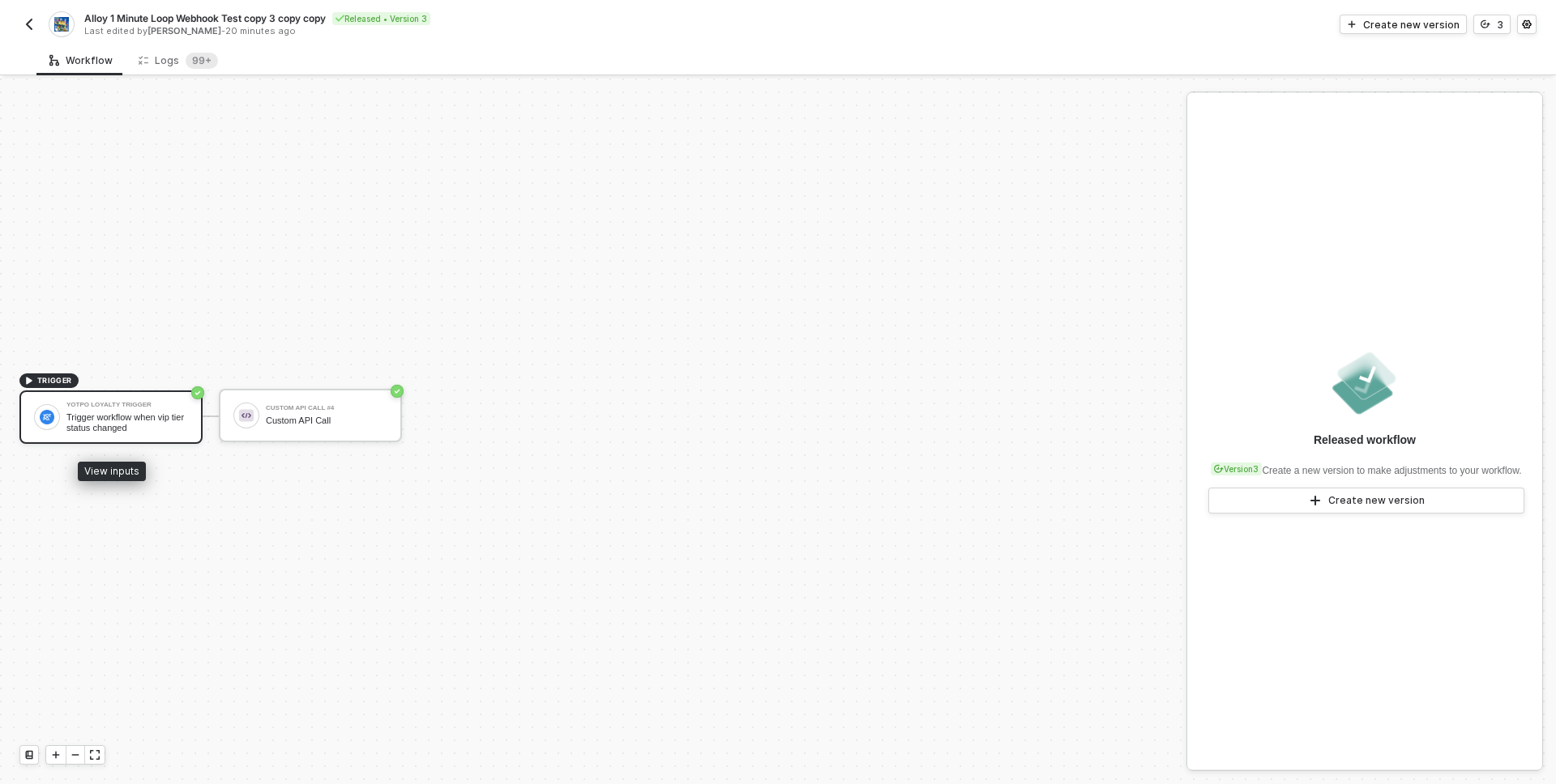
click at [87, 425] on div "Trigger workflow when vip tier status changed" at bounding box center [128, 423] width 122 height 21
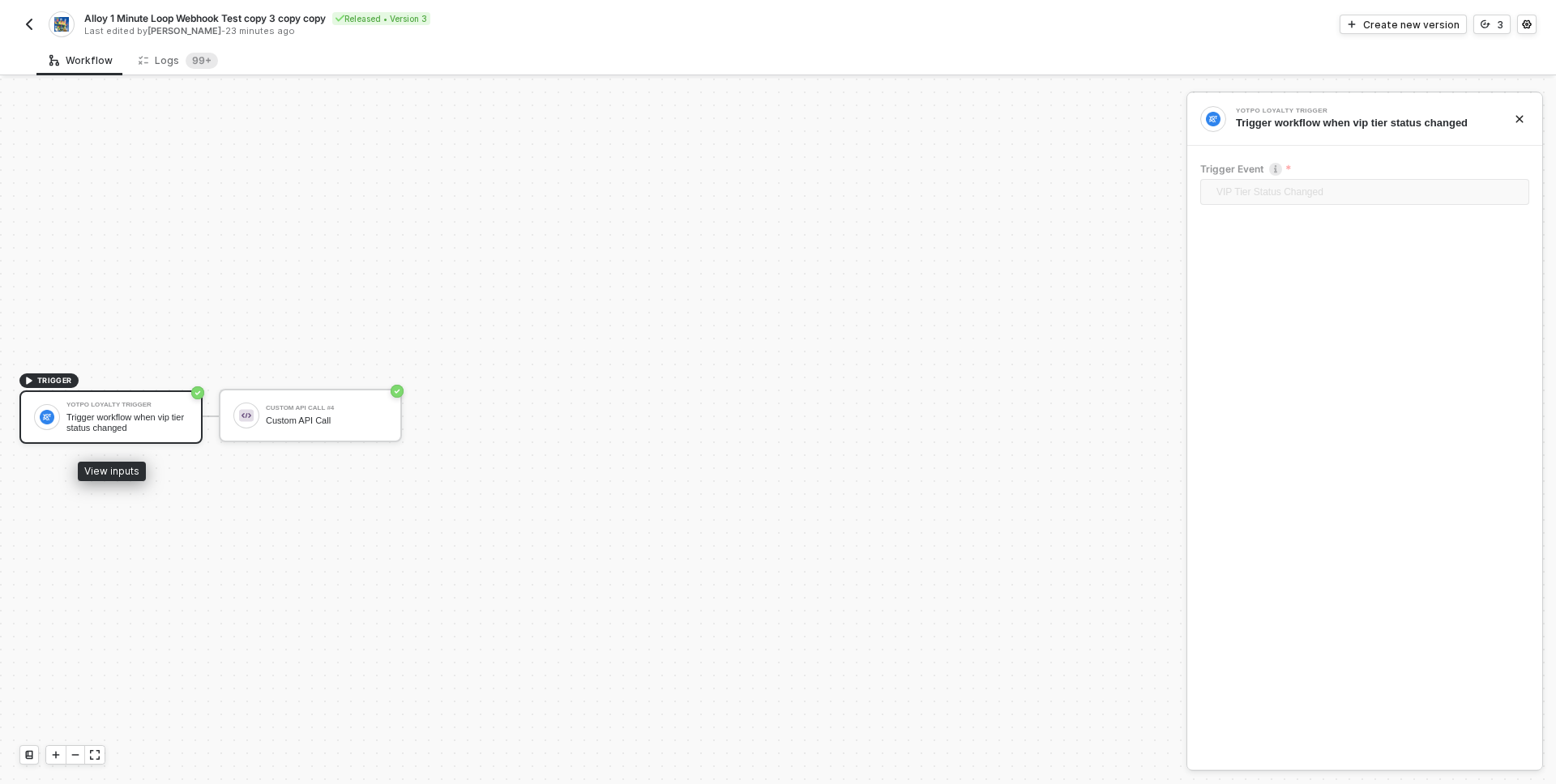
click at [164, 419] on div "Trigger workflow when vip tier status changed" at bounding box center [128, 423] width 122 height 21
click at [70, 410] on div "Yotpo Loyalty Trigger Trigger workflow when vip tier status changed" at bounding box center [128, 416] width 122 height 31
click at [211, 503] on div "TRIGGER Yotpo Loyalty Trigger Trigger workflow when vip tier status changed Cus…" at bounding box center [589, 416] width 1178 height 735
click at [121, 427] on div "Trigger workflow when vip tier status changed" at bounding box center [128, 423] width 122 height 21
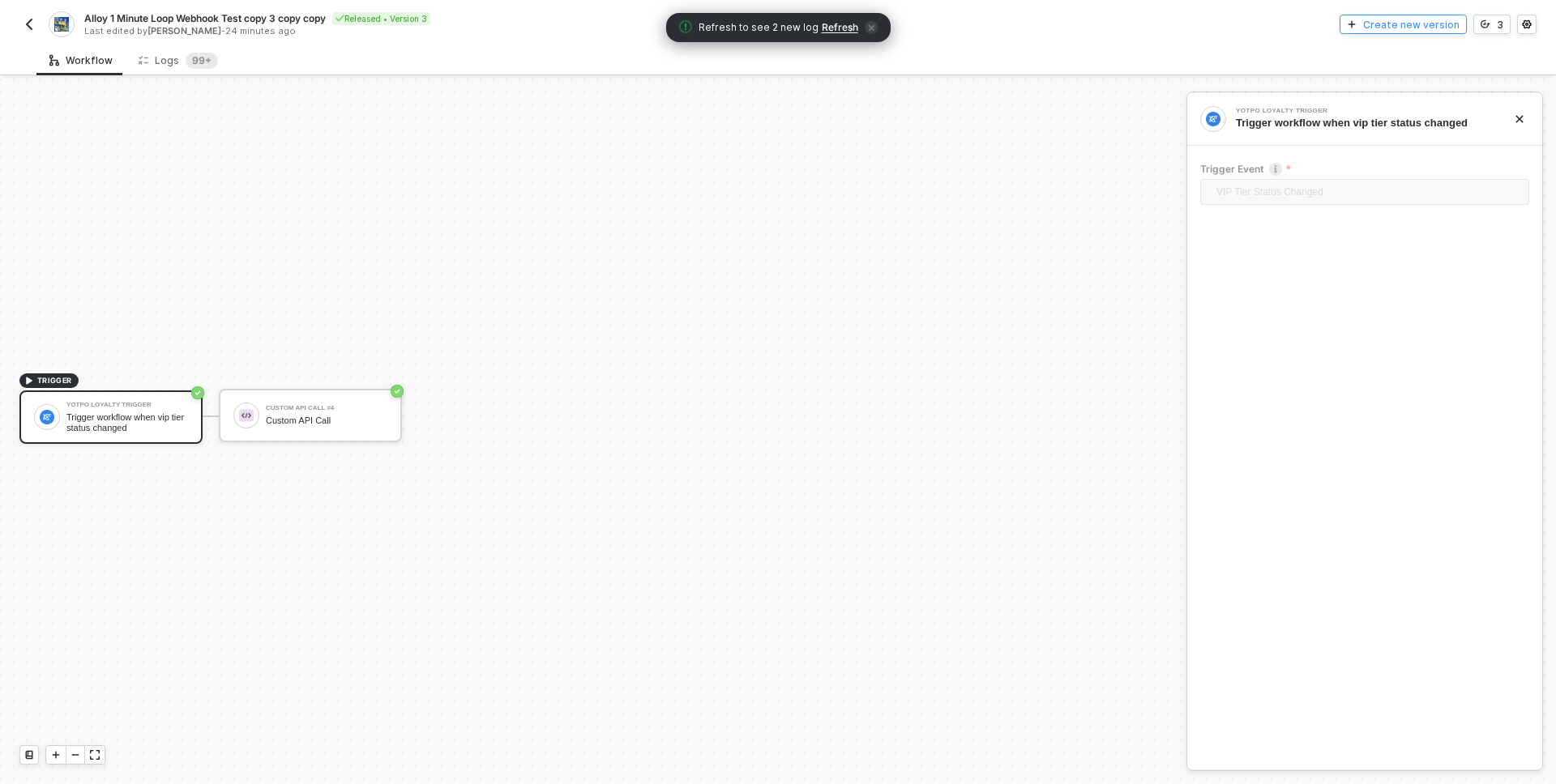
click at [1441, 28] on div "Create new version" at bounding box center [1411, 24] width 97 height 14
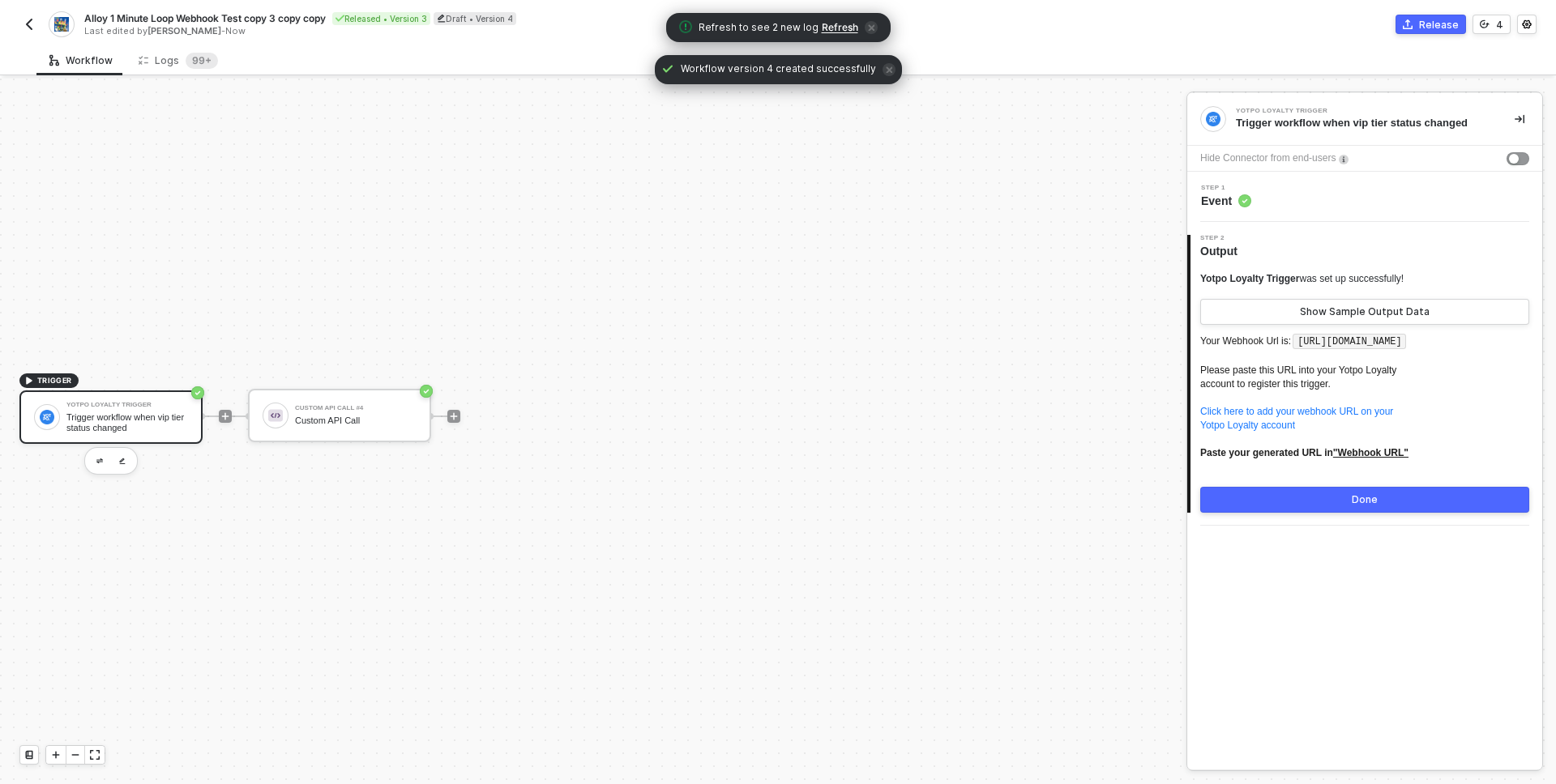
click at [1367, 280] on div "Yotpo Loyalty Trigger was set up successfully!" at bounding box center [1301, 279] width 204 height 14
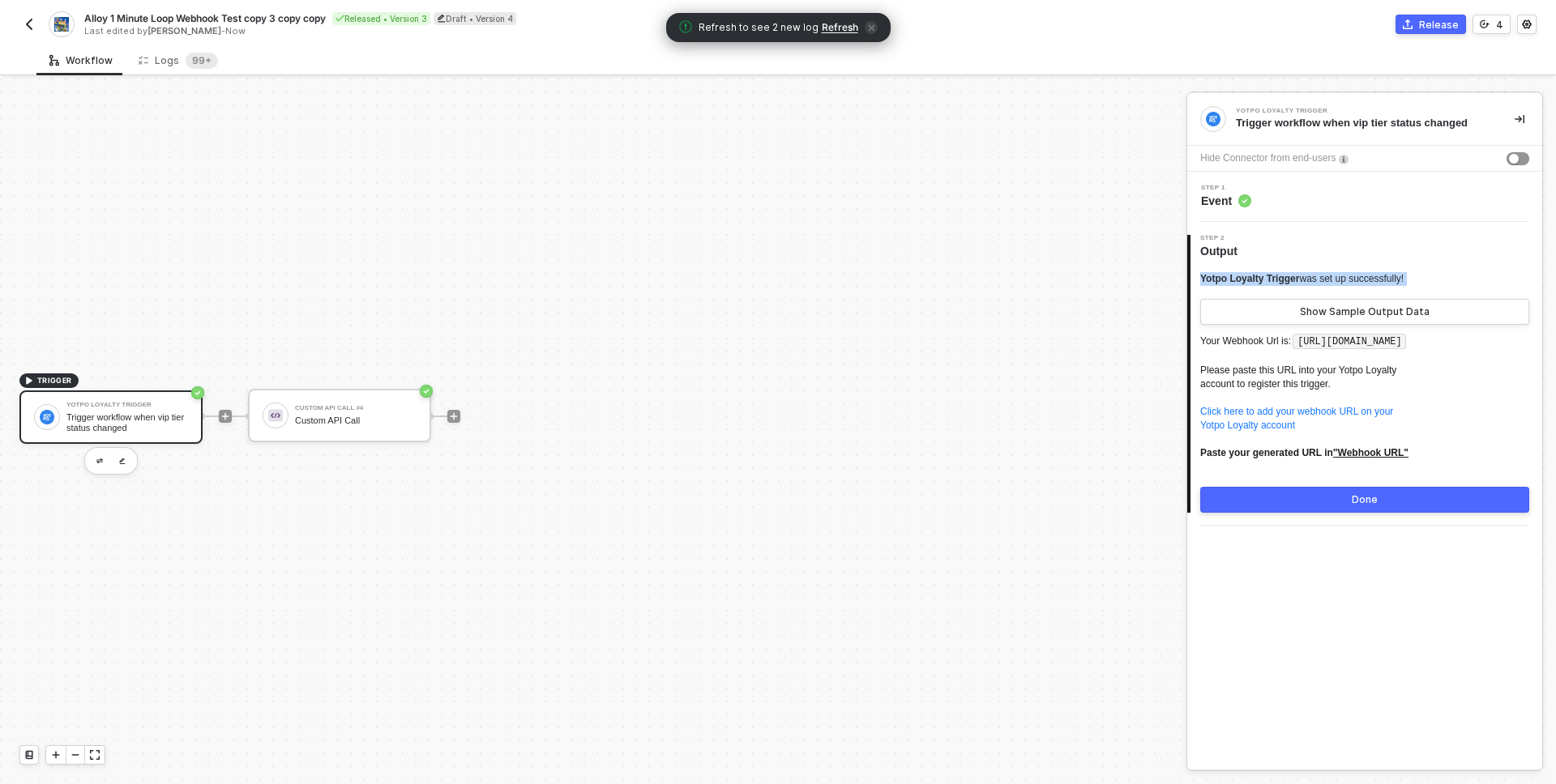
click at [1367, 280] on div "Yotpo Loyalty Trigger was set up successfully!" at bounding box center [1301, 279] width 204 height 14
click at [1318, 344] on code "https://webhooks.runalloy.com/yotpoLoyalty/:merchantUserId" at bounding box center [1349, 341] width 113 height 16
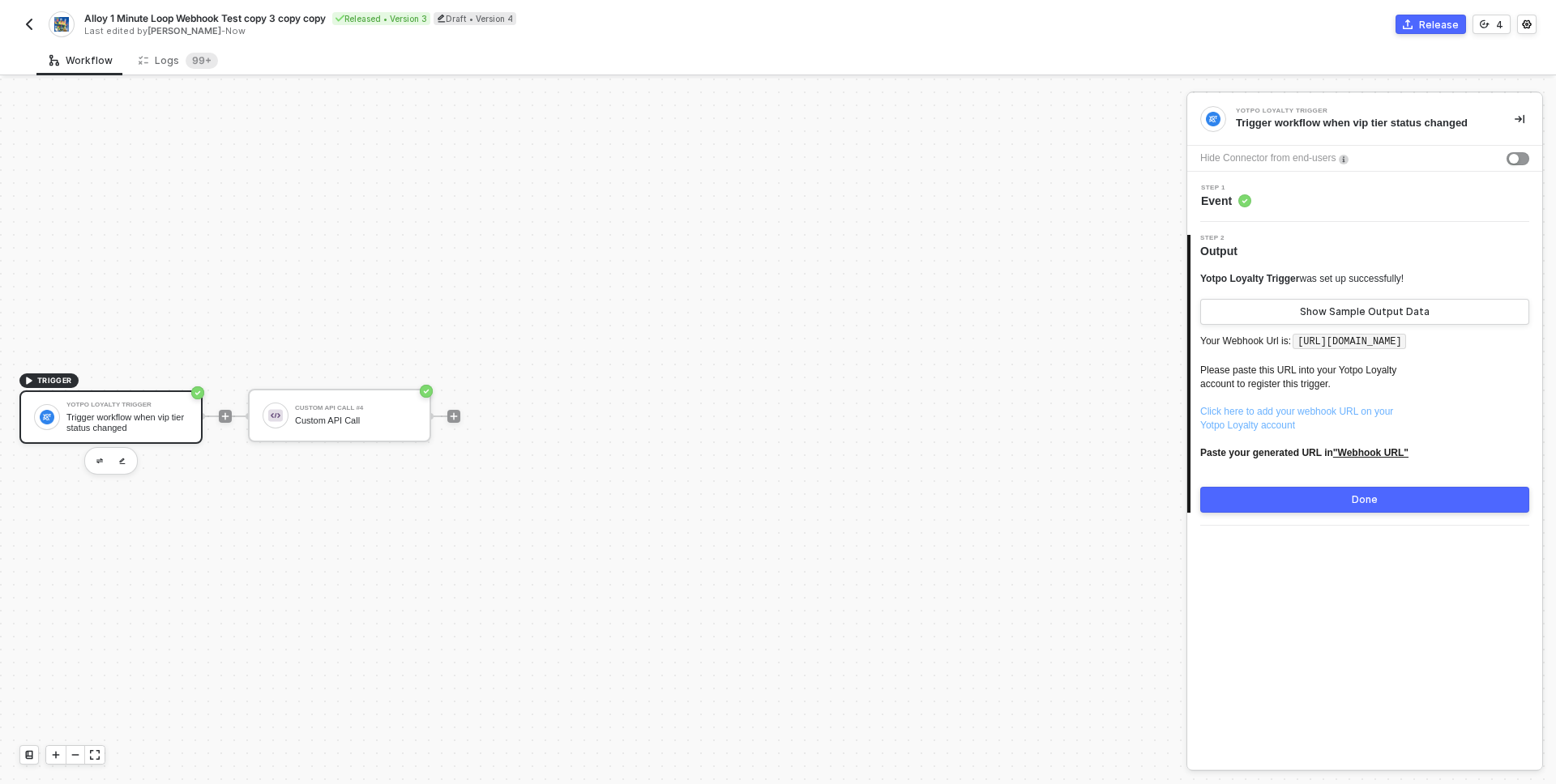
click at [1344, 430] on link "Click here to add your webhook URL on your Yotpo Loyalty account" at bounding box center [1296, 418] width 193 height 25
click at [1352, 583] on div "Yotpo Loyalty Trigger Trigger workflow when vip tier status changed Hide Connec…" at bounding box center [1364, 430] width 355 height 676
click at [1437, 454] on p "Your Webhook Url is: https://webhooks.runalloy.com/yotpoLoyalty/:merchantUserId…" at bounding box center [1364, 402] width 329 height 143
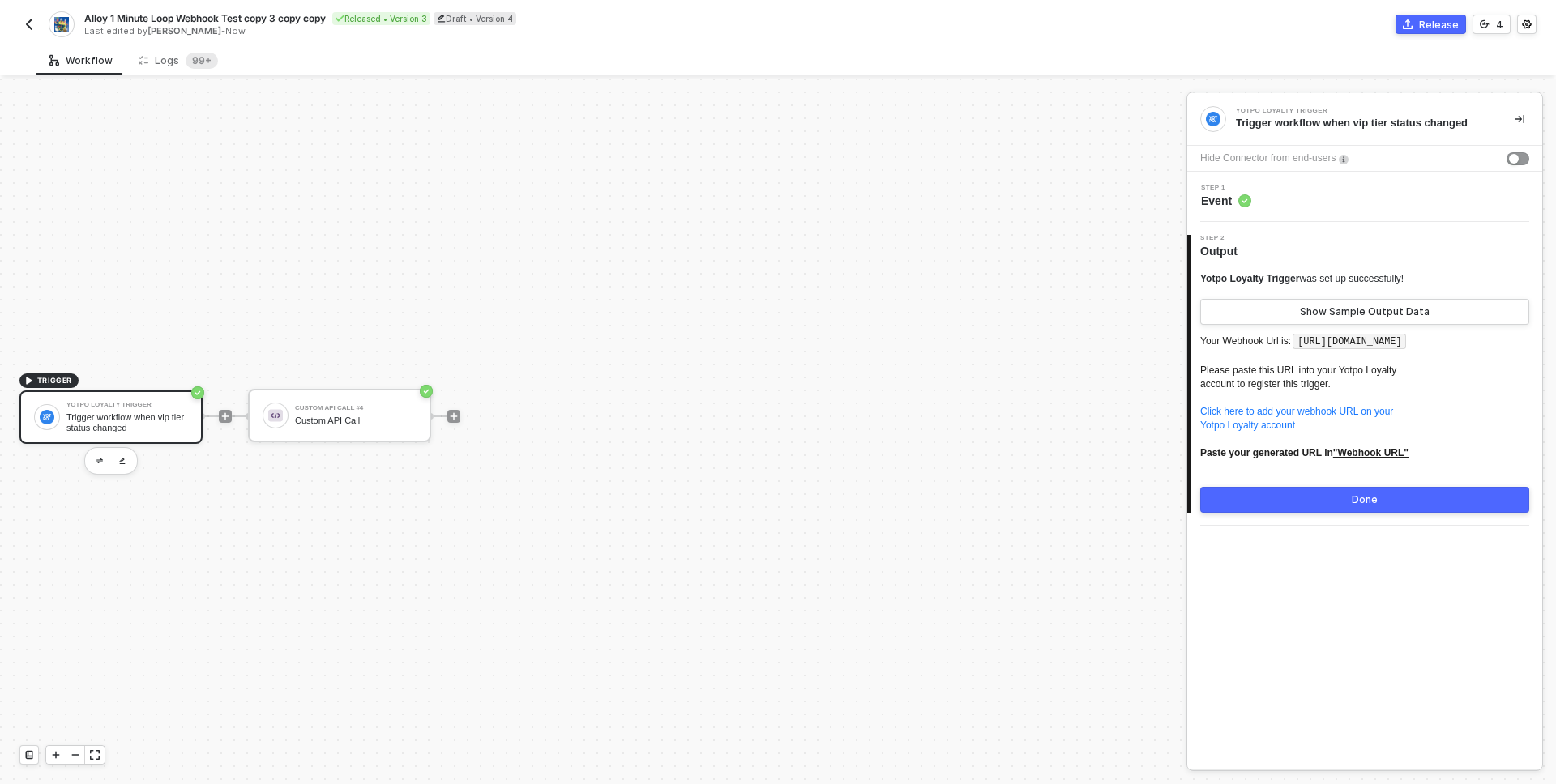
click at [1432, 392] on p "Your Webhook Url is: https://webhooks.runalloy.com/yotpoLoyalty/:merchantUserId…" at bounding box center [1364, 402] width 329 height 143
click at [1414, 653] on div "Yotpo Loyalty Trigger Trigger workflow when vip tier status changed Hide Connec…" at bounding box center [1364, 430] width 355 height 676
click at [503, 485] on div "TRIGGER Yotpo Loyalty Trigger Trigger workflow when vip tier status changed Cus…" at bounding box center [589, 416] width 1178 height 735
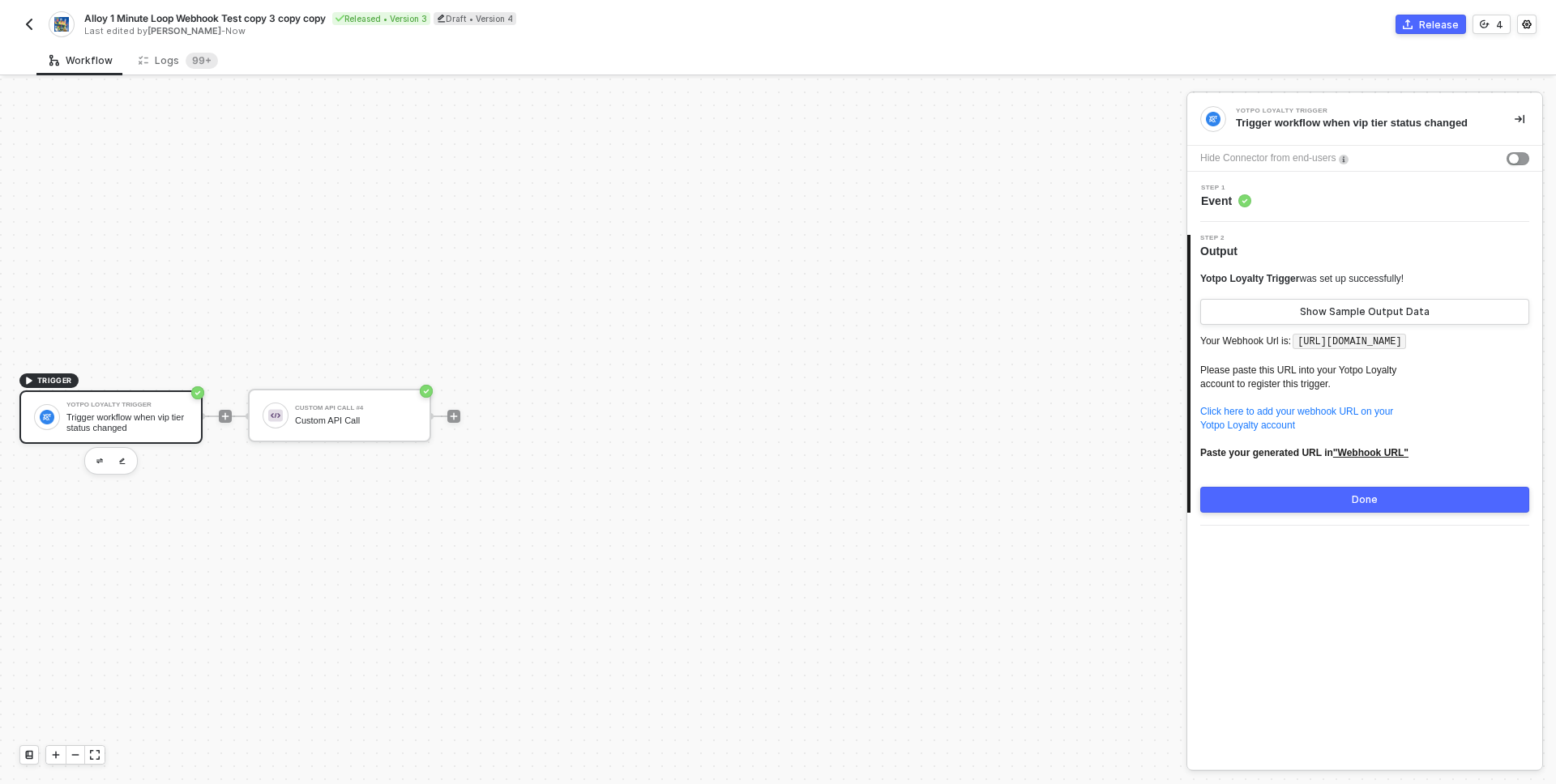
click at [933, 175] on div "TRIGGER Yotpo Loyalty Trigger Trigger workflow when vip tier status changed Cus…" at bounding box center [589, 416] width 1178 height 735
click at [1308, 344] on code "https://webhooks.runalloy.com/yotpoLoyalty/:merchantUserId" at bounding box center [1349, 341] width 113 height 16
drag, startPoint x: 1308, startPoint y: 344, endPoint x: 1300, endPoint y: 355, distance: 13.6
click at [1300, 350] on code "https://webhooks.runalloy.com/yotpoLoyalty/:merchantUserId" at bounding box center [1349, 341] width 113 height 16
copy code "https://webhooks.runalloy.com/yotpoLoyalty/:merchantUserId"
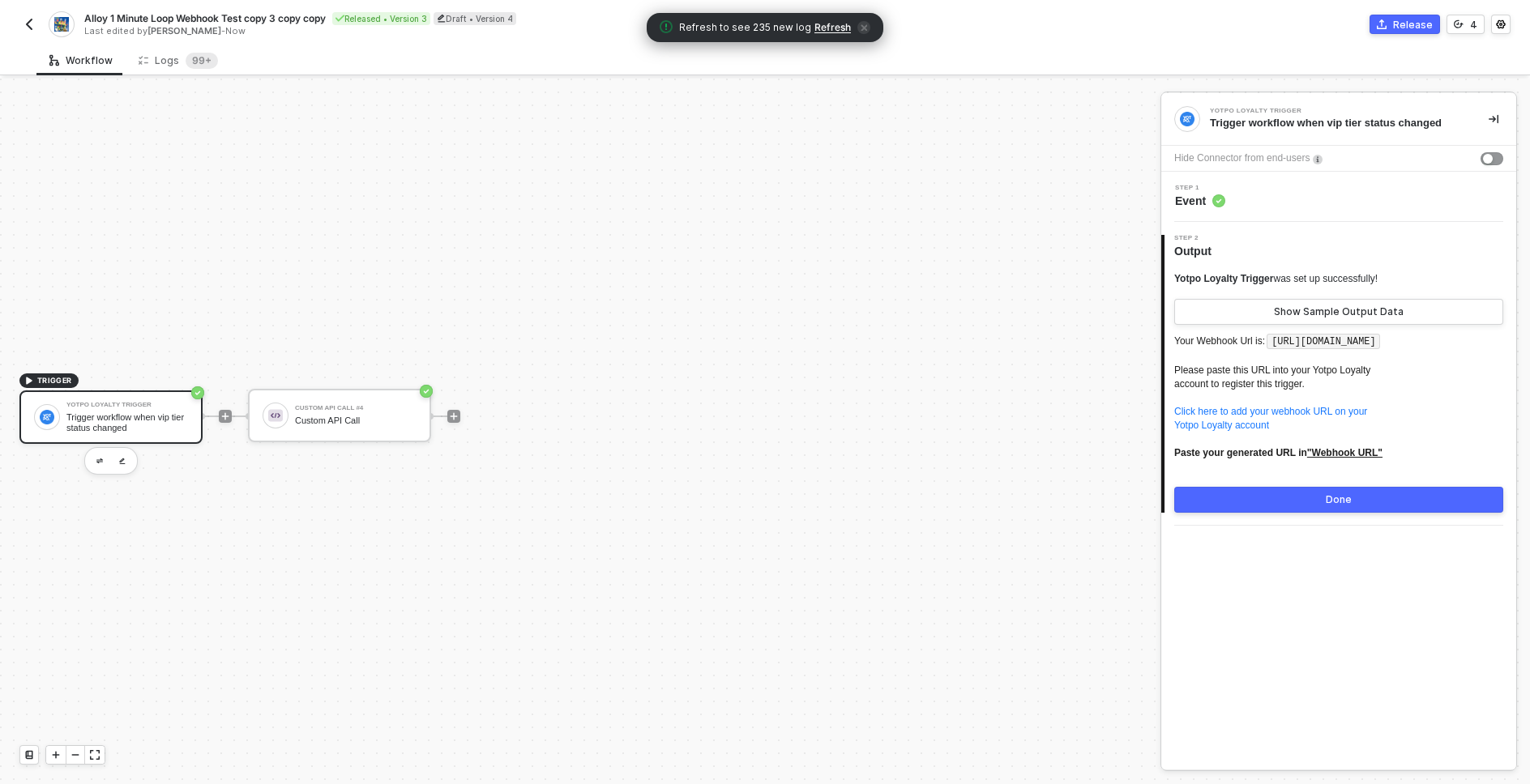
click at [823, 23] on span "Refresh" at bounding box center [832, 27] width 37 height 13
click at [186, 68] on span "99+" at bounding box center [202, 60] width 33 height 16
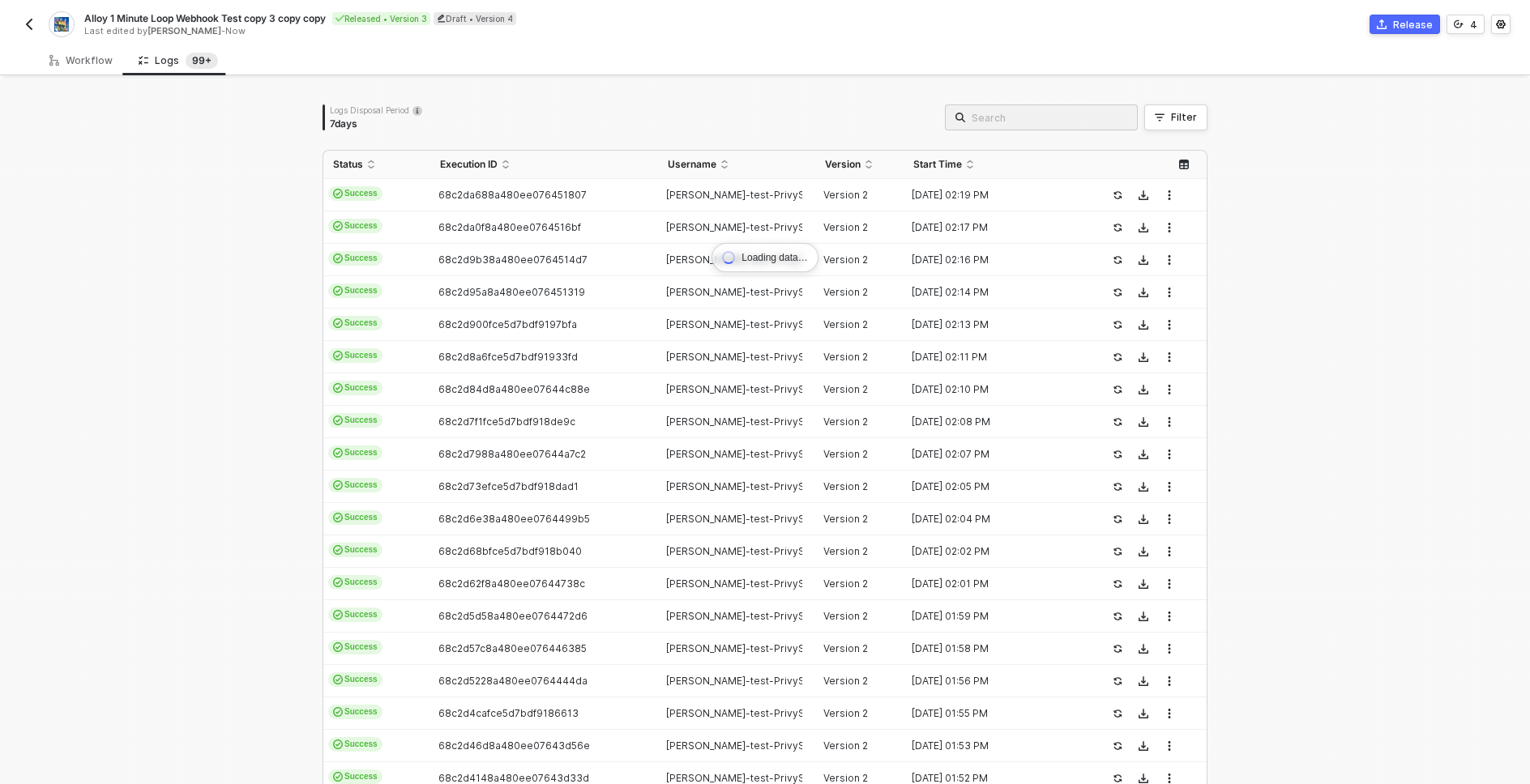
click at [217, 257] on div "Loading data… Logs Disposal Period 7 days Filter Status Execution ID Username V…" at bounding box center [765, 489] width 1530 height 821
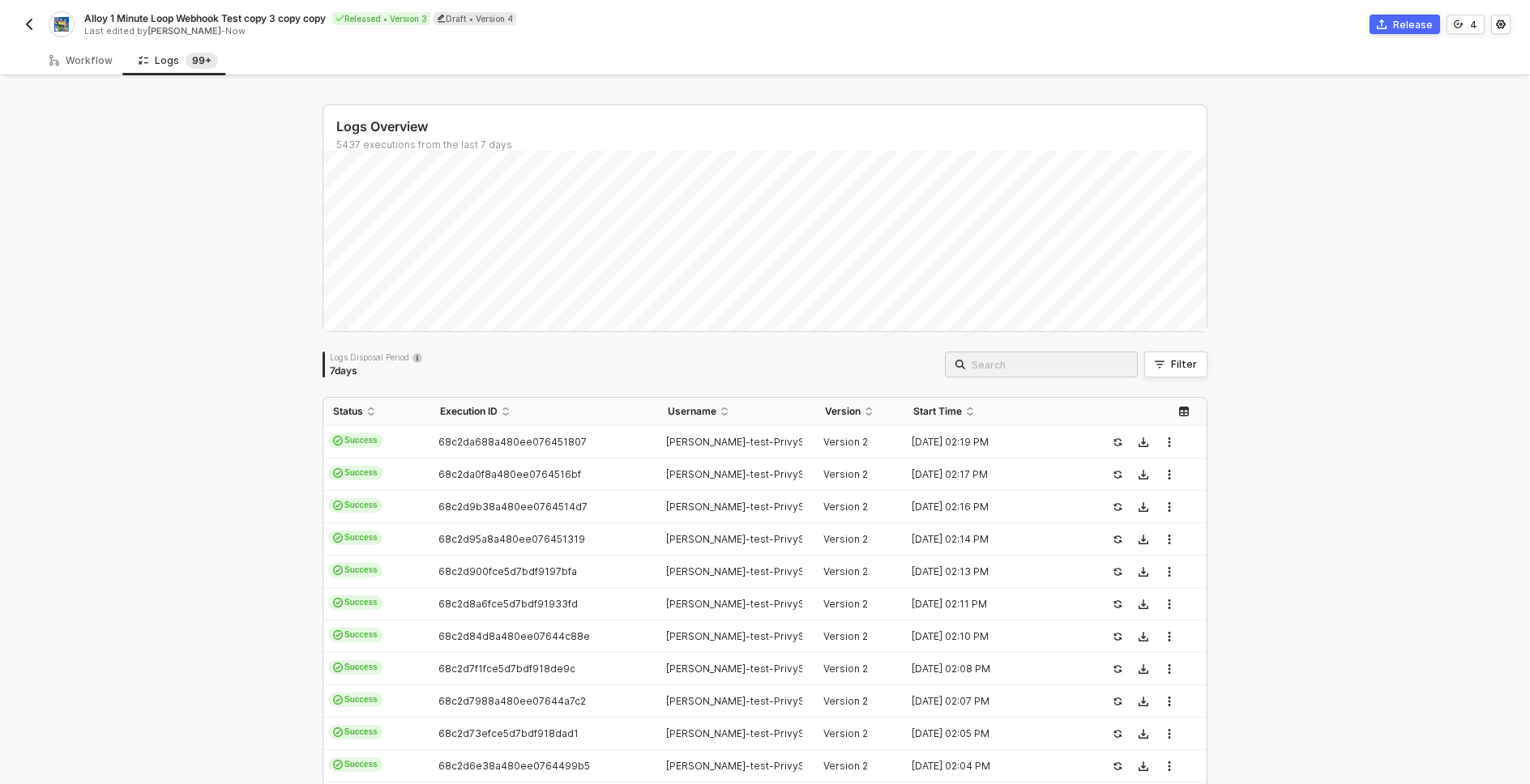
click at [179, 424] on div "Logs Overview 5437 executions from the last 7 days Logs Disposal Period 7 days …" at bounding box center [765, 612] width 1530 height 1067
click at [28, 28] on img "button" at bounding box center [29, 24] width 13 height 13
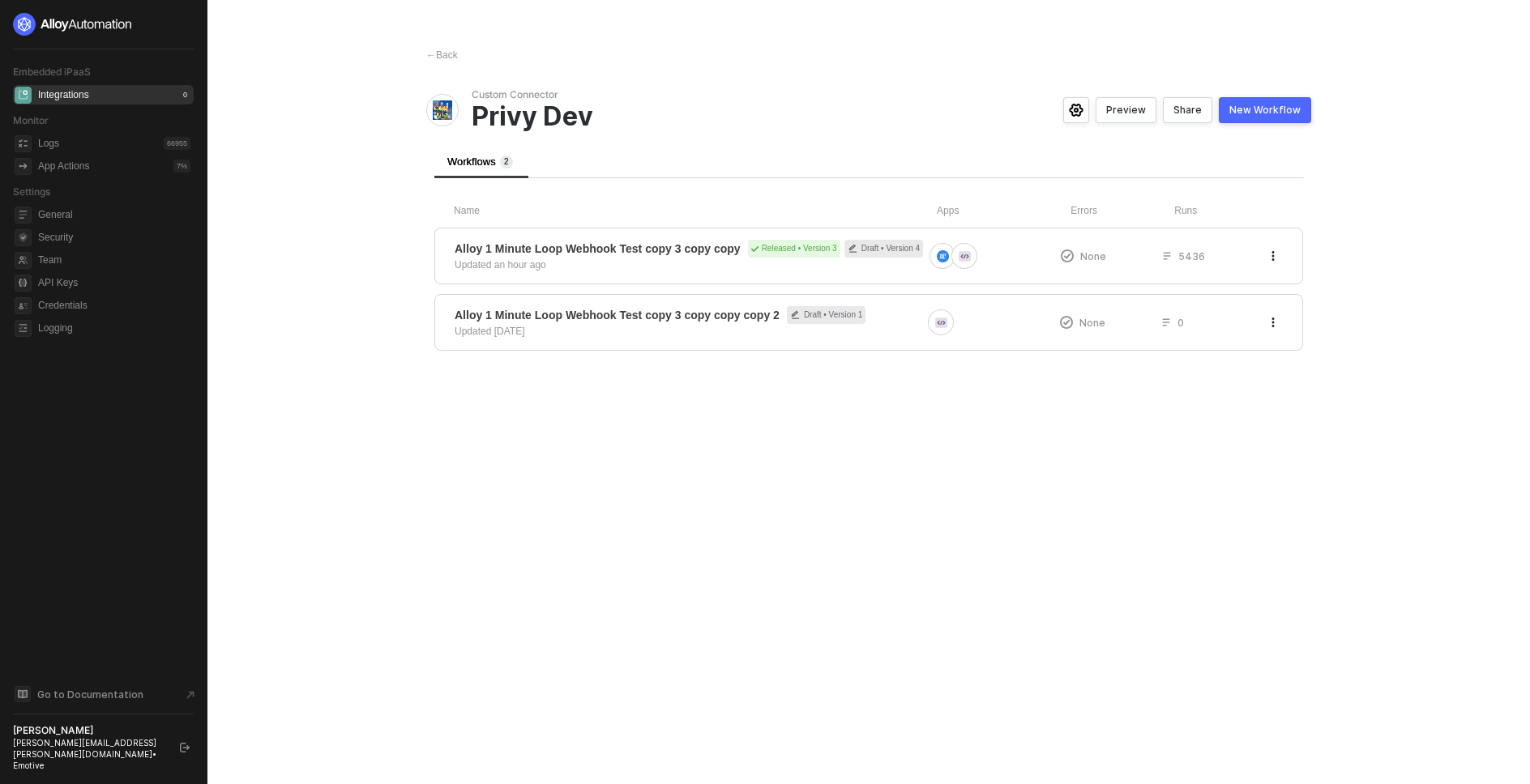
click at [283, 427] on main "← Back Custom Connector Privy Dev Preview Share New Workflow Workflows 2 Name A…" at bounding box center [765, 392] width 1530 height 784
drag, startPoint x: 890, startPoint y: 538, endPoint x: 844, endPoint y: 538, distance: 46.0
click at [890, 538] on div "← Back Custom Connector Privy Dev Preview Share New Workflow Workflows 2 Name A…" at bounding box center [869, 392] width 924 height 784
click at [649, 490] on div "← Back Custom Connector Privy Dev Preview Share New Workflow Workflows 2 Name A…" at bounding box center [869, 392] width 924 height 784
click at [794, 543] on div "← Back Custom Connector Privy Dev Preview Share New Workflow Workflows 2 Name A…" at bounding box center [869, 392] width 924 height 784
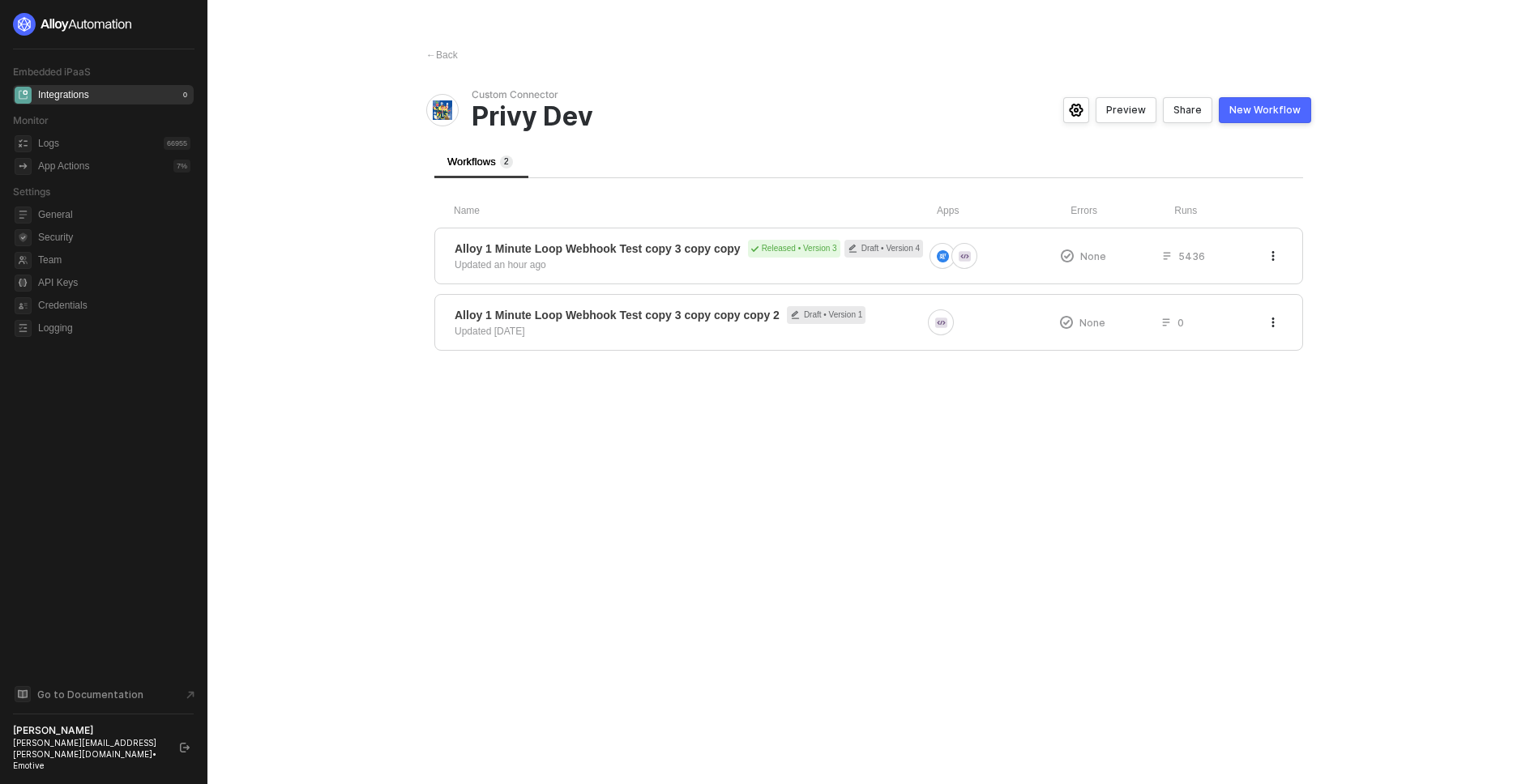
click at [766, 526] on div "← Back Custom Connector Privy Dev Preview Share New Workflow Workflows 2 Name A…" at bounding box center [869, 392] width 924 height 784
click at [765, 526] on div "← Back Custom Connector Privy Dev Preview Share New Workflow Workflows 2 Name A…" at bounding box center [869, 392] width 924 height 784
